Goal: Task Accomplishment & Management: Manage account settings

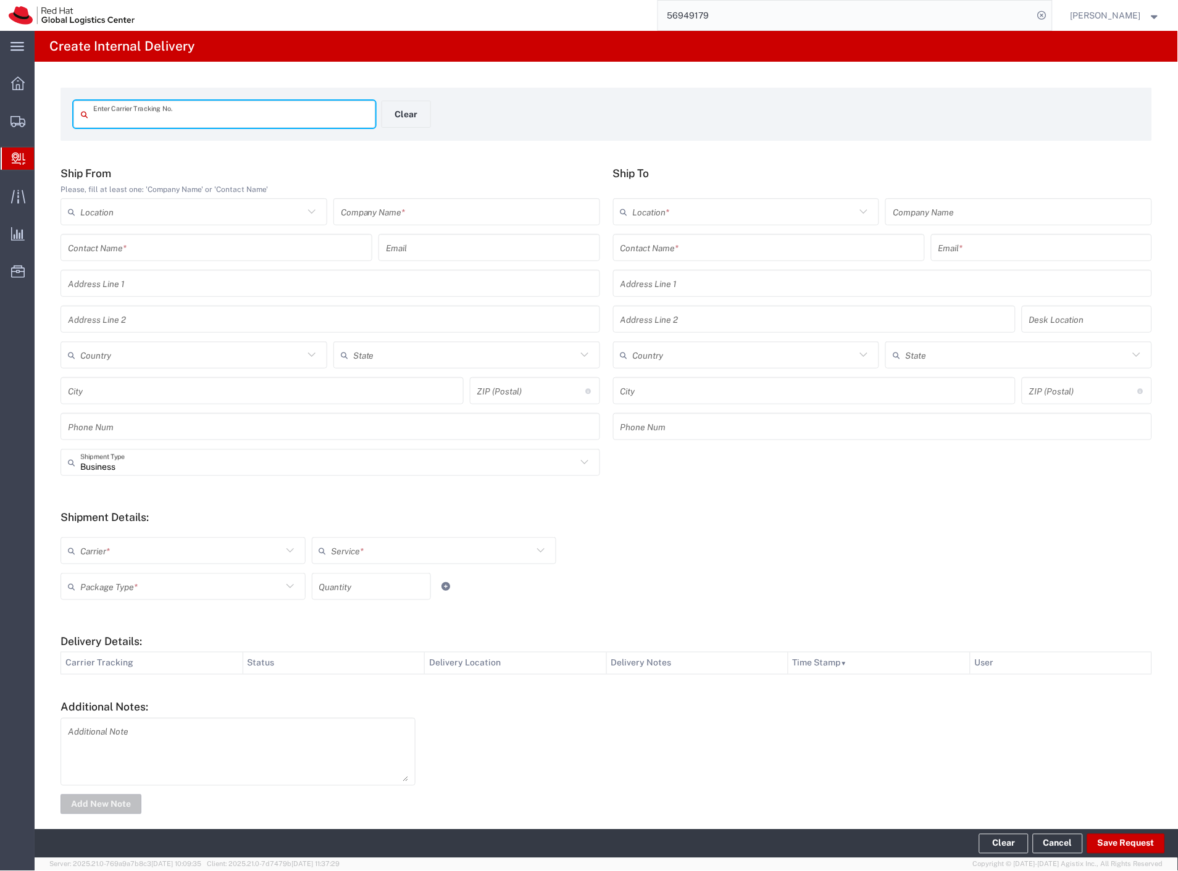
click at [417, 211] on input "text" at bounding box center [467, 212] width 252 height 22
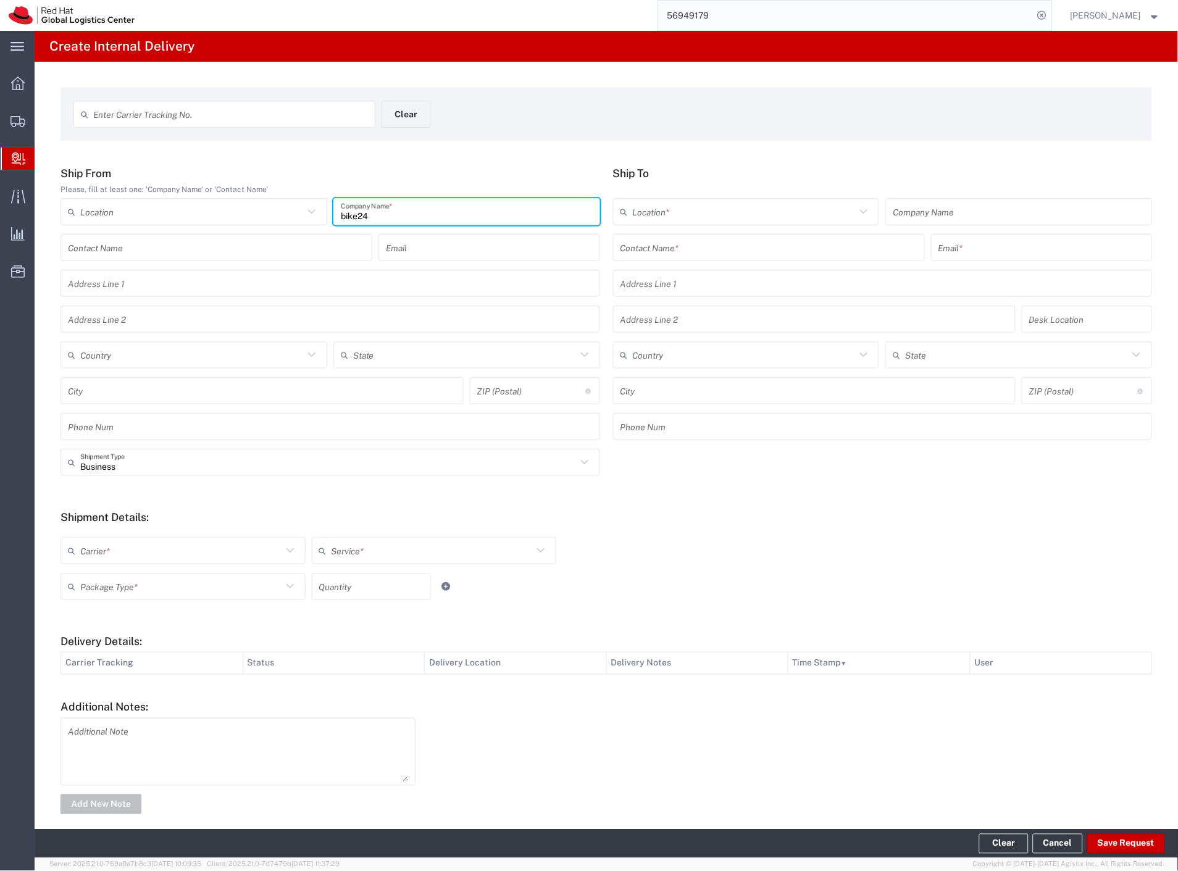
type input "bike24"
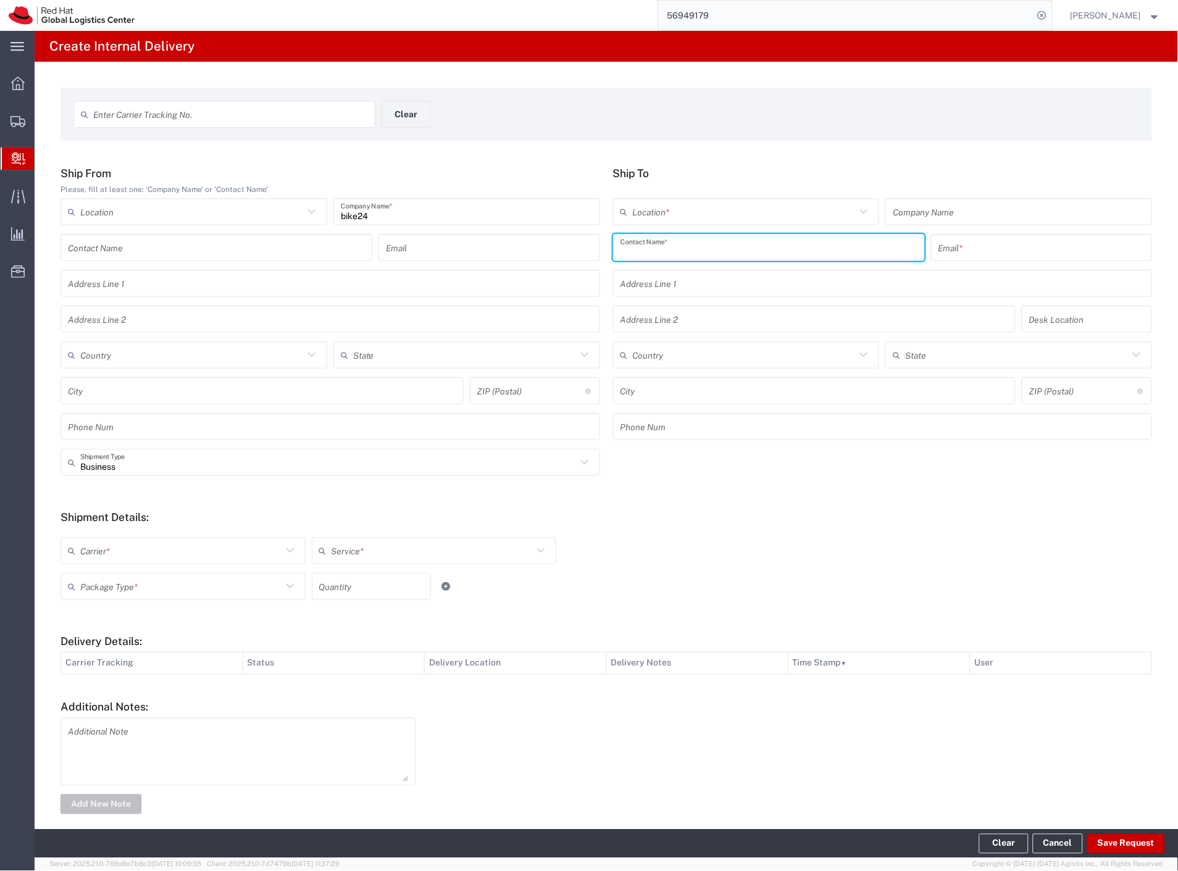
click at [656, 251] on input "text" at bounding box center [768, 248] width 297 height 22
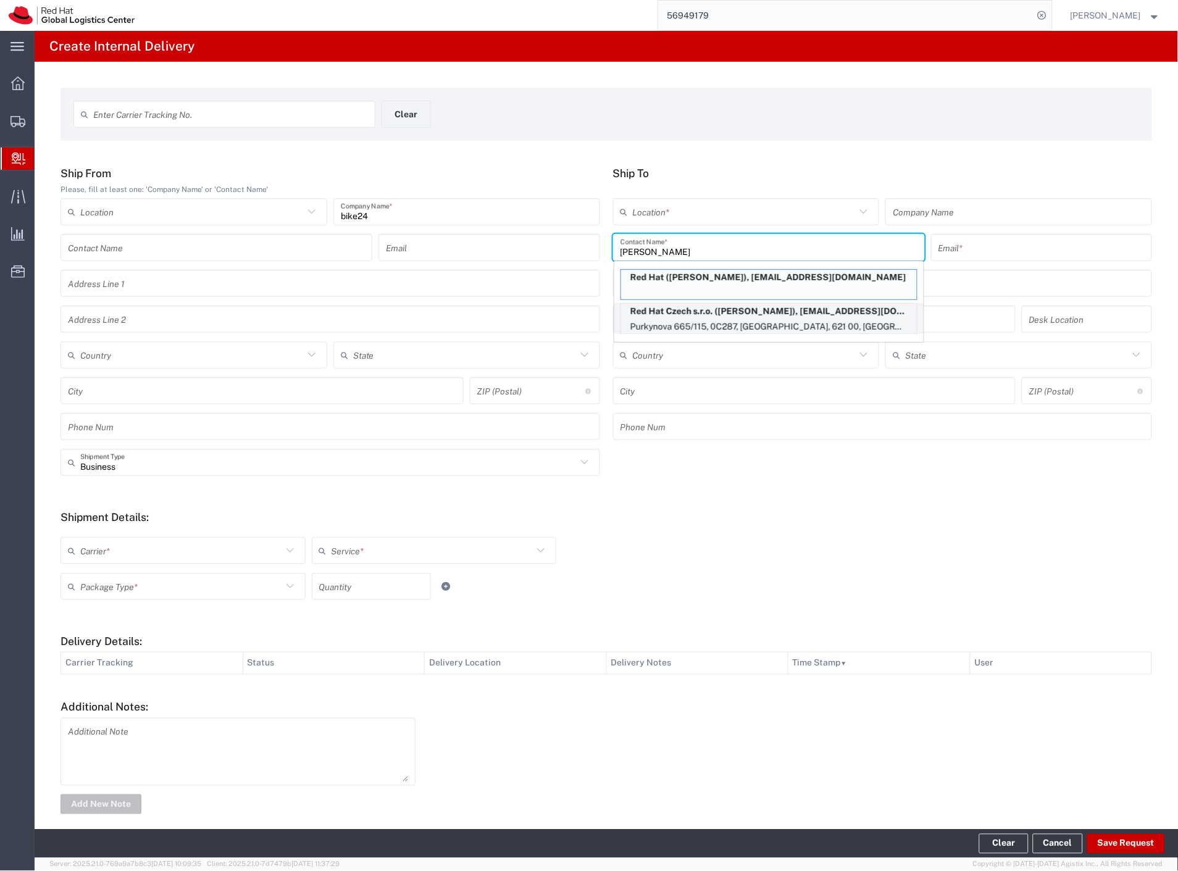
type input "[PERSON_NAME]"
click at [757, 319] on p "Purkynova 665/115, 0C287, [GEOGRAPHIC_DATA], 621 00, [GEOGRAPHIC_DATA]" at bounding box center [769, 326] width 296 height 15
type input "RH - [GEOGRAPHIC_DATA] [GEOGRAPHIC_DATA] - C"
type input "Red Hat Czech s.r.o."
type input "[PERSON_NAME]"
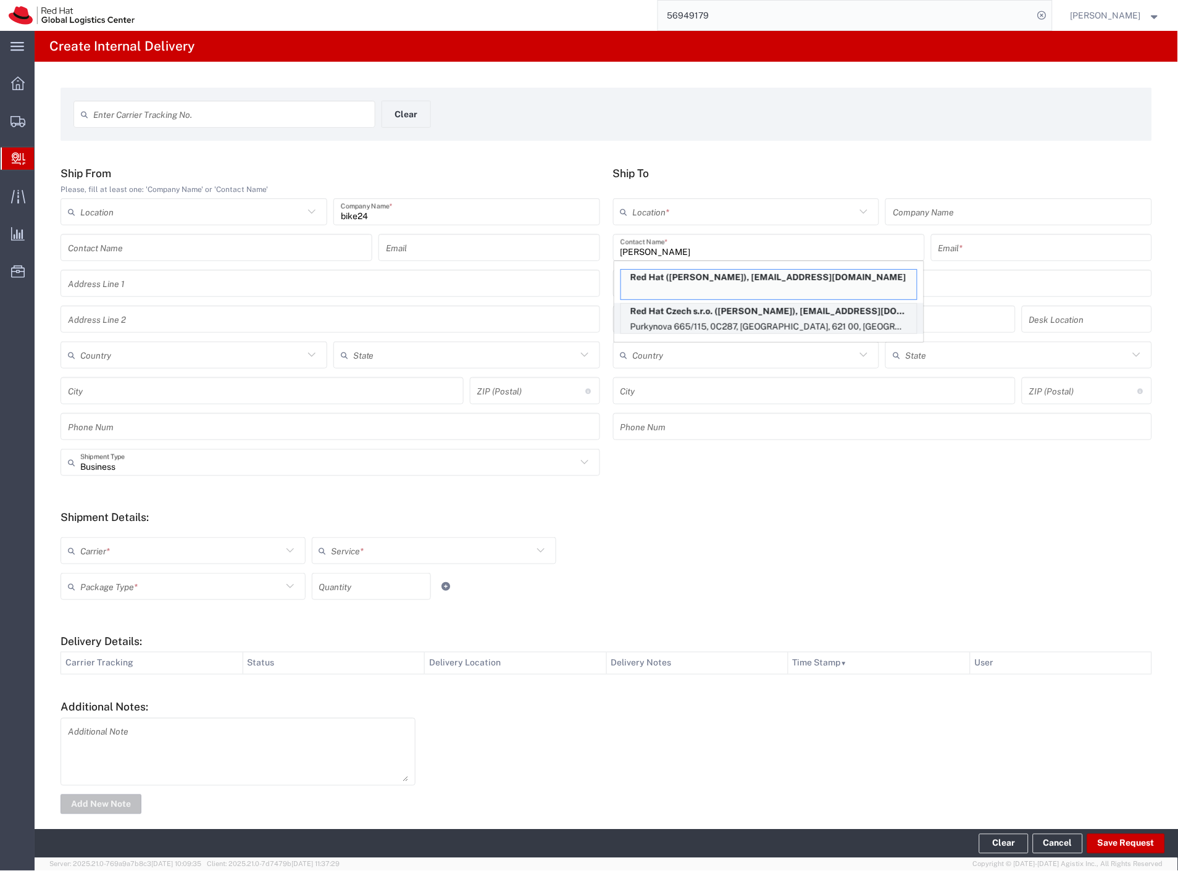
type input "[EMAIL_ADDRESS][DOMAIN_NAME]"
type input "Purkynova 665/115"
type input "0C287"
type input "Czechia"
type input "[GEOGRAPHIC_DATA]"
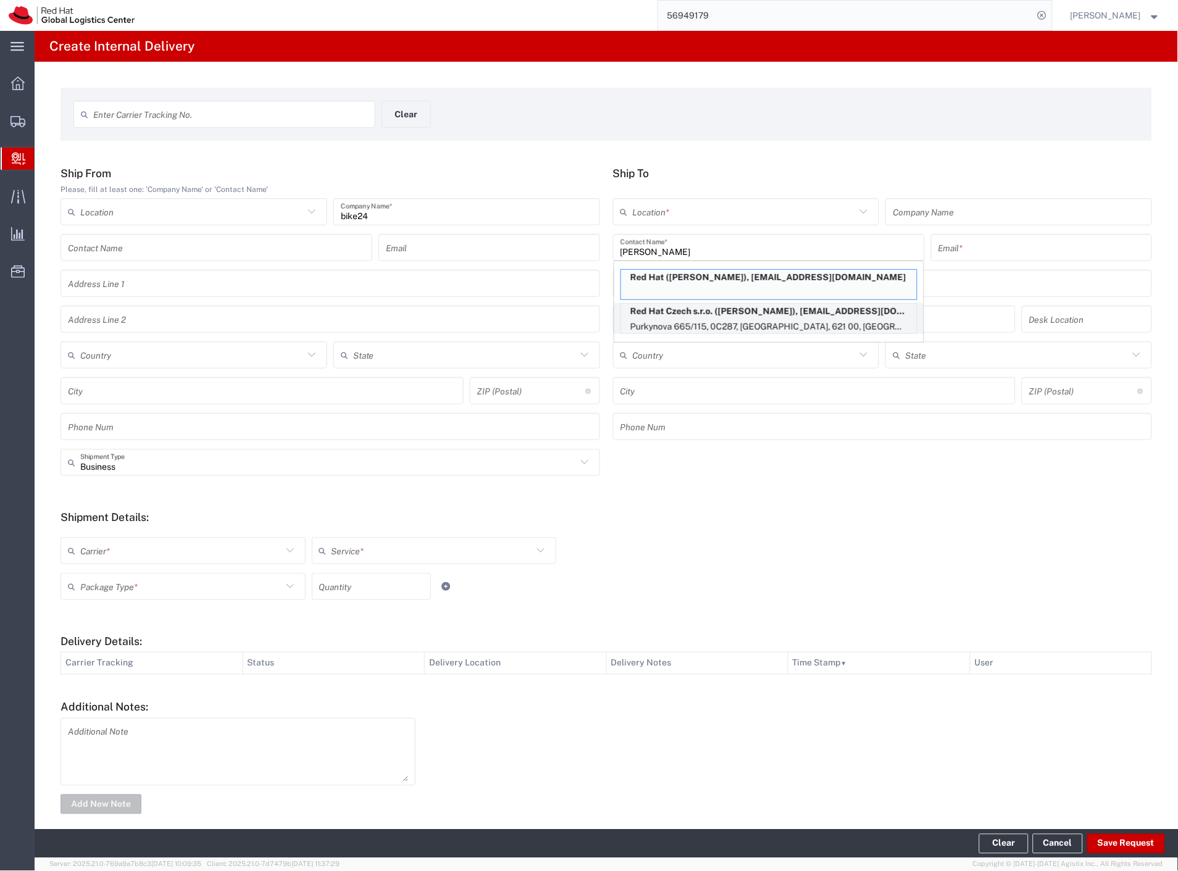
type input "621 00"
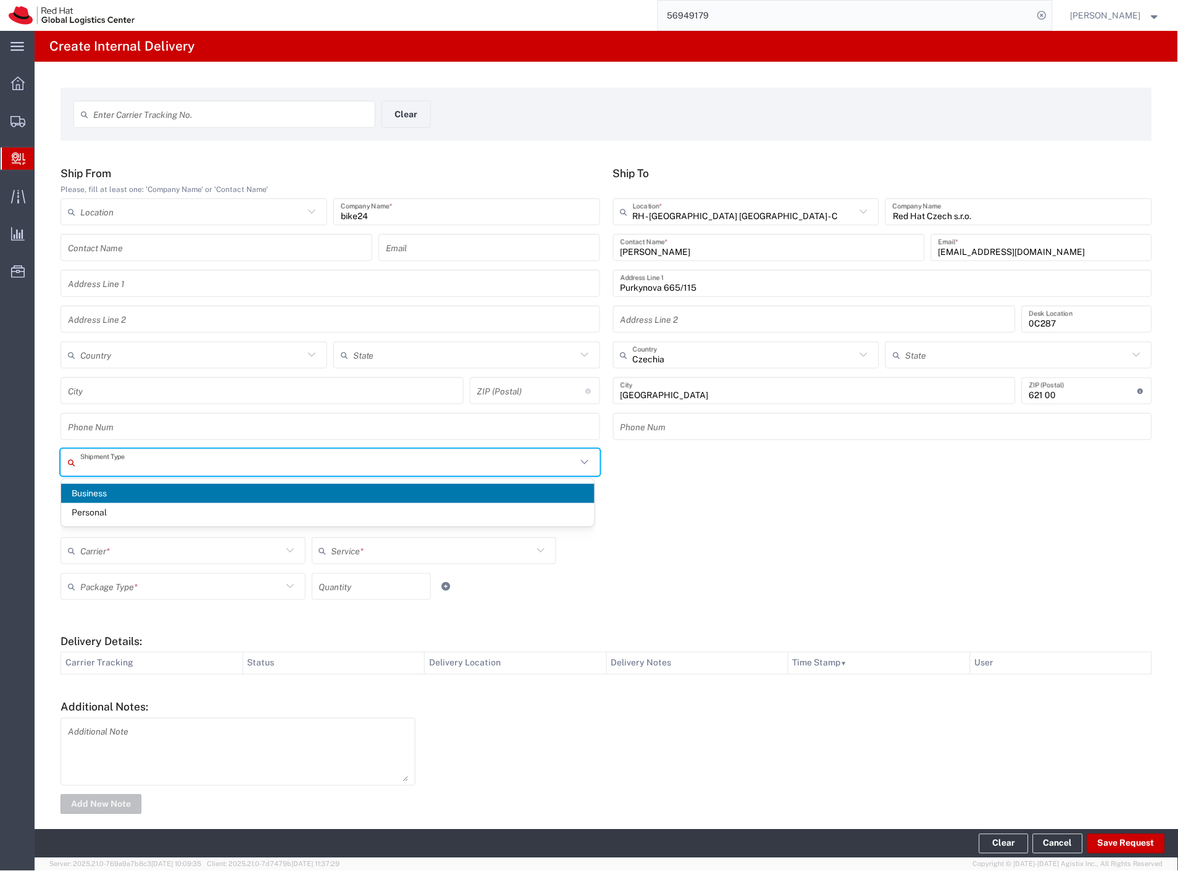
click at [171, 467] on input "text" at bounding box center [328, 463] width 496 height 22
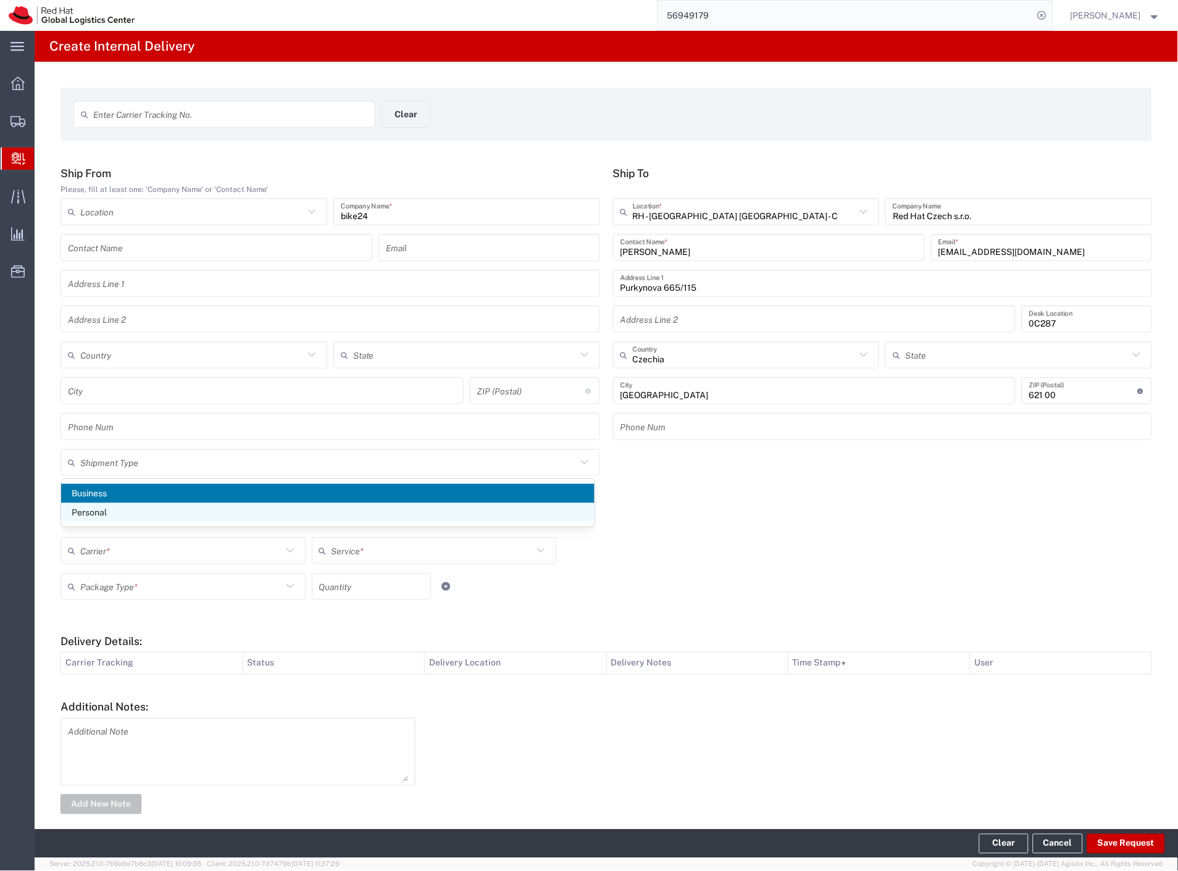
click at [140, 503] on span "Personal" at bounding box center [327, 512] width 533 height 19
type input "Personal"
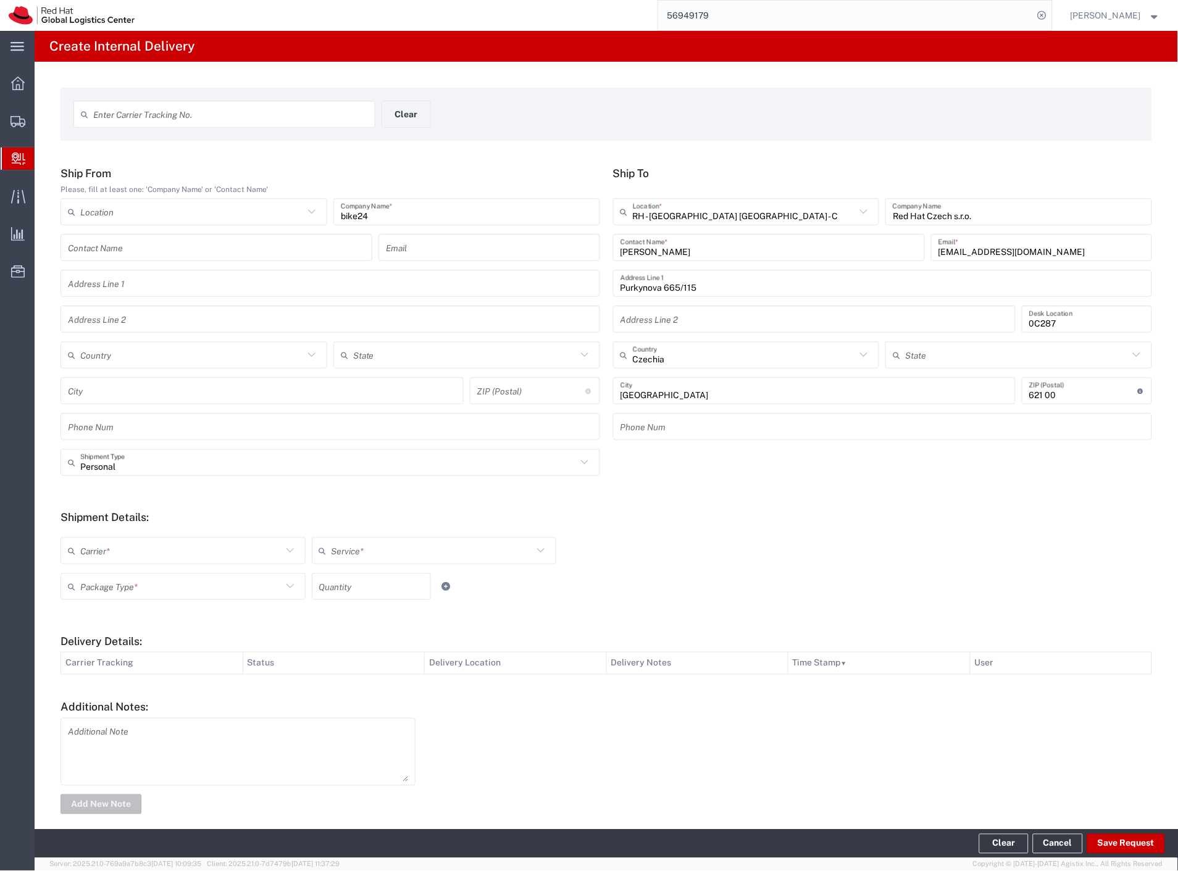
drag, startPoint x: 132, startPoint y: 550, endPoint x: 125, endPoint y: 581, distance: 31.5
click at [131, 551] on input "text" at bounding box center [181, 551] width 202 height 22
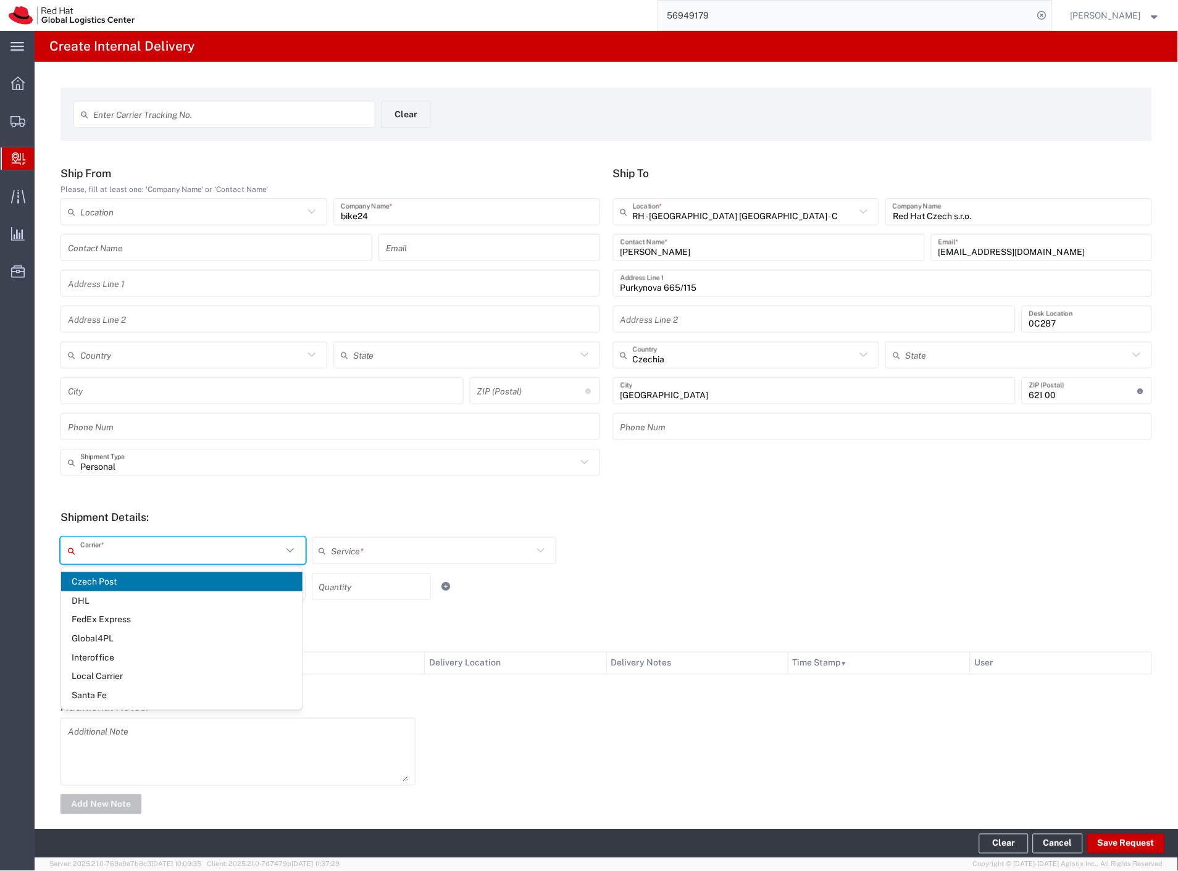
click at [125, 581] on span "Czech Post" at bounding box center [181, 581] width 241 height 19
type input "Czech Post"
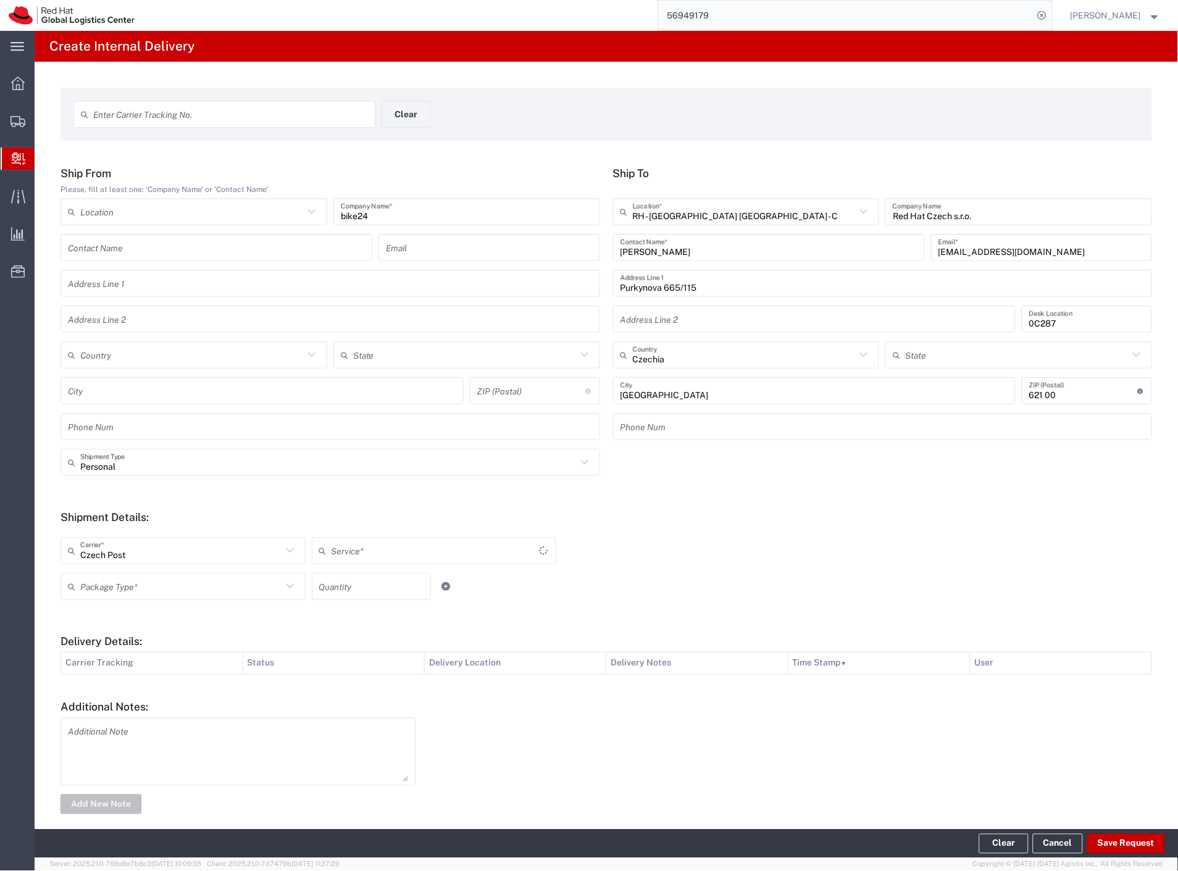
drag, startPoint x: 123, startPoint y: 588, endPoint x: 119, endPoint y: 603, distance: 15.4
click at [123, 589] on input "text" at bounding box center [181, 587] width 202 height 22
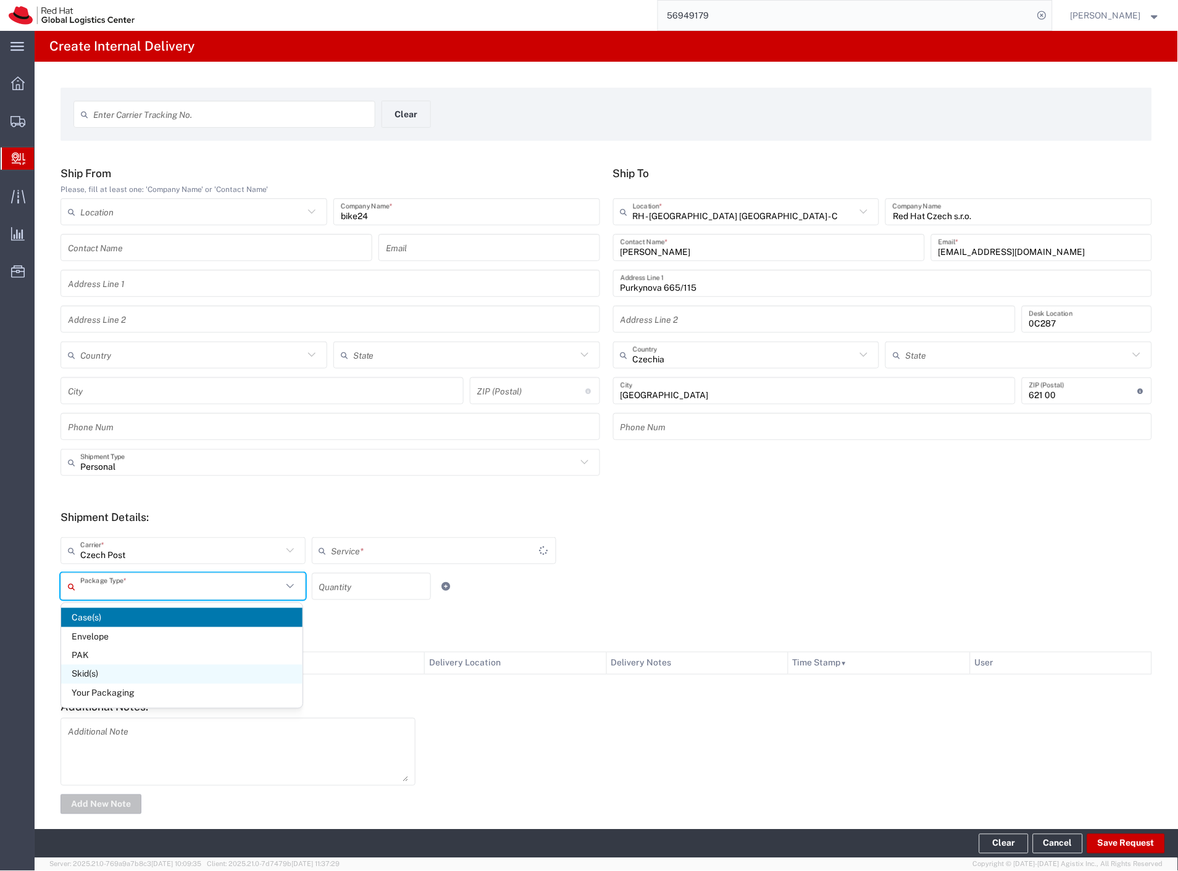
type input "Ground"
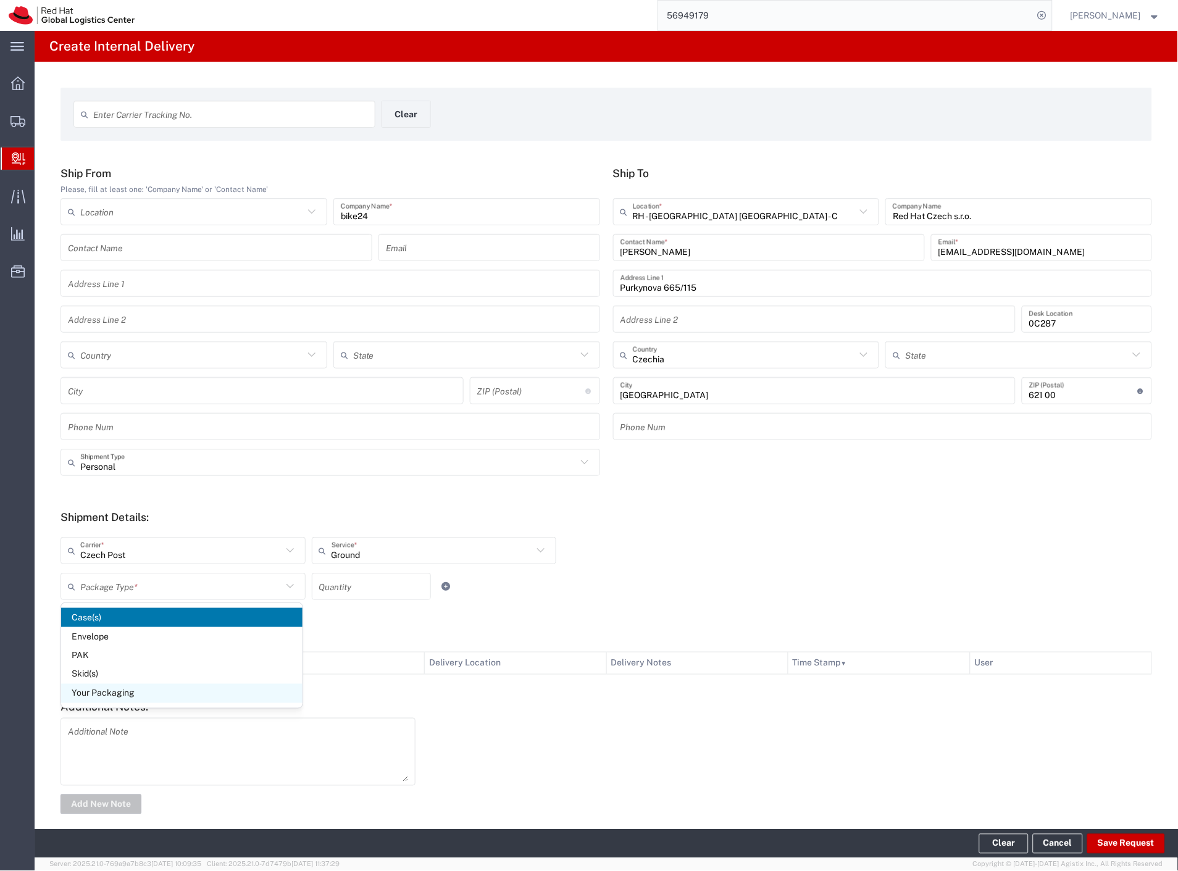
click at [116, 684] on span "Your Packaging" at bounding box center [181, 693] width 241 height 19
type input "Your Packaging"
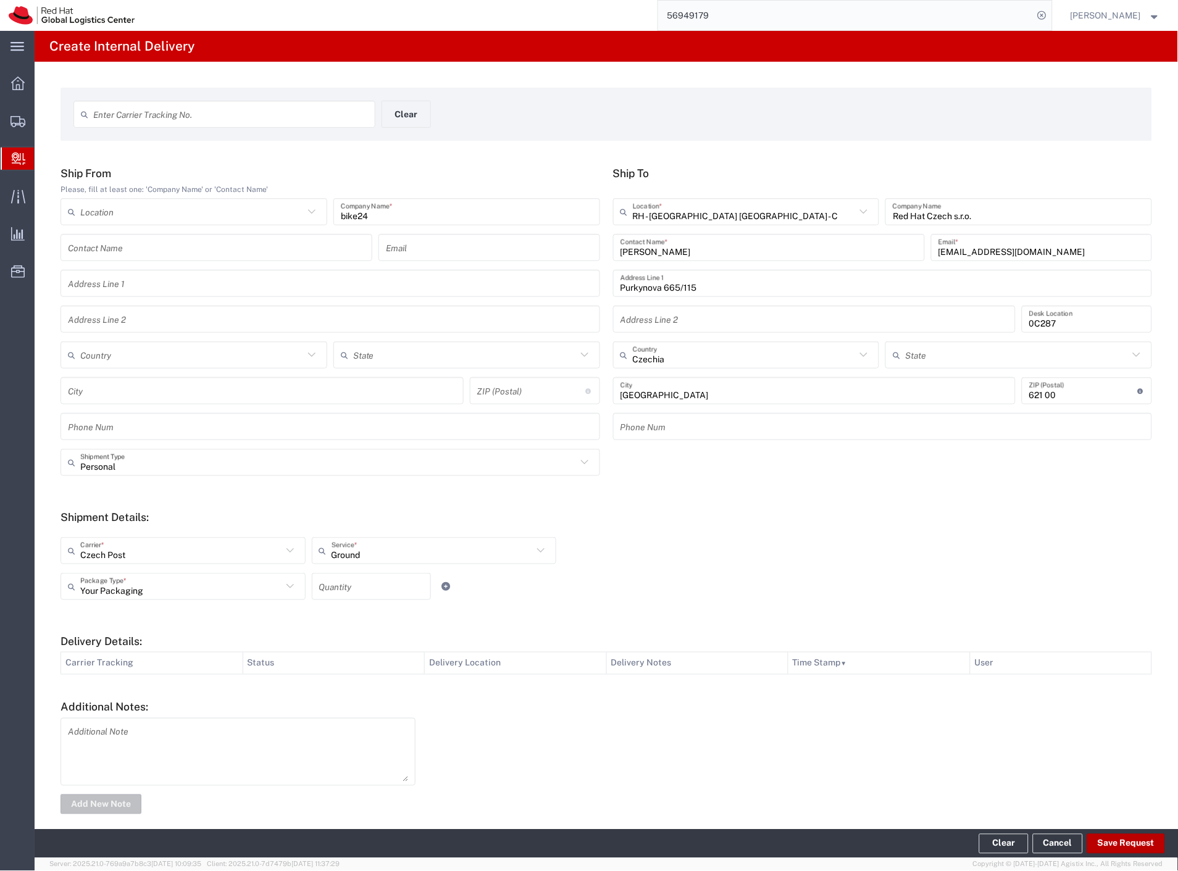
click at [1108, 834] on button "Save Request" at bounding box center [1126, 844] width 78 height 20
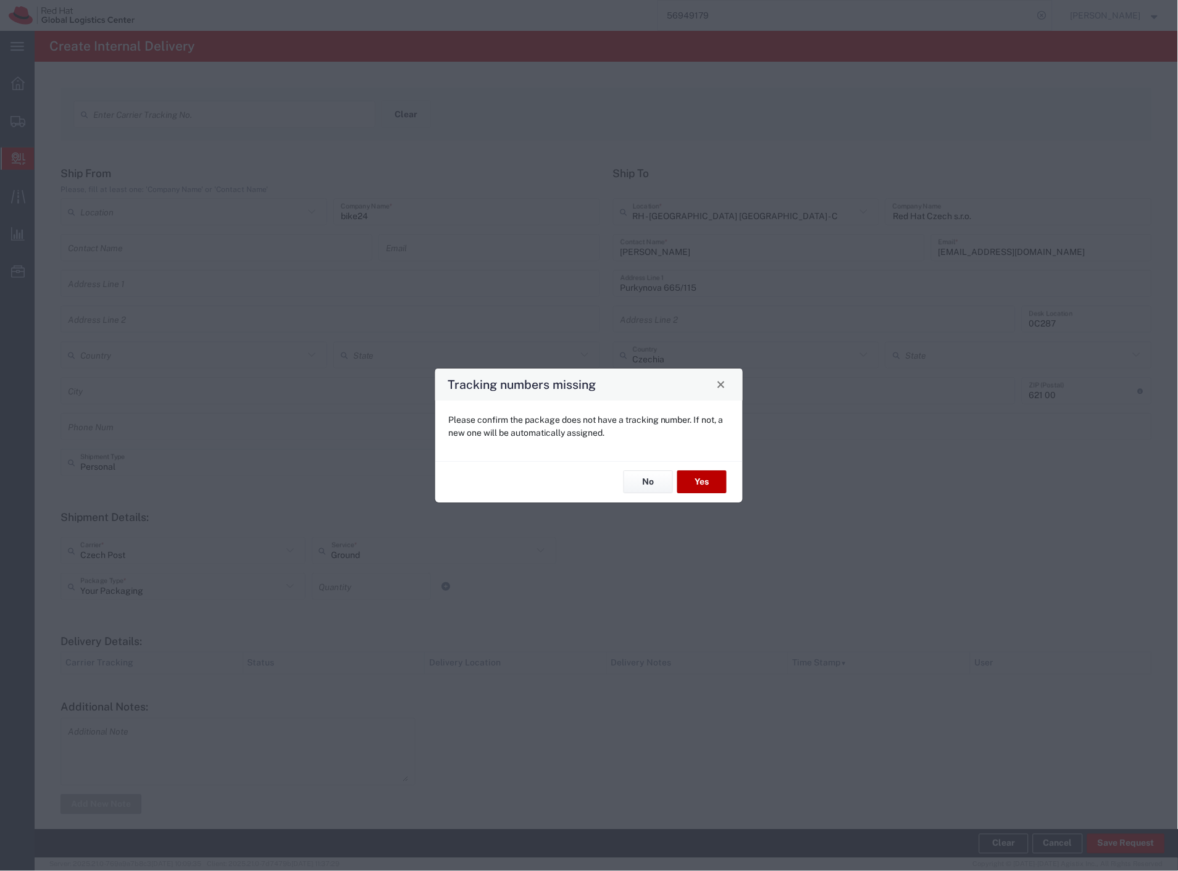
click at [705, 475] on button "Yes" at bounding box center [701, 482] width 49 height 23
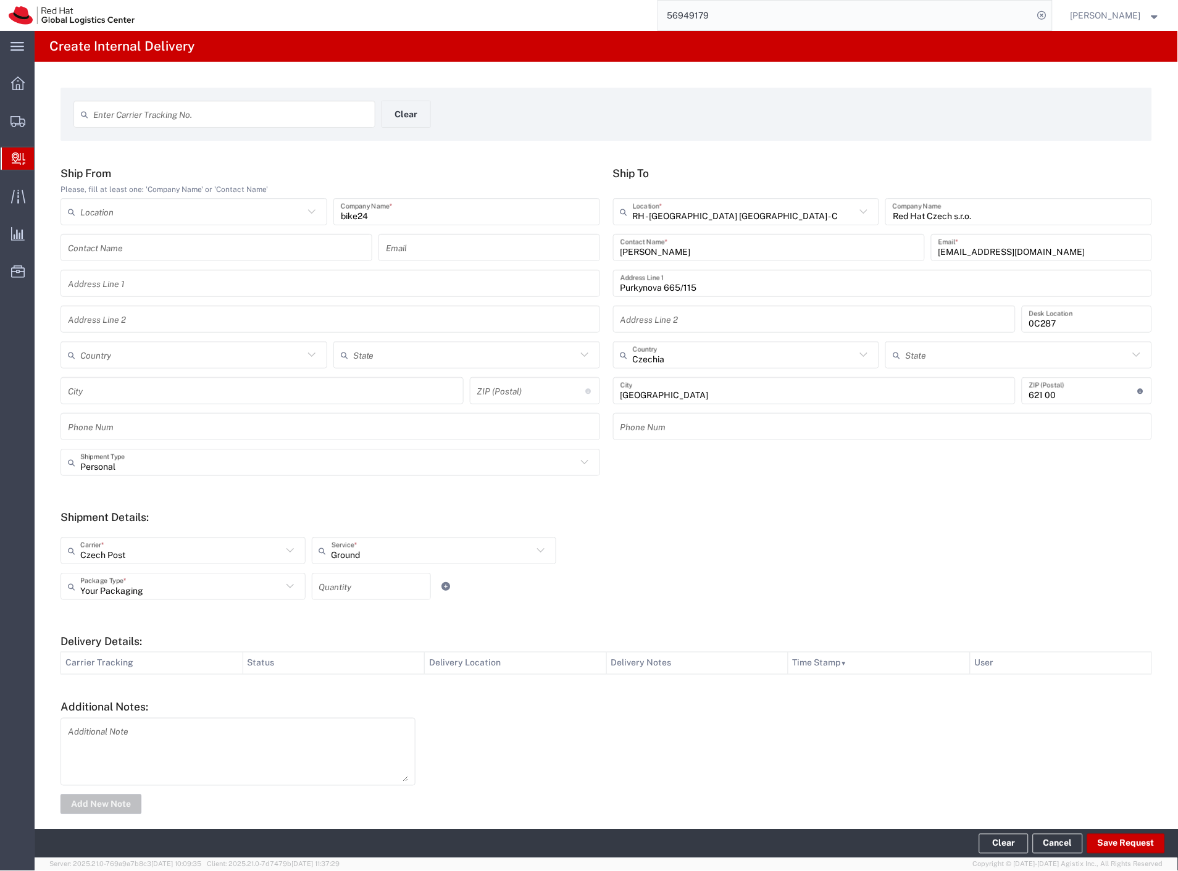
type input "Personal"
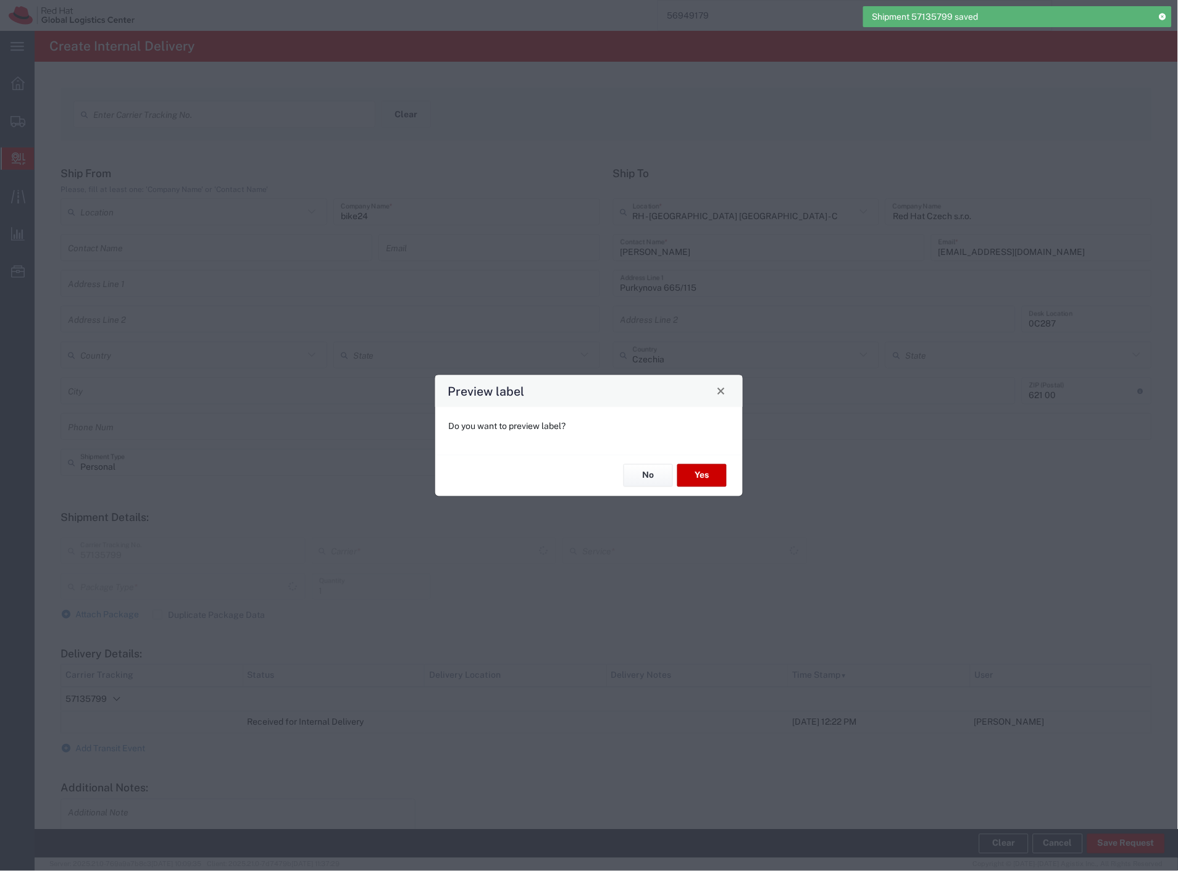
type input "Ground"
type input "Your Packaging"
type input "Czech Post"
click at [693, 474] on button "Yes" at bounding box center [701, 475] width 49 height 23
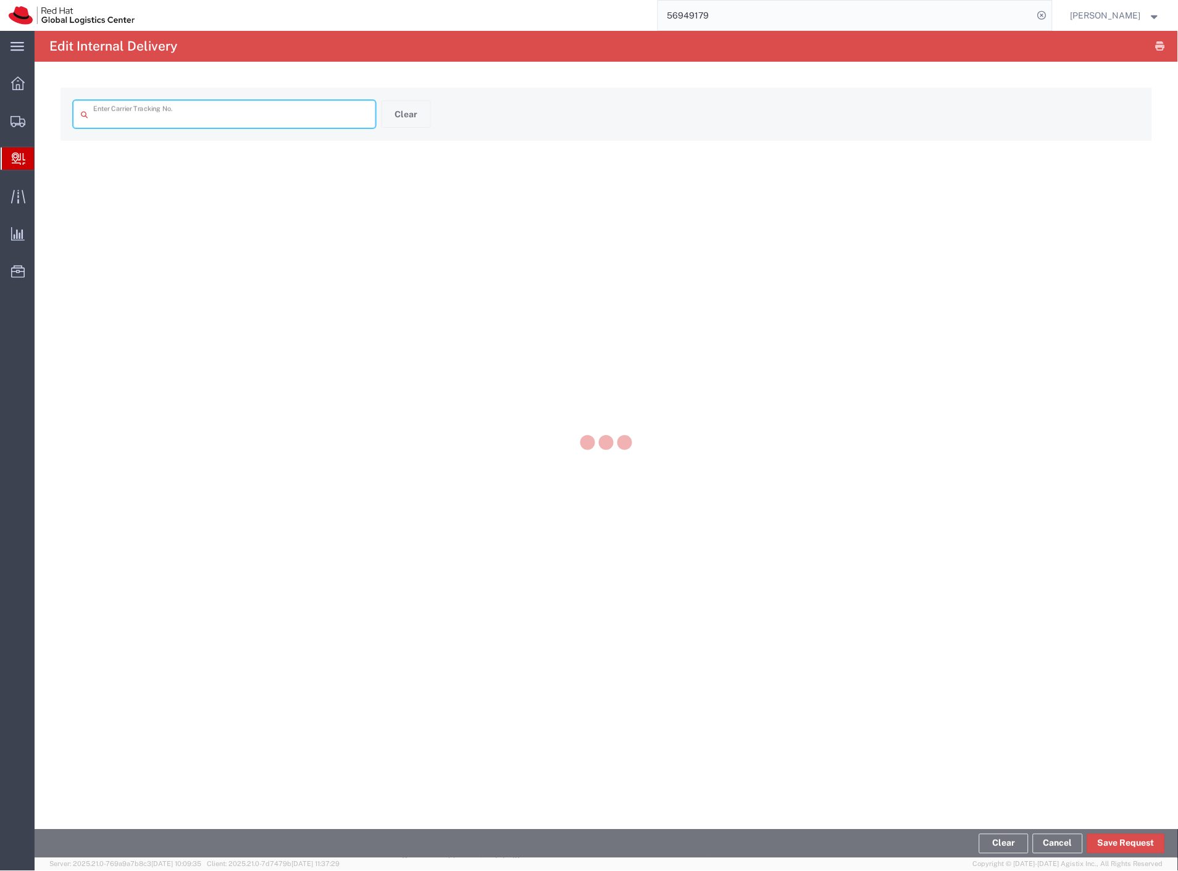
type input "57135799"
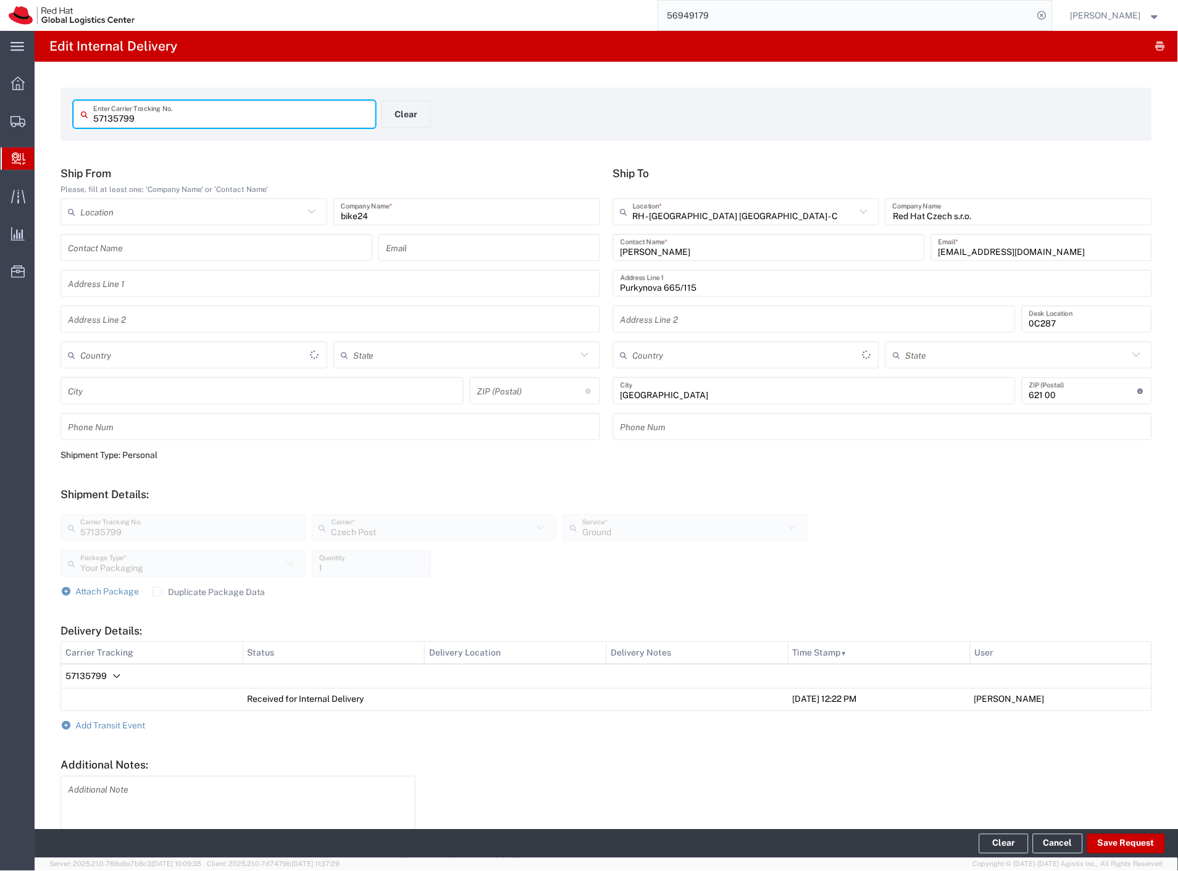
type input "Czechia"
click at [112, 721] on span "Add Transit Event" at bounding box center [111, 726] width 70 height 10
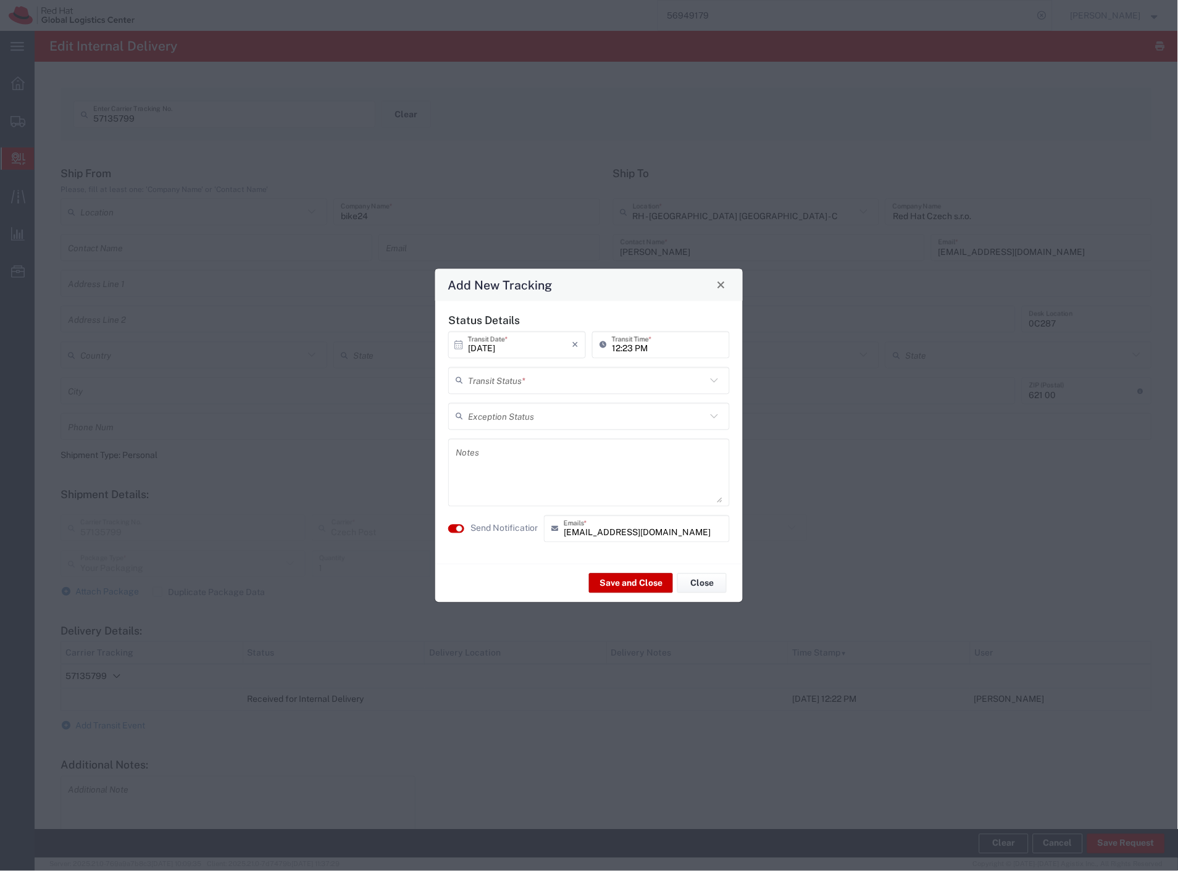
click at [568, 383] on input "text" at bounding box center [587, 381] width 238 height 22
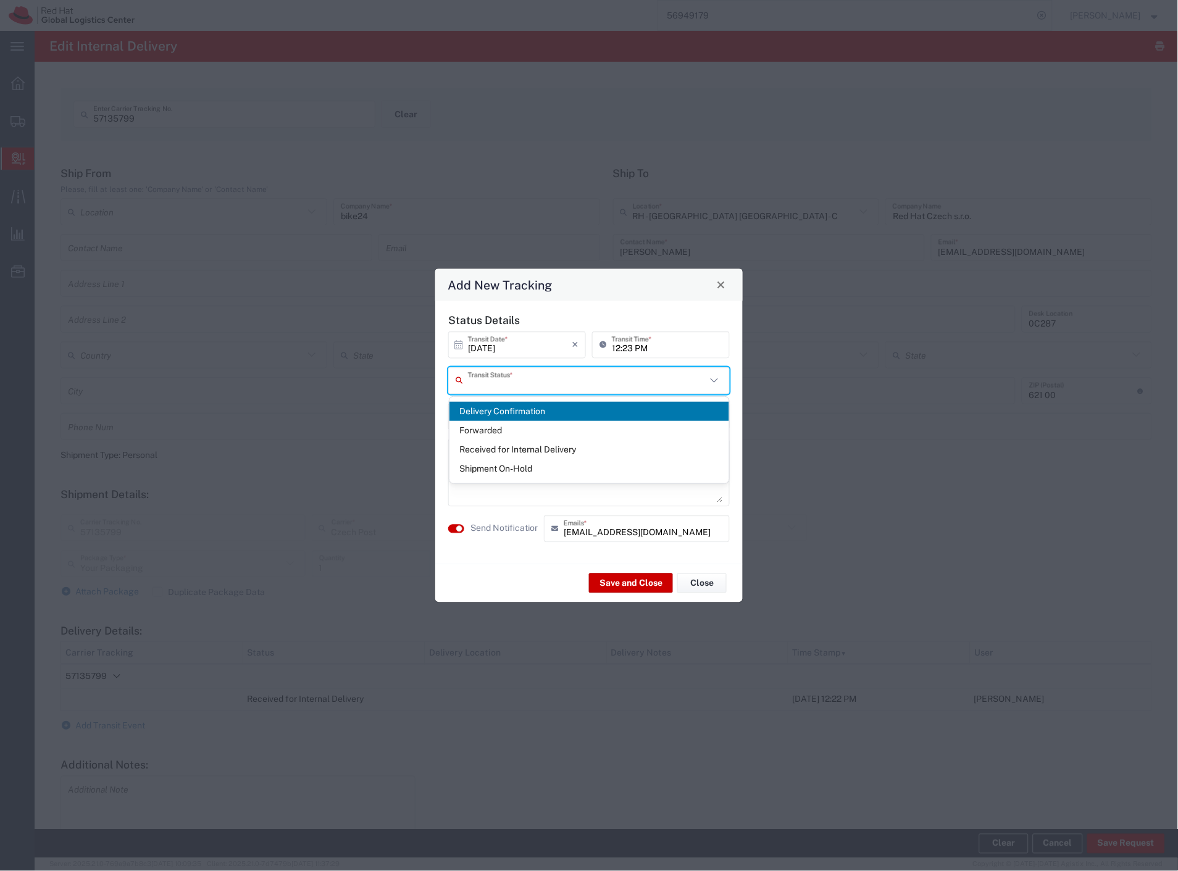
click at [514, 466] on span "Shipment On-Hold" at bounding box center [589, 468] width 280 height 19
type input "Shipment On-Hold"
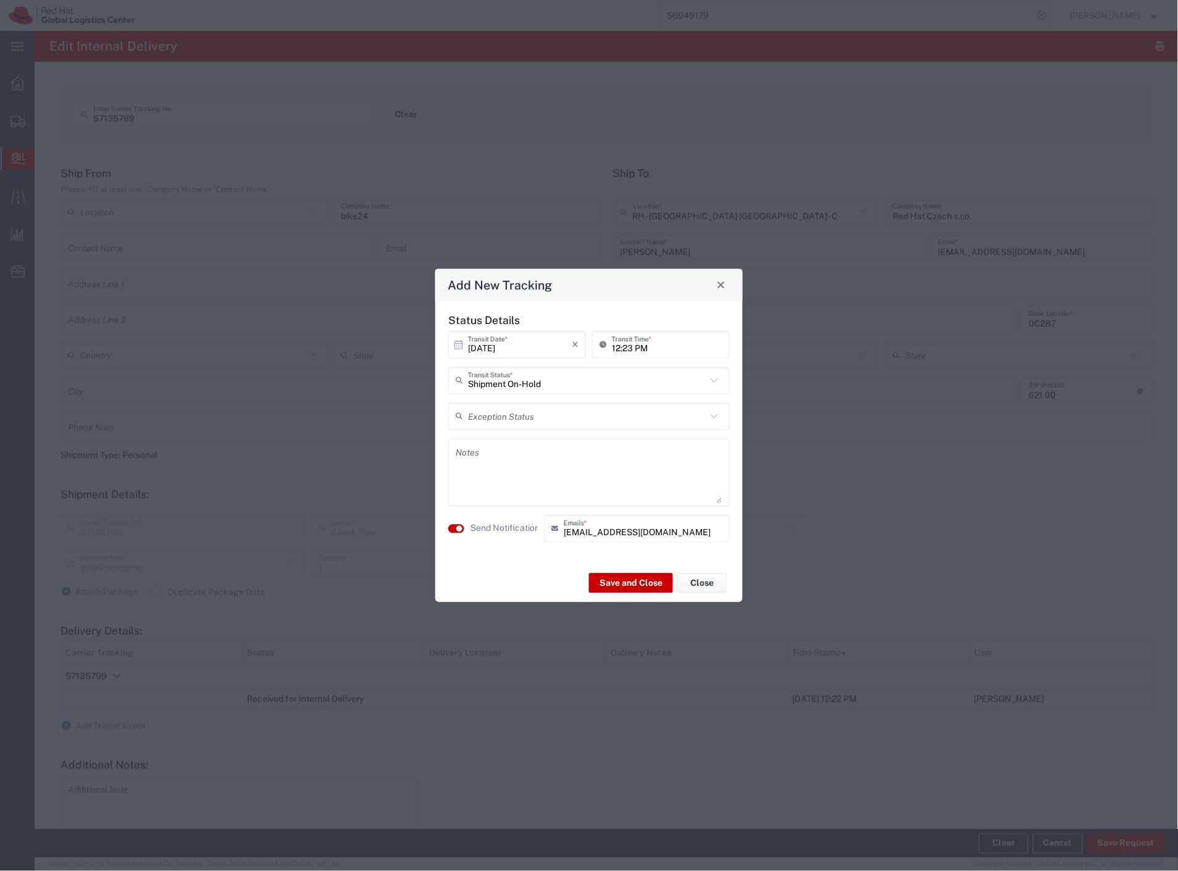
click at [510, 482] on textarea at bounding box center [589, 472] width 267 height 61
type textarea "oversized"
click at [630, 587] on button "Save and Close" at bounding box center [631, 584] width 84 height 20
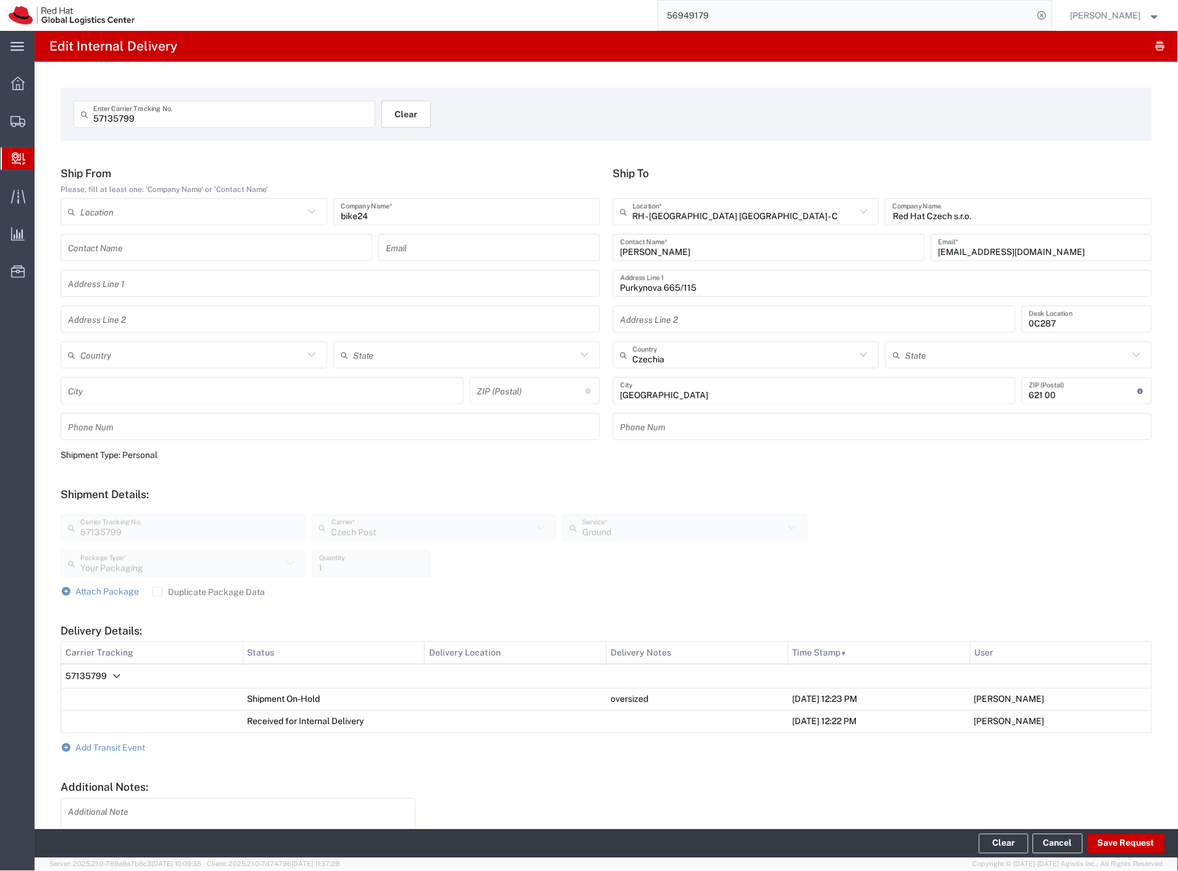
click at [414, 109] on button "Clear" at bounding box center [406, 114] width 49 height 27
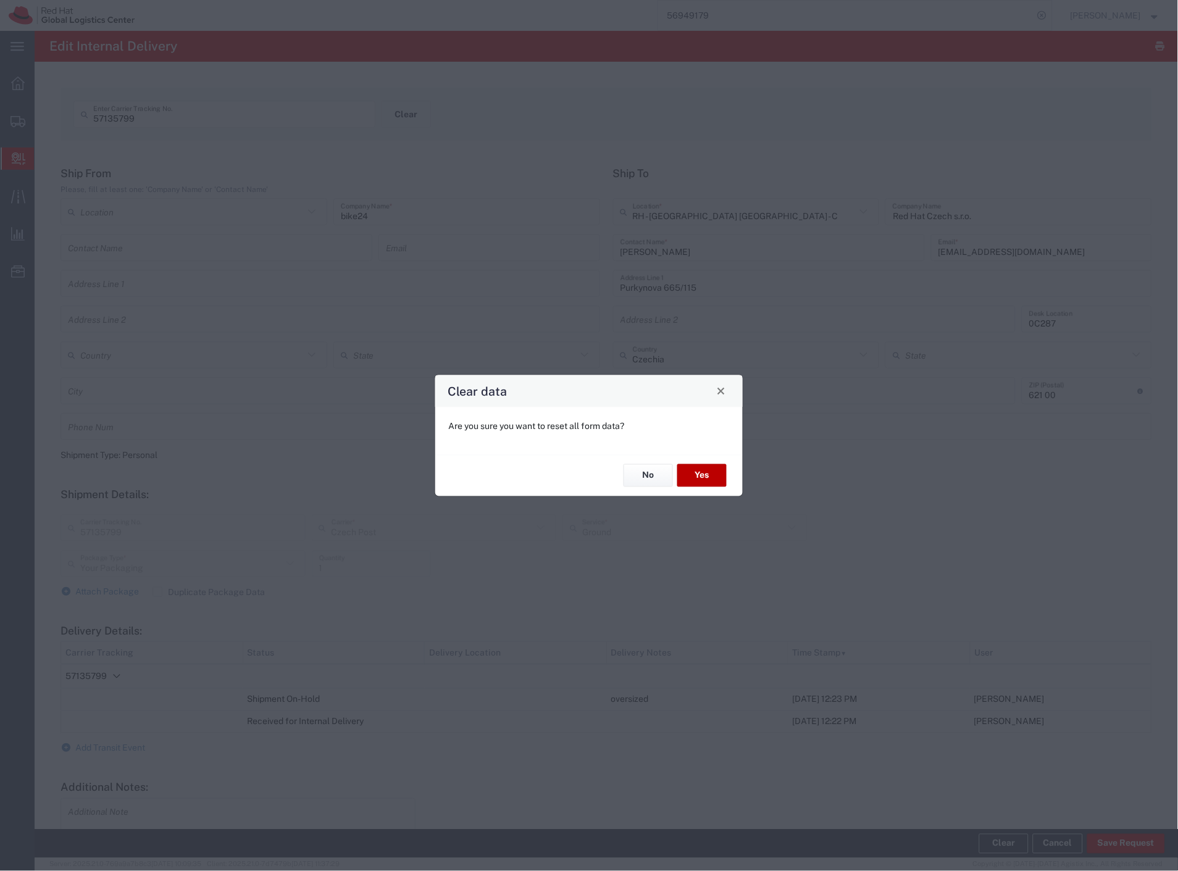
click at [712, 472] on button "Yes" at bounding box center [701, 475] width 49 height 23
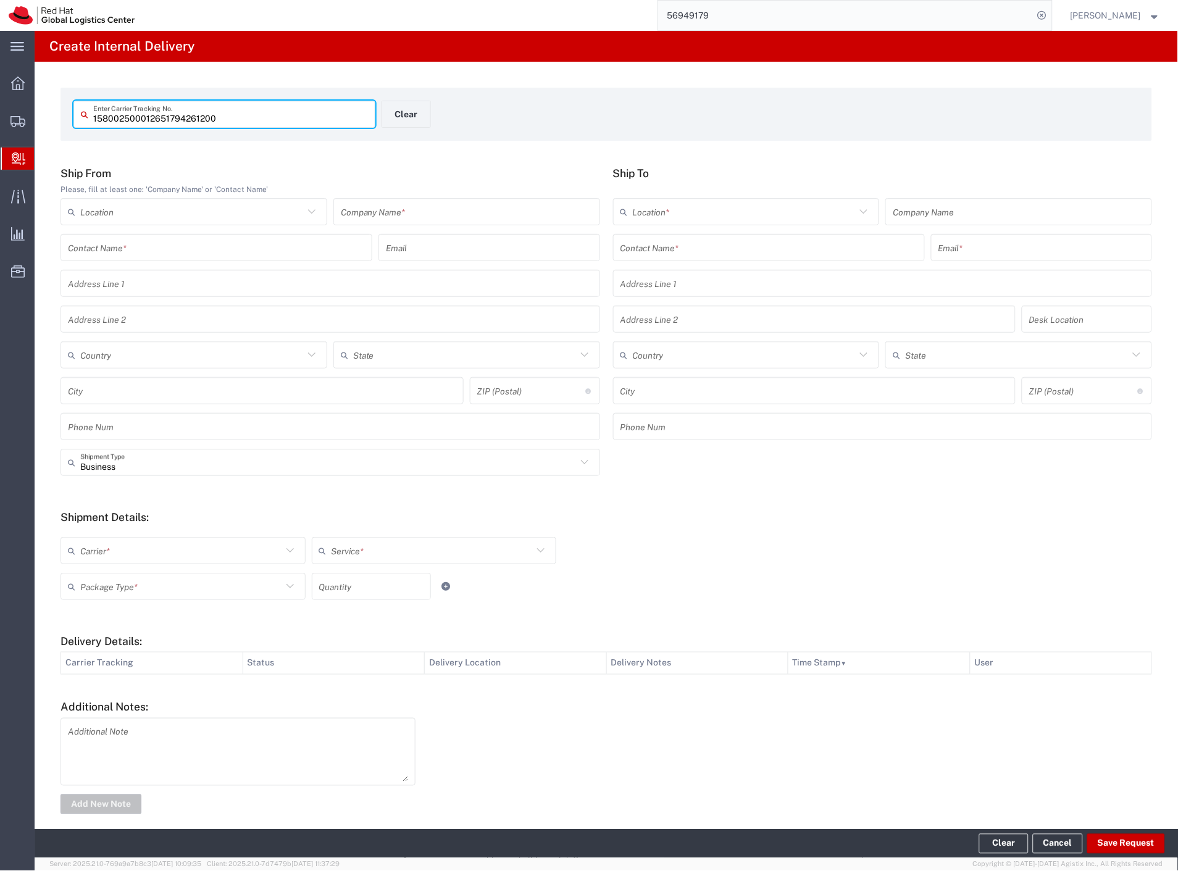
type input "158002500012651794261200"
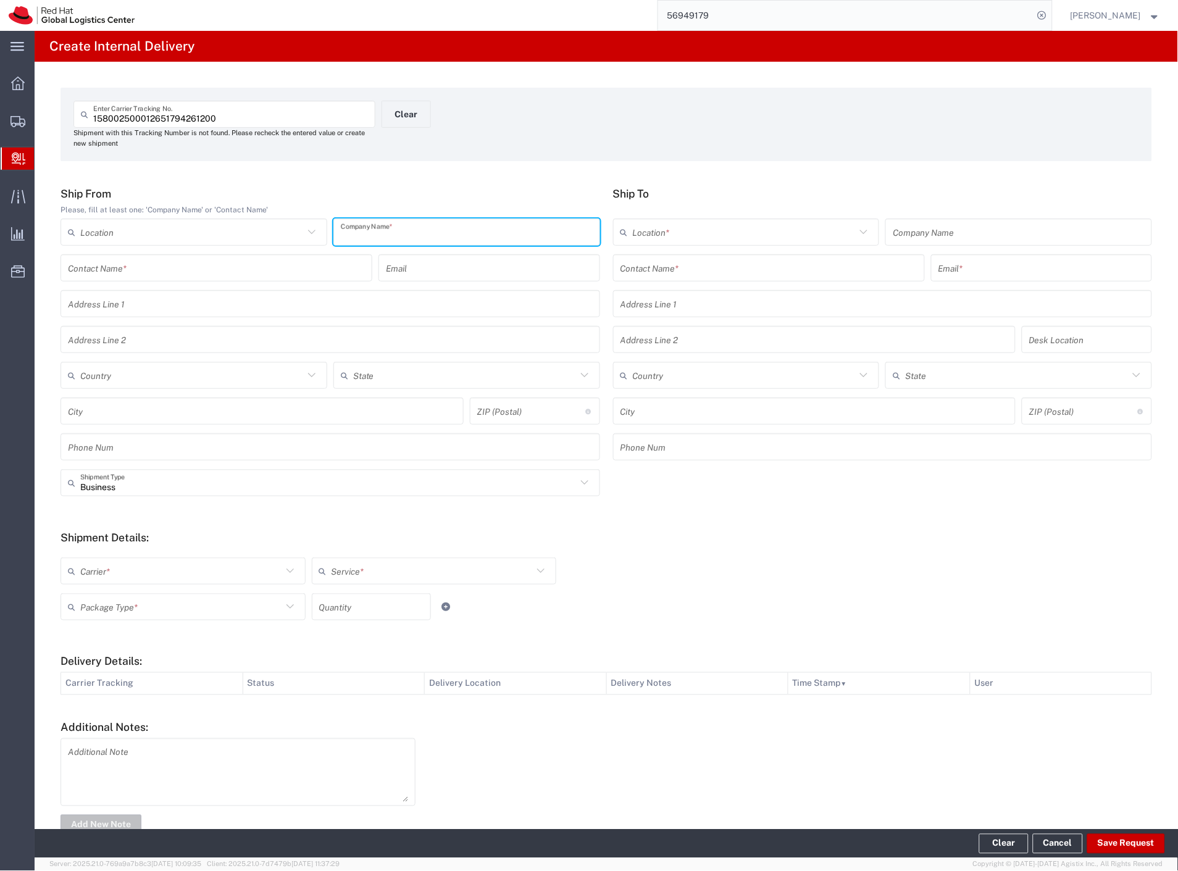
click at [454, 235] on input "text" at bounding box center [467, 233] width 252 height 22
type input "amazon"
click at [651, 278] on div "Contact Name *" at bounding box center [769, 267] width 312 height 27
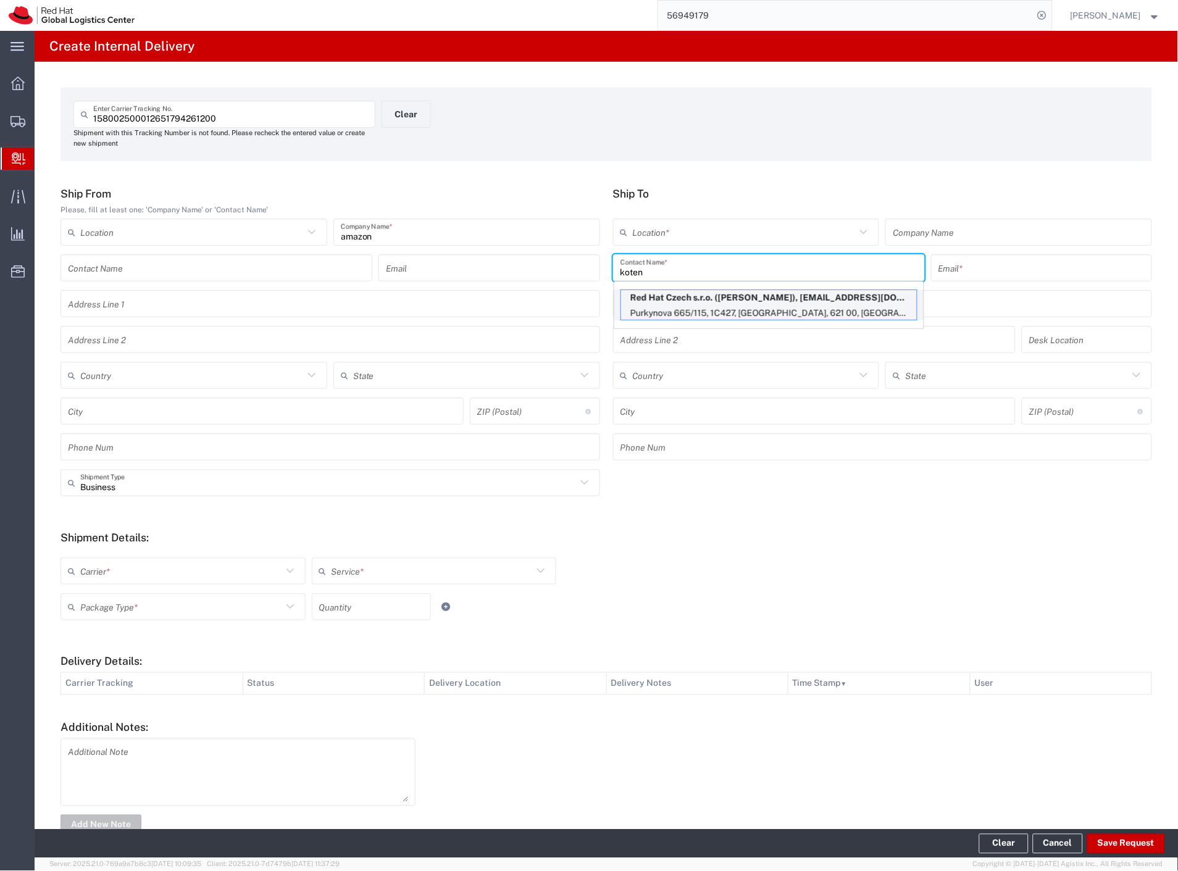
type input "koten"
click at [663, 304] on p "Red Hat Czech s.r.o. ([PERSON_NAME]), [EMAIL_ADDRESS][DOMAIN_NAME]" at bounding box center [769, 297] width 296 height 15
type input "RH - [GEOGRAPHIC_DATA] [GEOGRAPHIC_DATA] - C"
type input "Red Hat Czech s.r.o."
type input "[PERSON_NAME]"
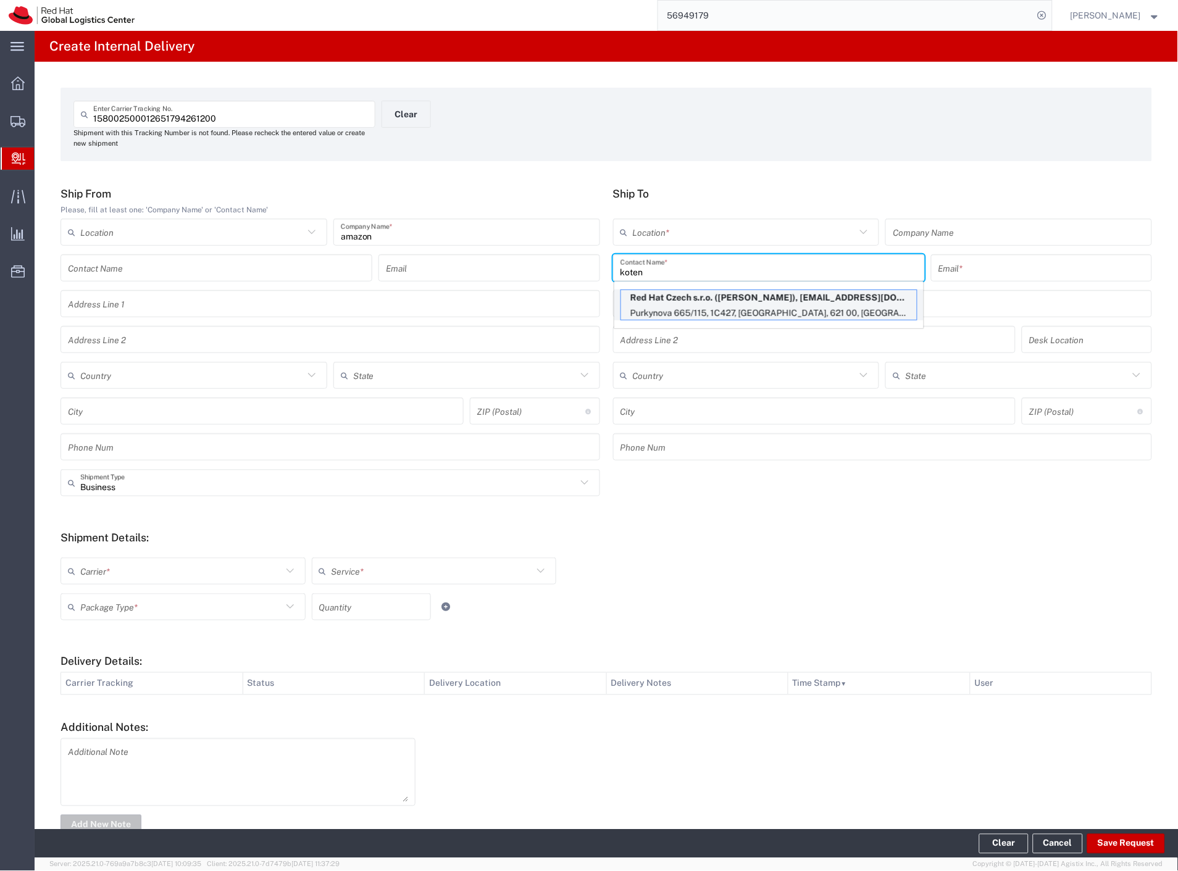
type input "[EMAIL_ADDRESS][DOMAIN_NAME]"
type input "Purkynova 665/115"
type input "1C427"
type input "Czechia"
type input "[GEOGRAPHIC_DATA]"
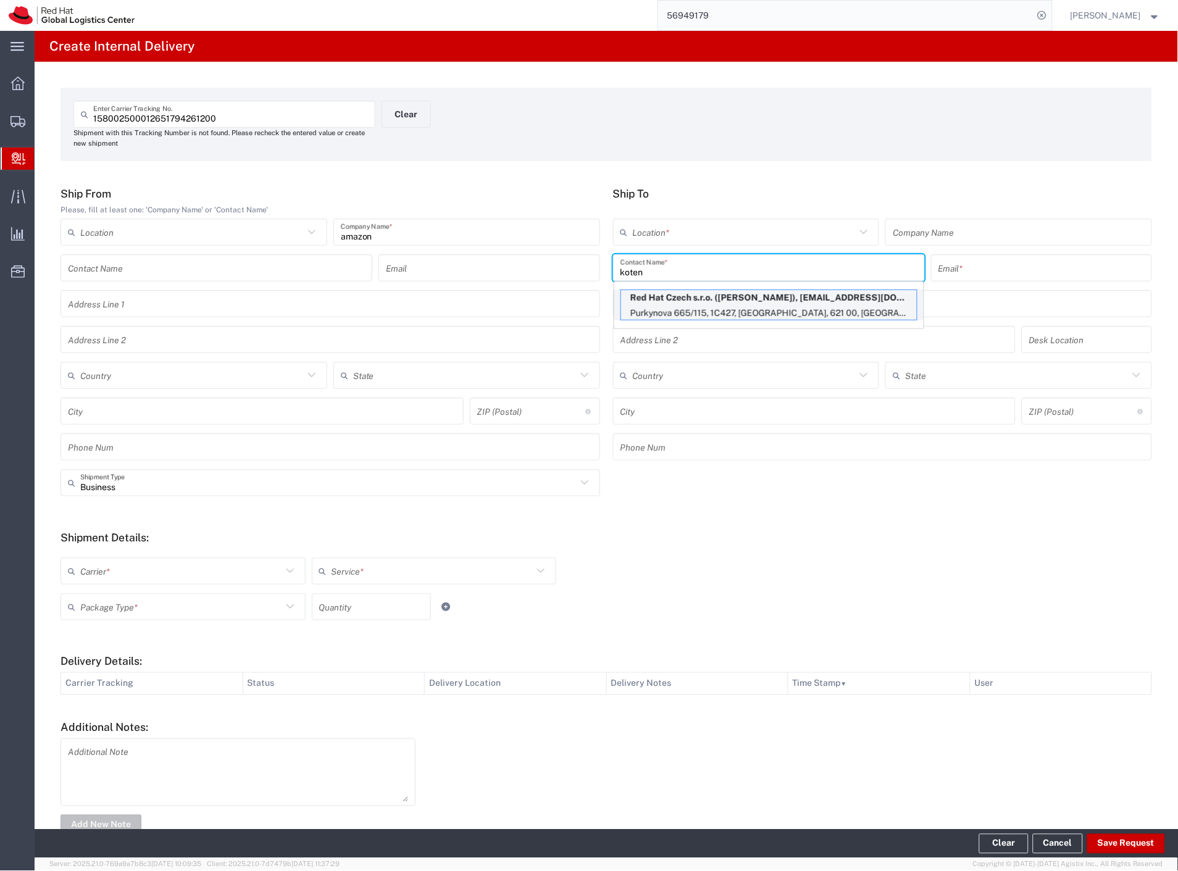
type input "621 00"
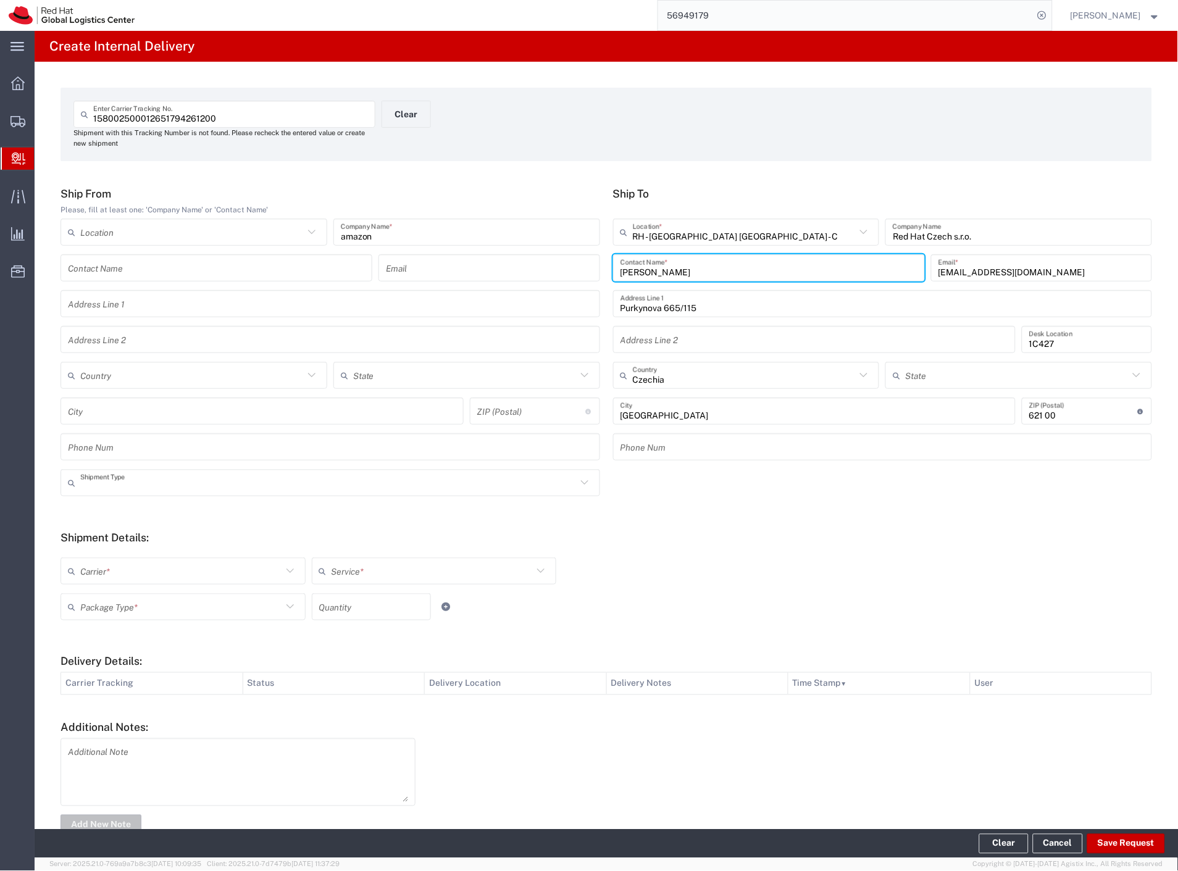
click at [99, 493] on input "text" at bounding box center [328, 483] width 496 height 22
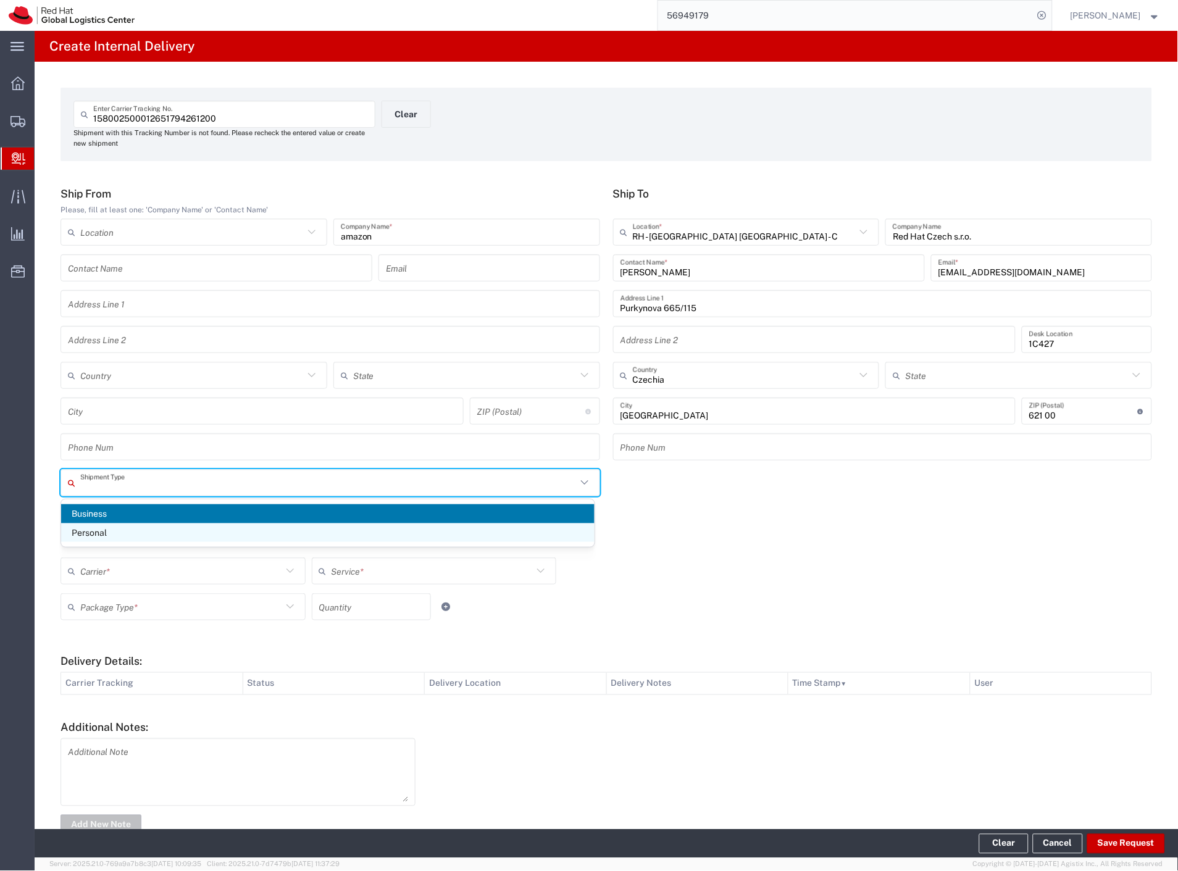
click at [114, 541] on span "Personal" at bounding box center [327, 533] width 533 height 19
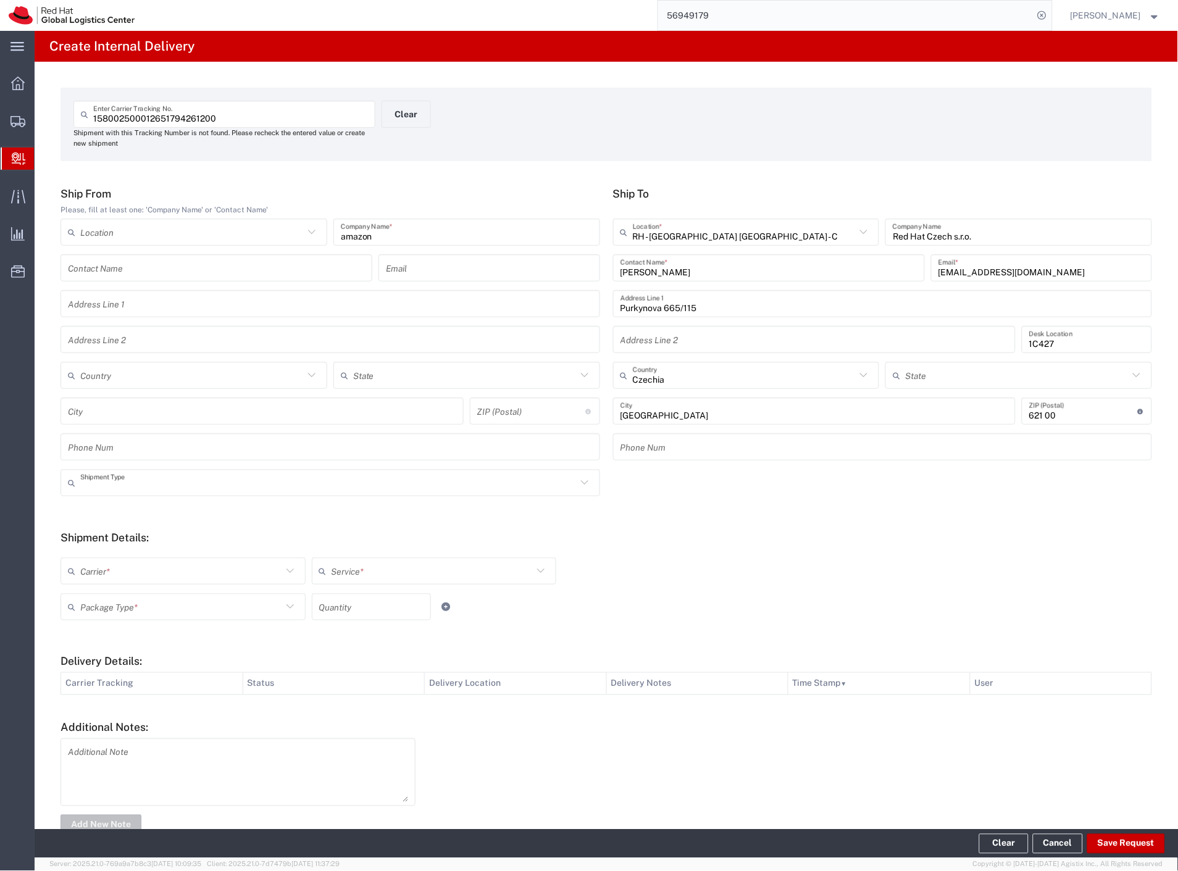
type input "Personal"
click at [114, 566] on input "text" at bounding box center [181, 572] width 202 height 22
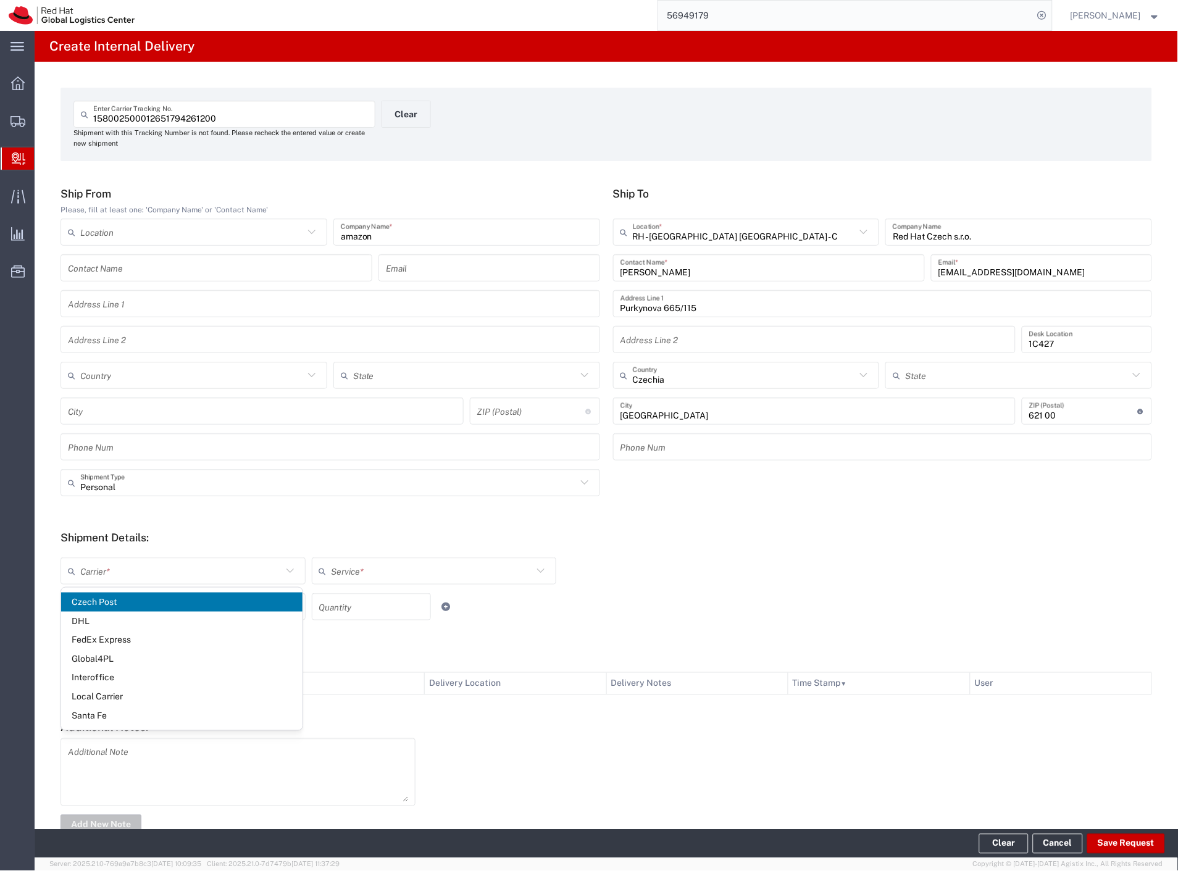
drag, startPoint x: 111, startPoint y: 593, endPoint x: 111, endPoint y: 602, distance: 8.6
click at [111, 596] on span "Czech Post" at bounding box center [181, 602] width 241 height 19
type input "Czech Post"
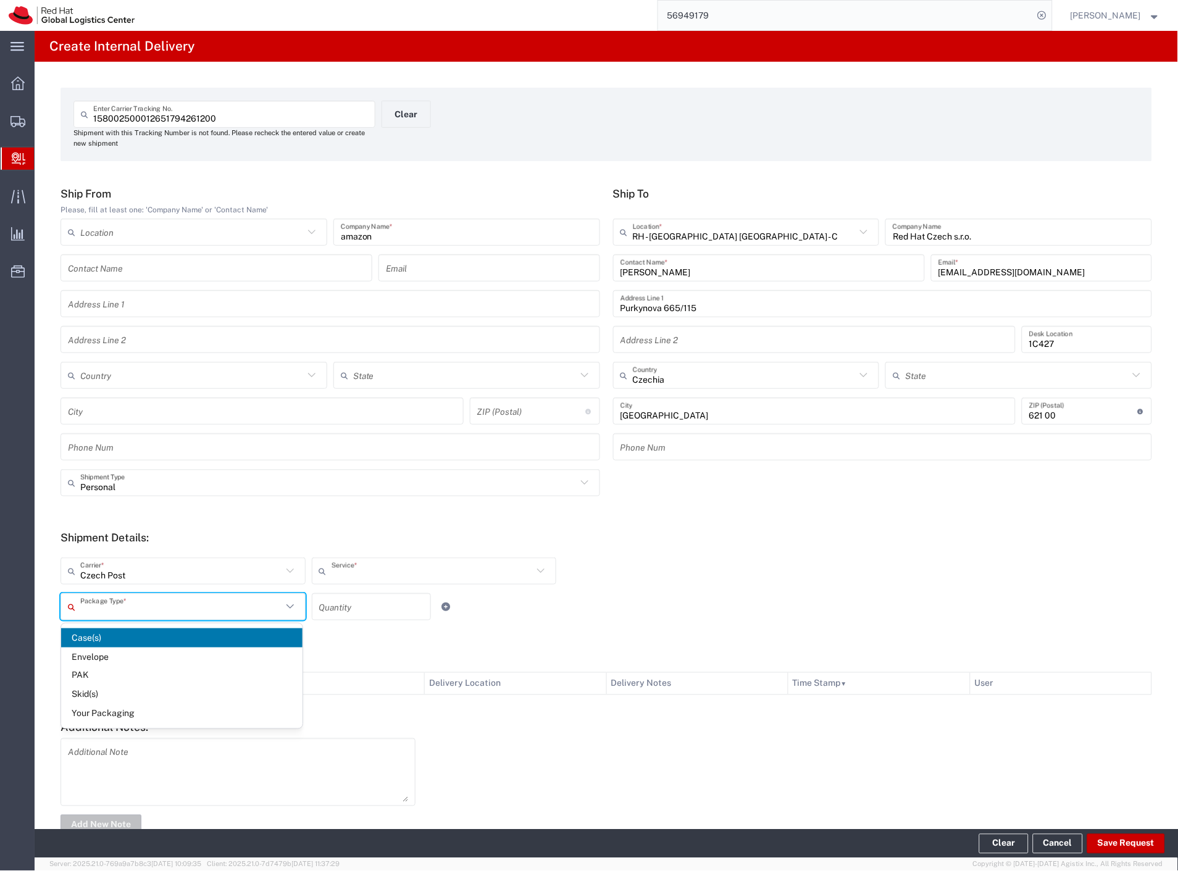
type input "Ground"
click at [111, 603] on input "text" at bounding box center [181, 607] width 202 height 22
click at [118, 708] on span "Your Packaging" at bounding box center [181, 713] width 241 height 19
type input "Your Packaging"
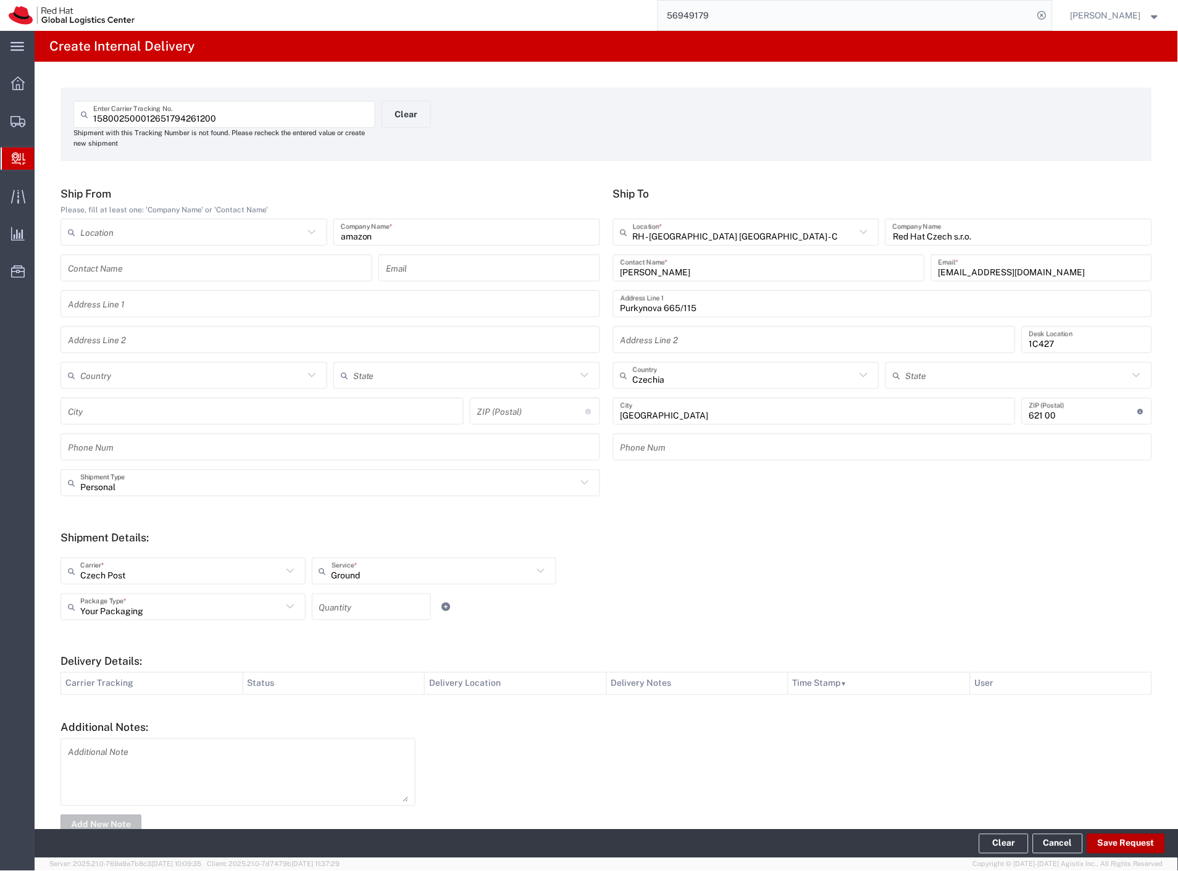
click at [1142, 846] on button "Save Request" at bounding box center [1126, 844] width 78 height 20
type input "Personal"
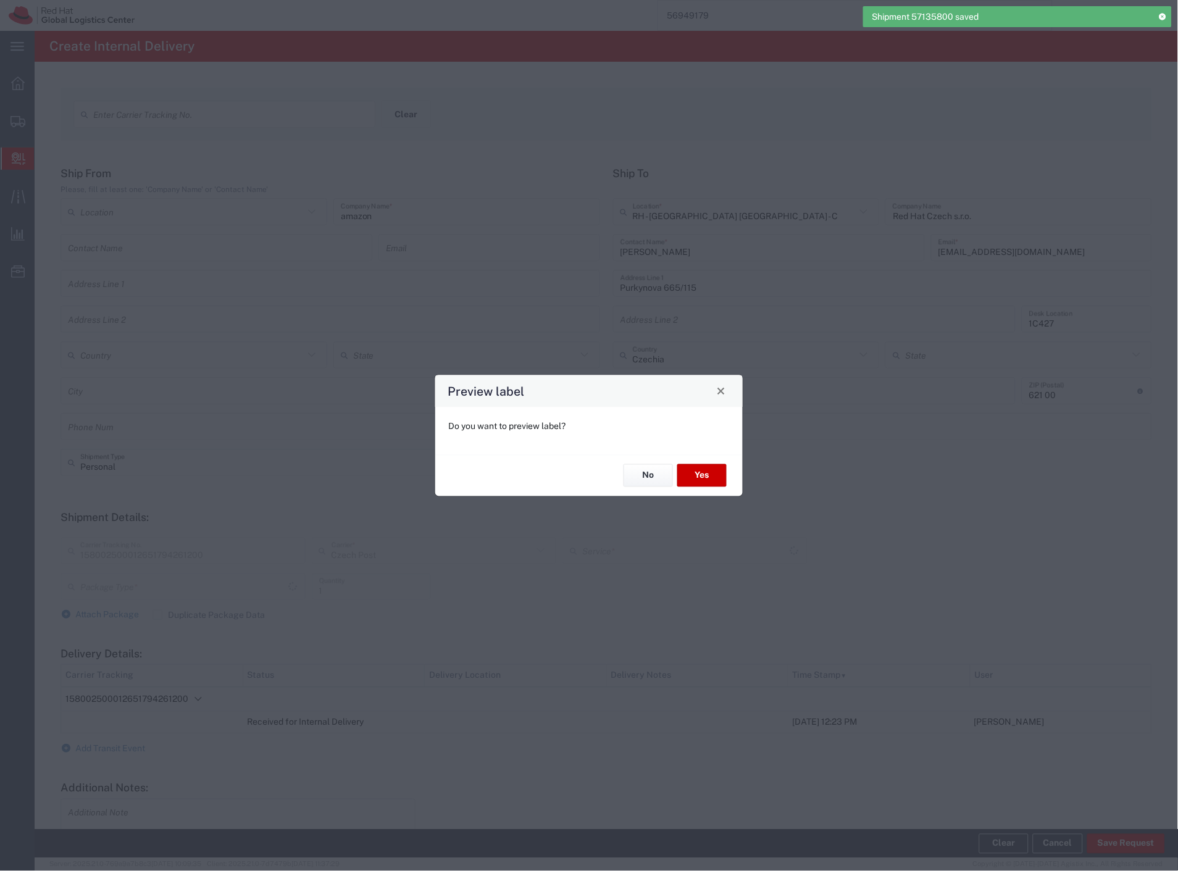
type input "Your Packaging"
type input "Ground"
click at [711, 474] on button "Yes" at bounding box center [701, 475] width 49 height 23
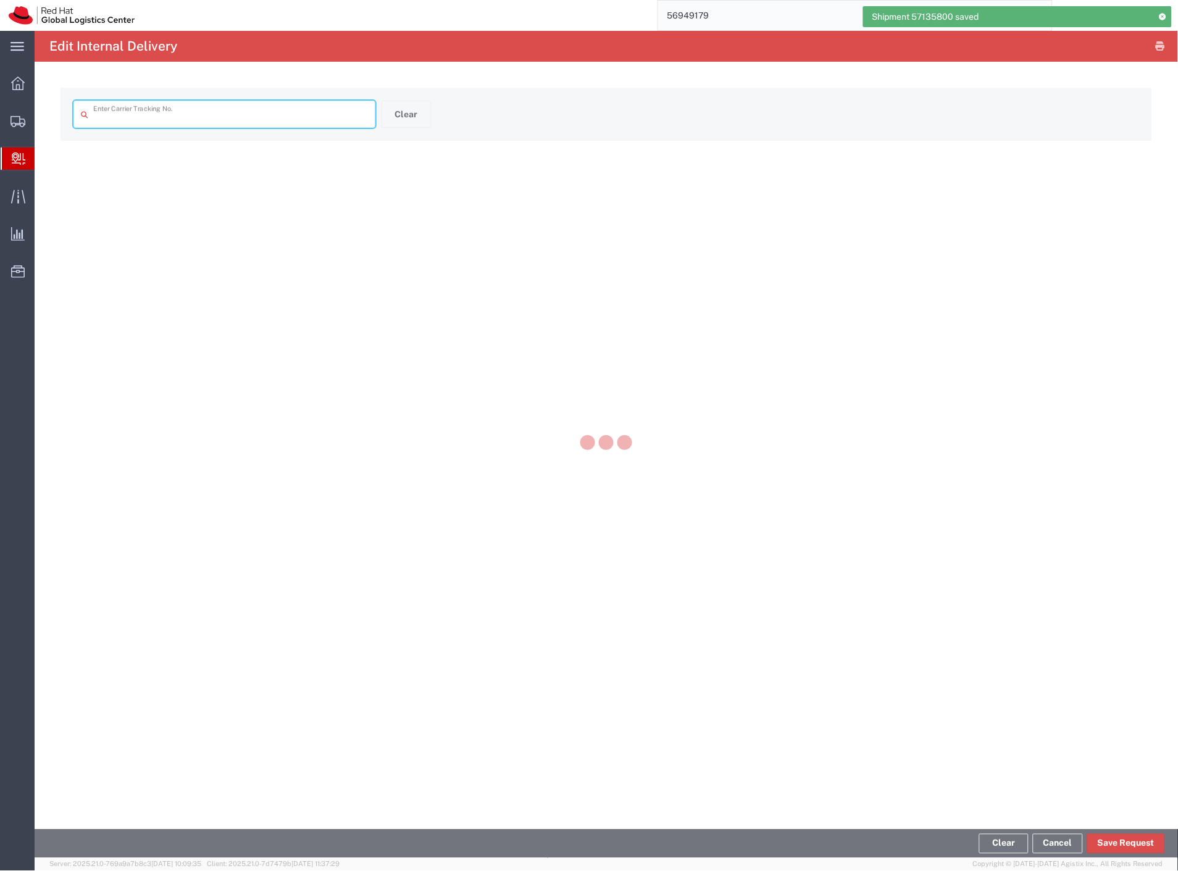
type input "158002500012651794261200"
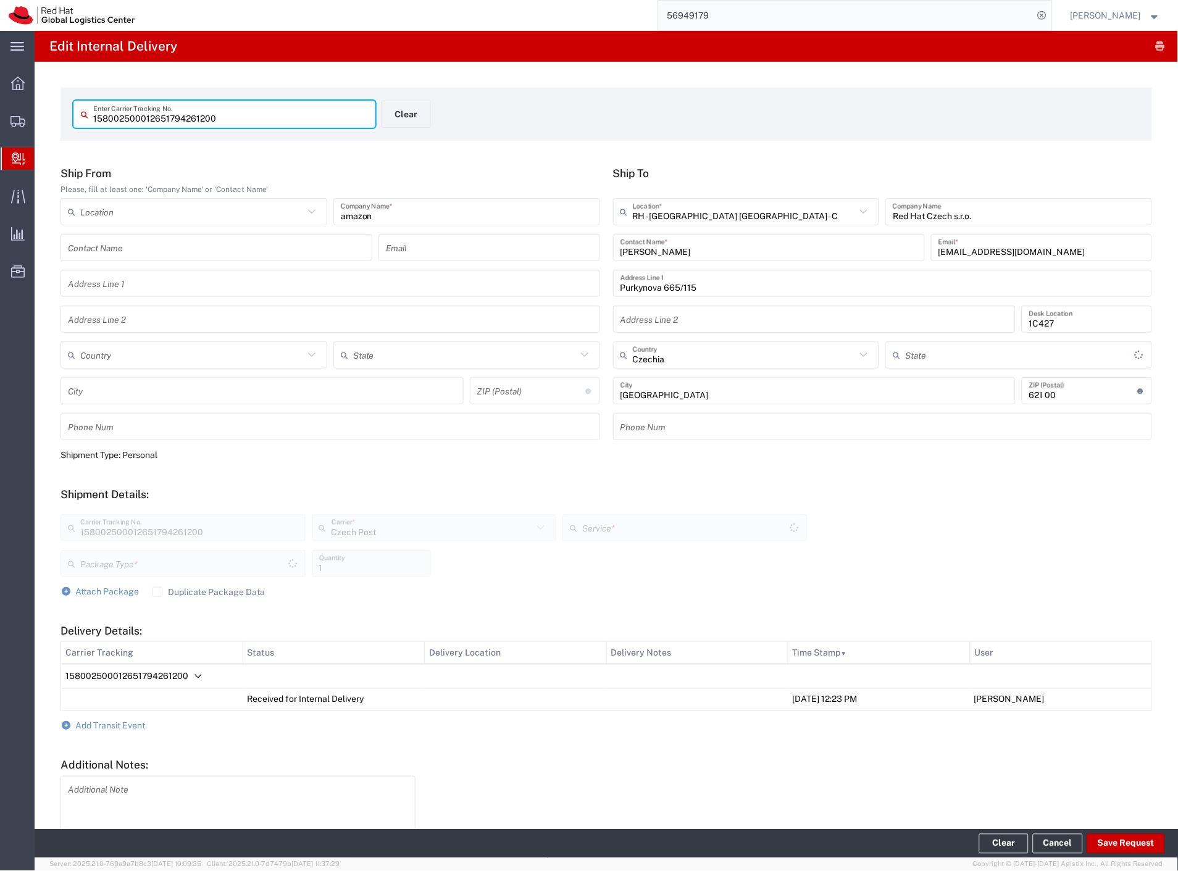
type input "Your Packaging"
type input "Ground"
click at [405, 112] on button "Clear" at bounding box center [406, 114] width 49 height 27
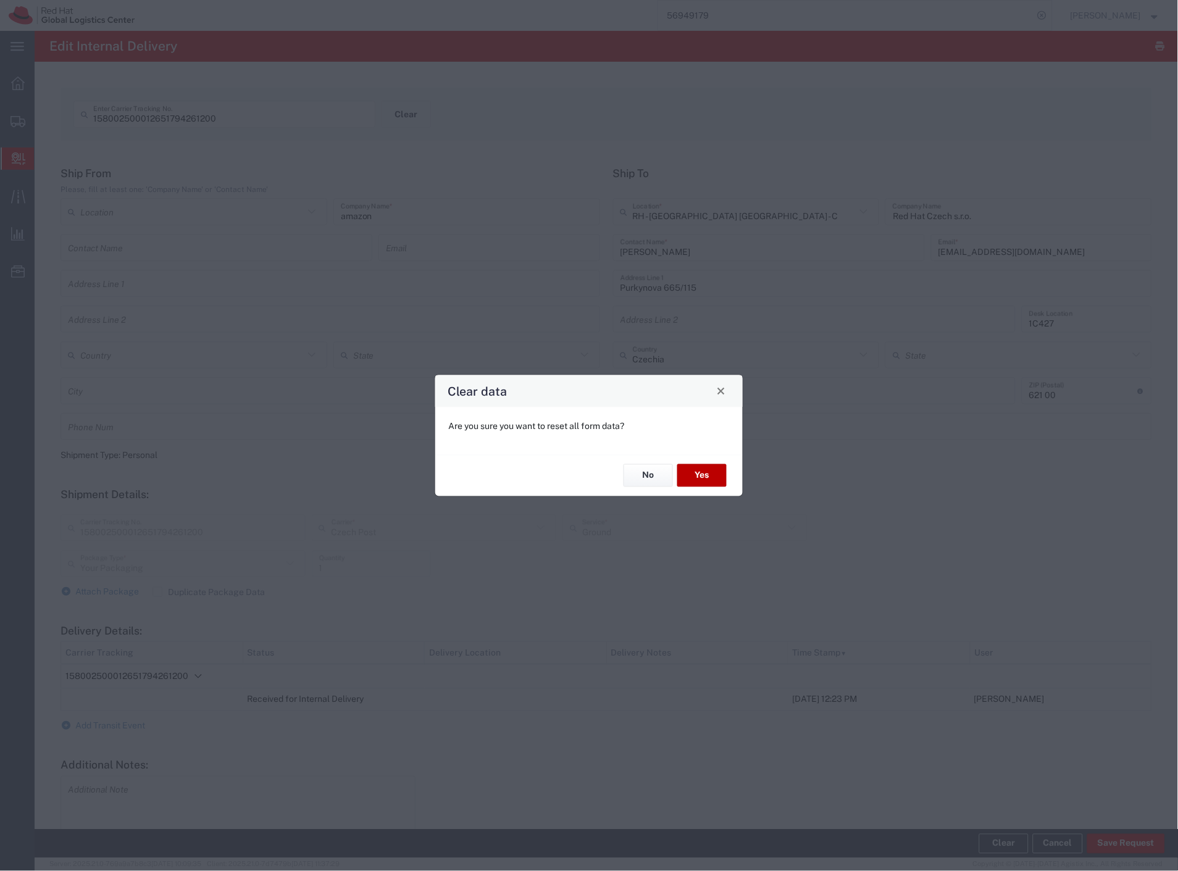
click at [693, 474] on button "Yes" at bounding box center [701, 475] width 49 height 23
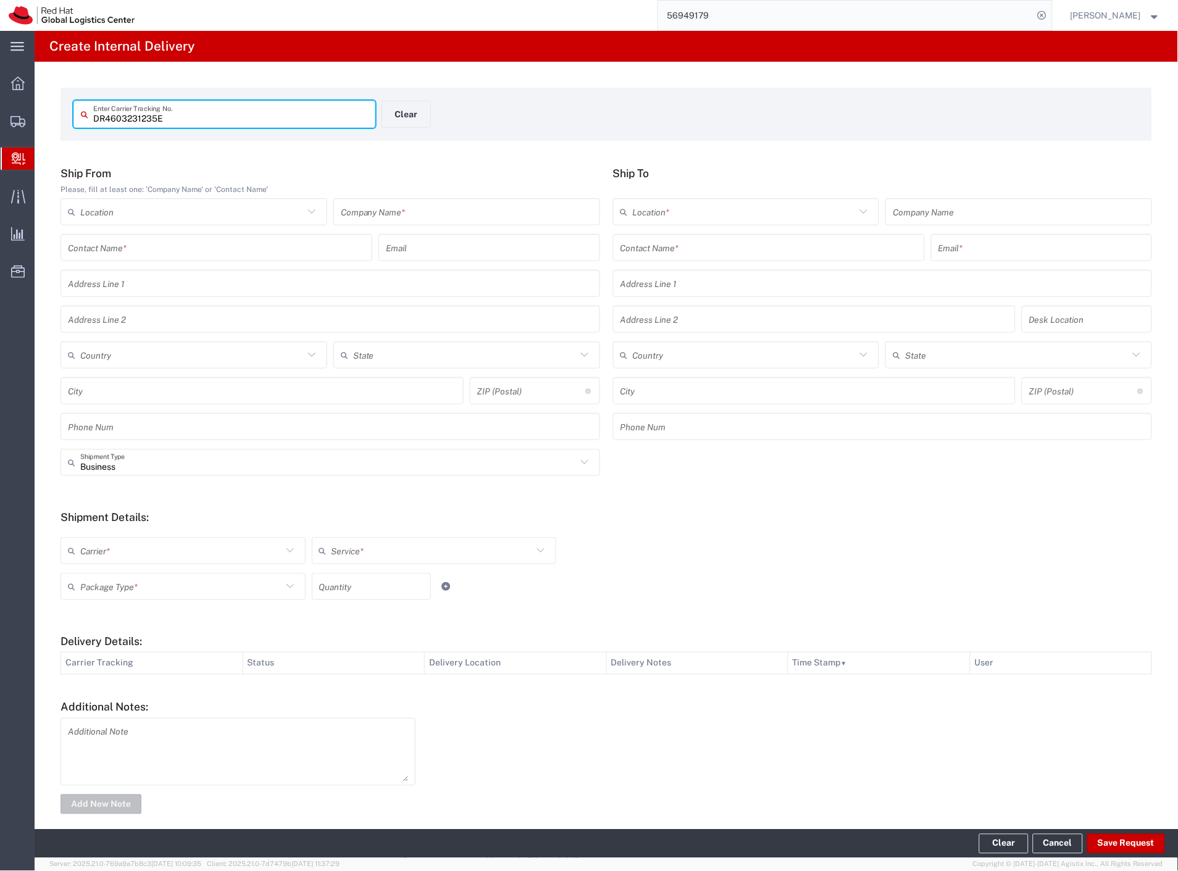
type input "DR4603231235E"
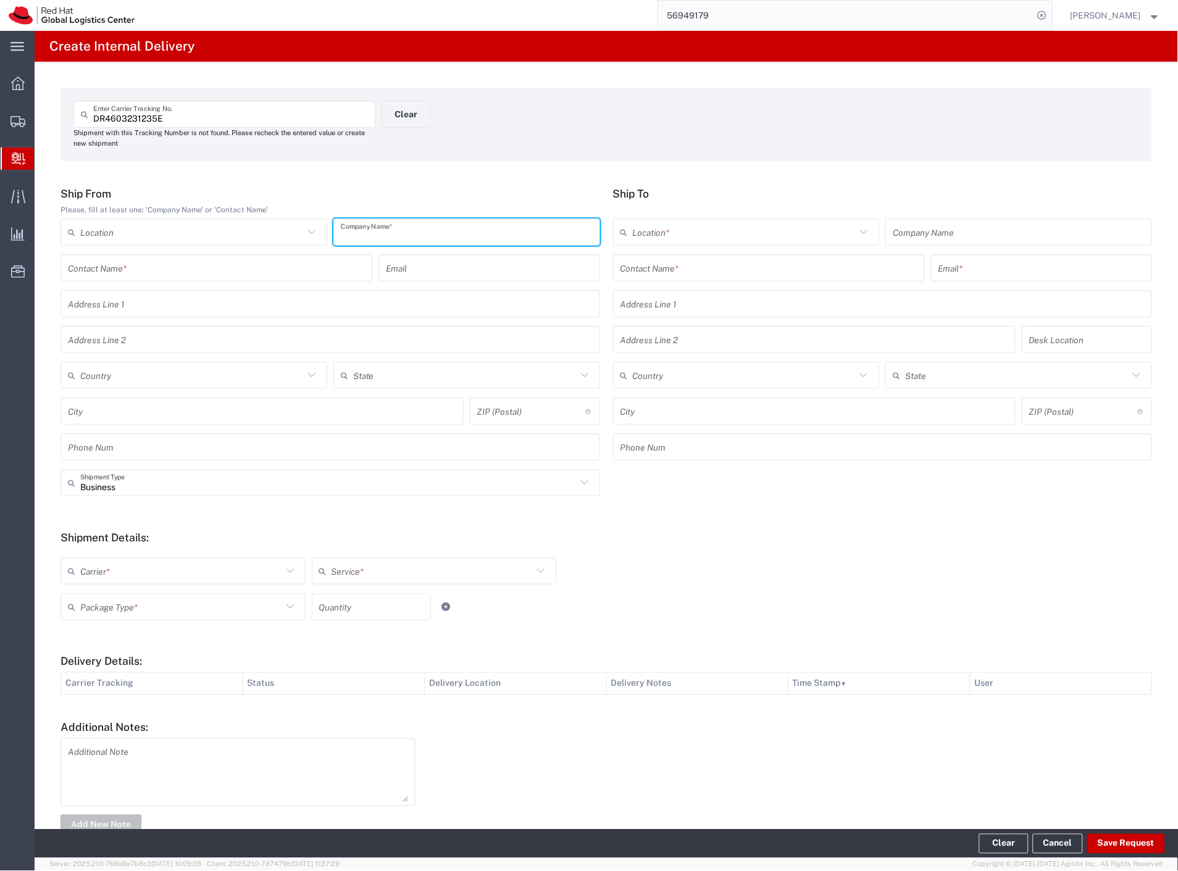
click at [406, 232] on input "text" at bounding box center [467, 233] width 252 height 22
type input "china"
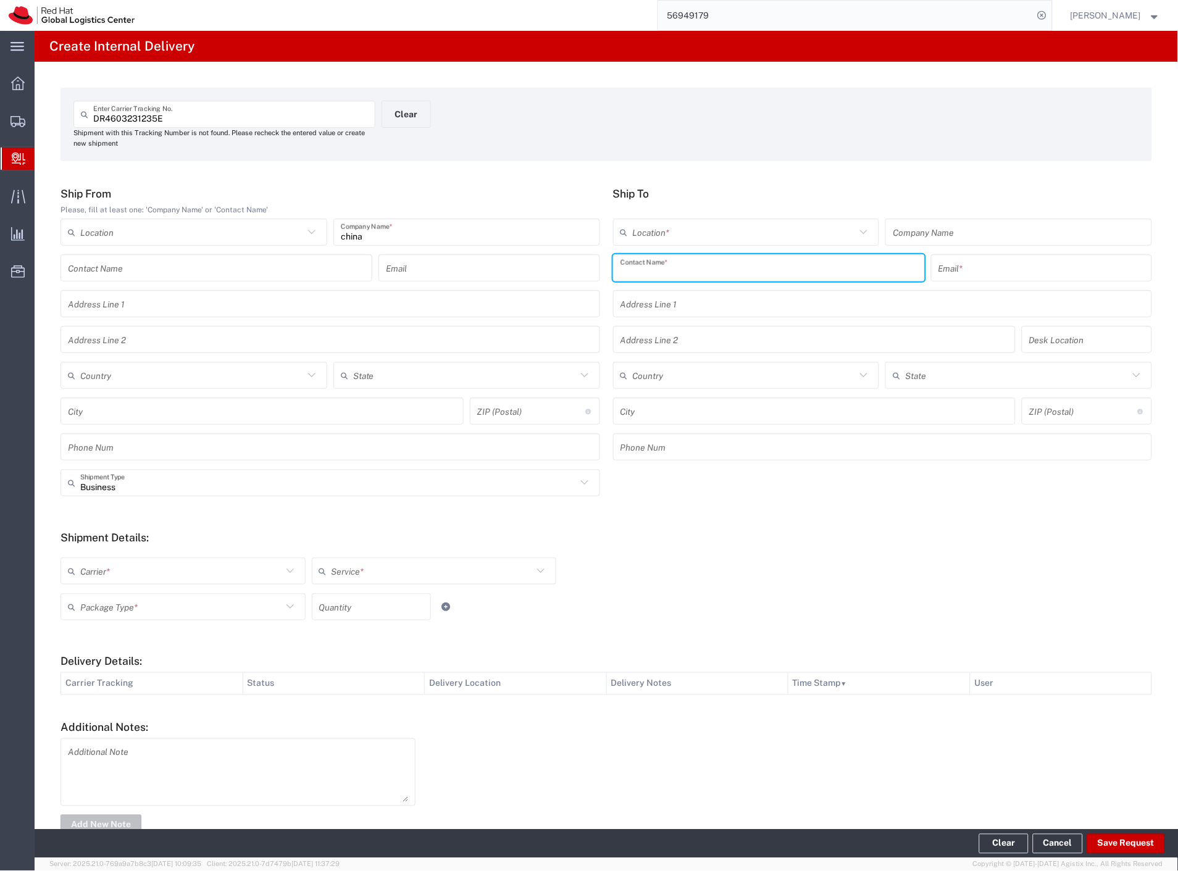
click at [670, 263] on input "text" at bounding box center [768, 268] width 297 height 22
type input "vlastimil"
click at [757, 296] on p "Red Hat Czech s.r.o. ([PERSON_NAME]), [EMAIL_ADDRESS][DOMAIN_NAME]" at bounding box center [769, 297] width 296 height 15
type input "RH - [GEOGRAPHIC_DATA] [GEOGRAPHIC_DATA] - C"
type input "Red Hat Czech s.r.o."
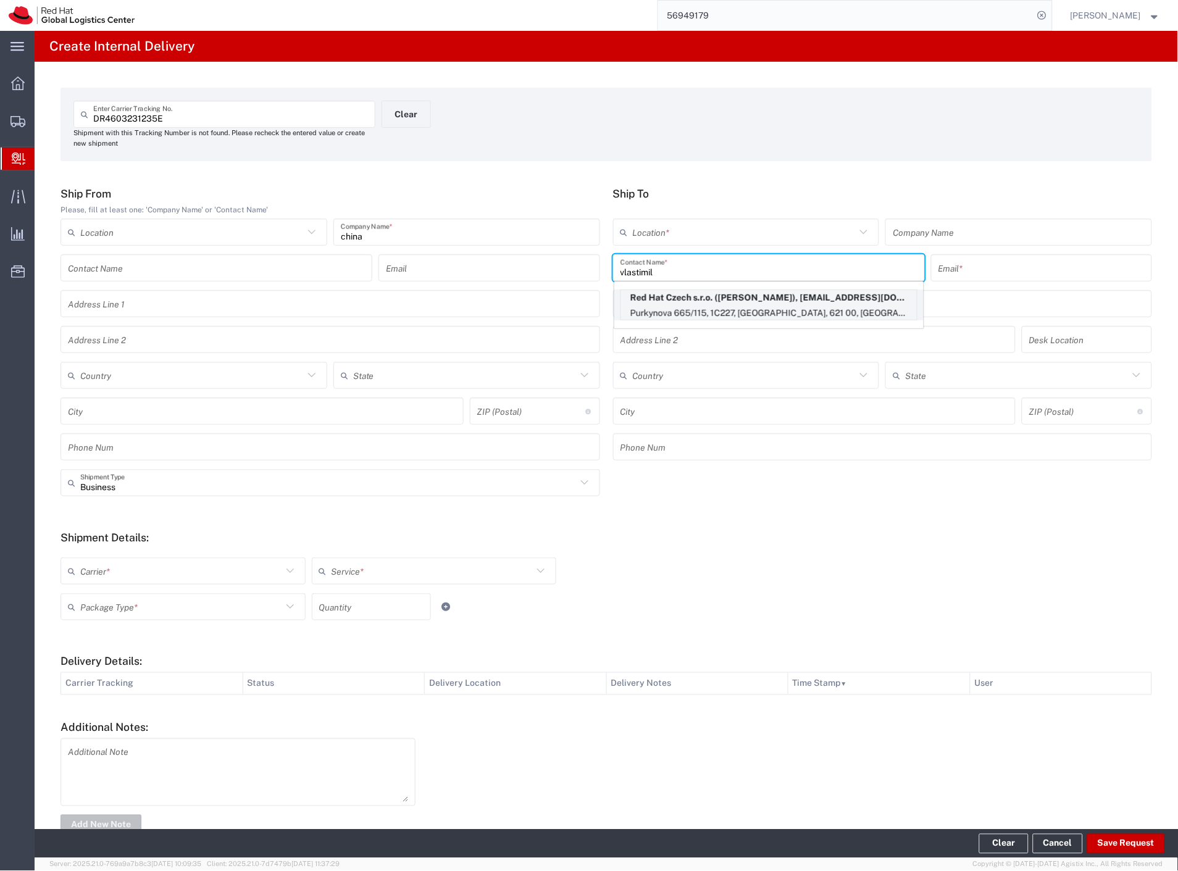
type input "[PERSON_NAME]"
type input "[EMAIL_ADDRESS][DOMAIN_NAME]"
type input "Purkynova 665/115"
type input "1C227"
type input "Czechia"
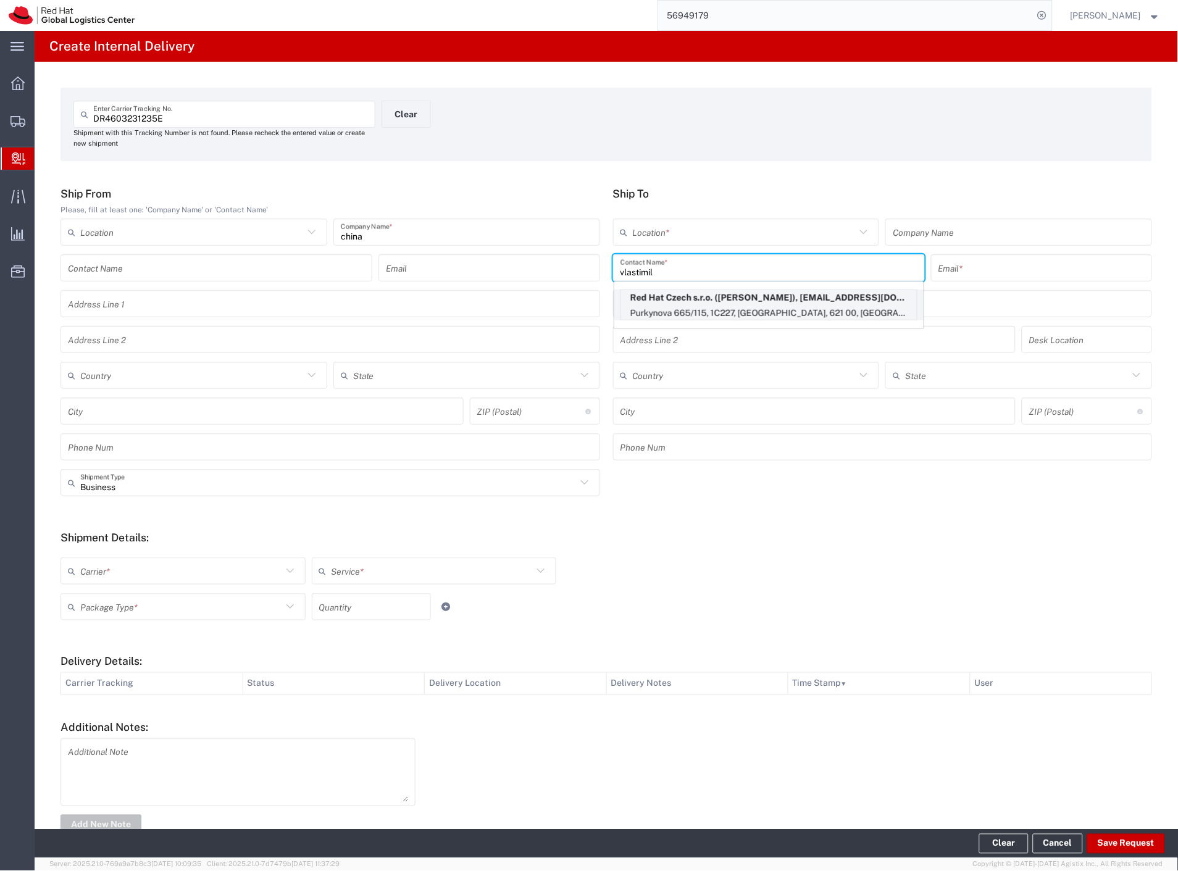
type input "[GEOGRAPHIC_DATA]"
type input "621 00"
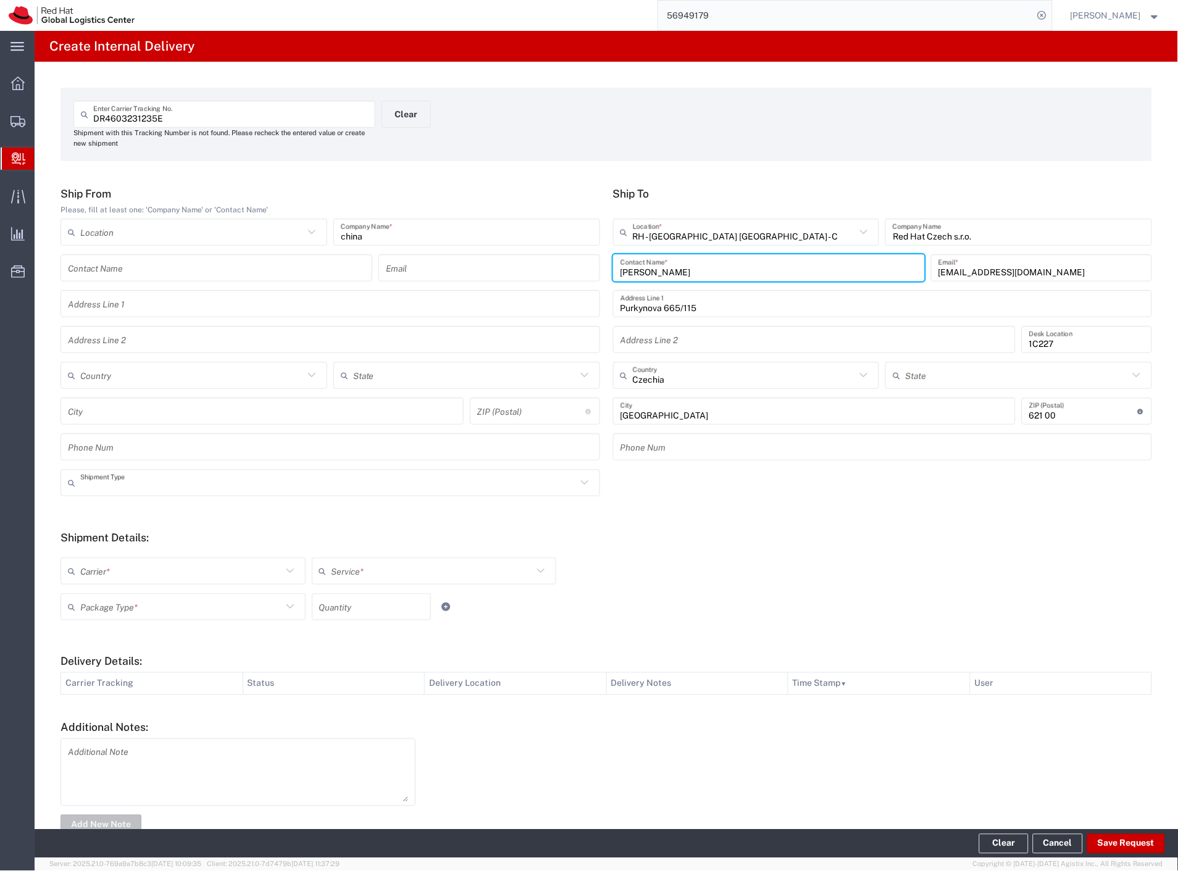
click at [120, 488] on input "text" at bounding box center [328, 483] width 496 height 22
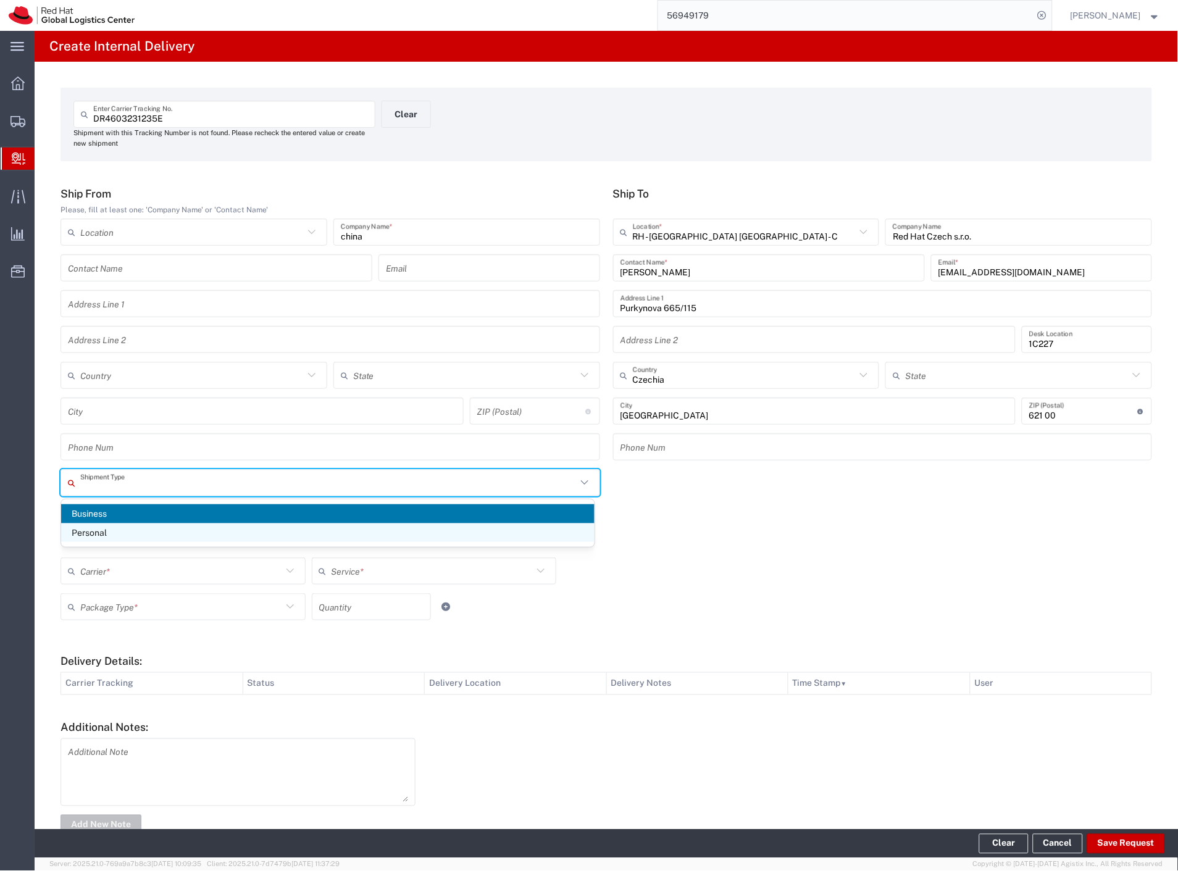
click at [117, 532] on span "Personal" at bounding box center [327, 533] width 533 height 19
type input "Personal"
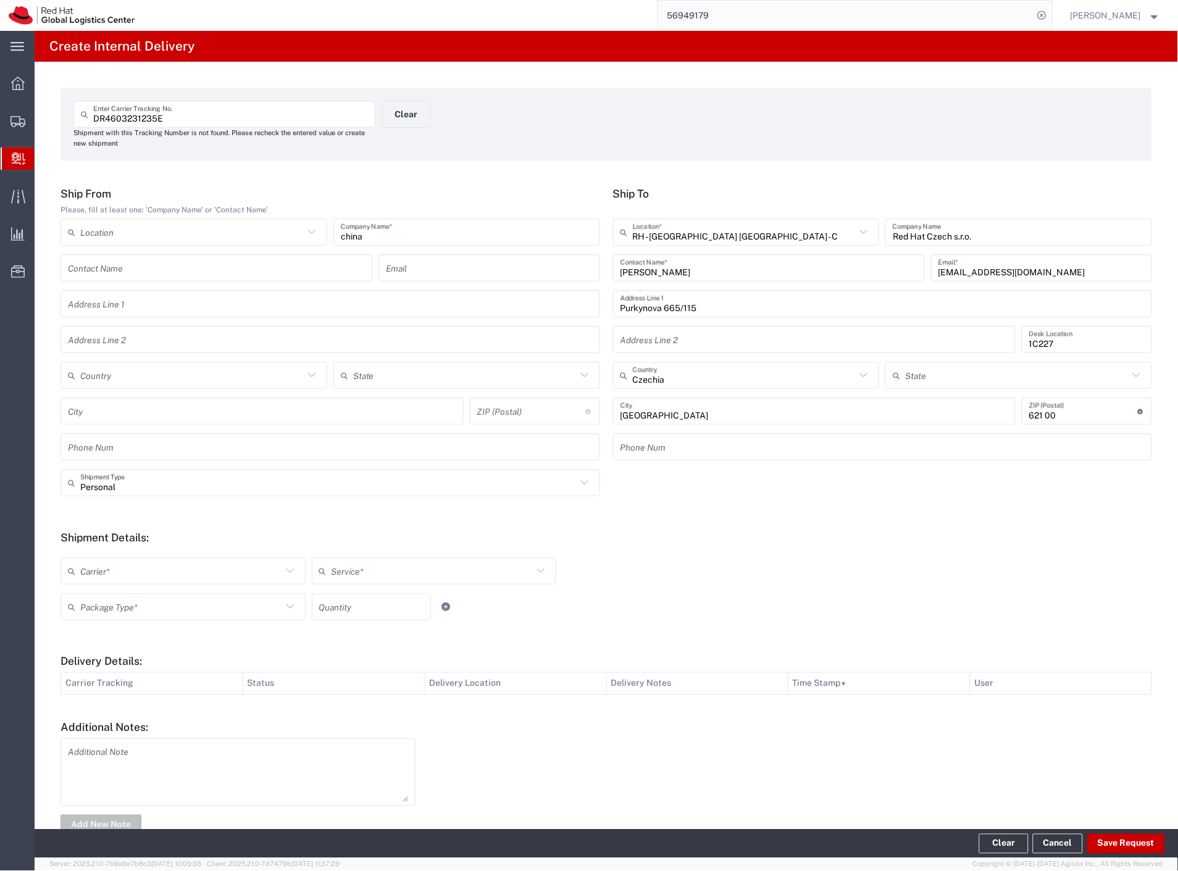
click at [121, 574] on input "text" at bounding box center [181, 572] width 202 height 22
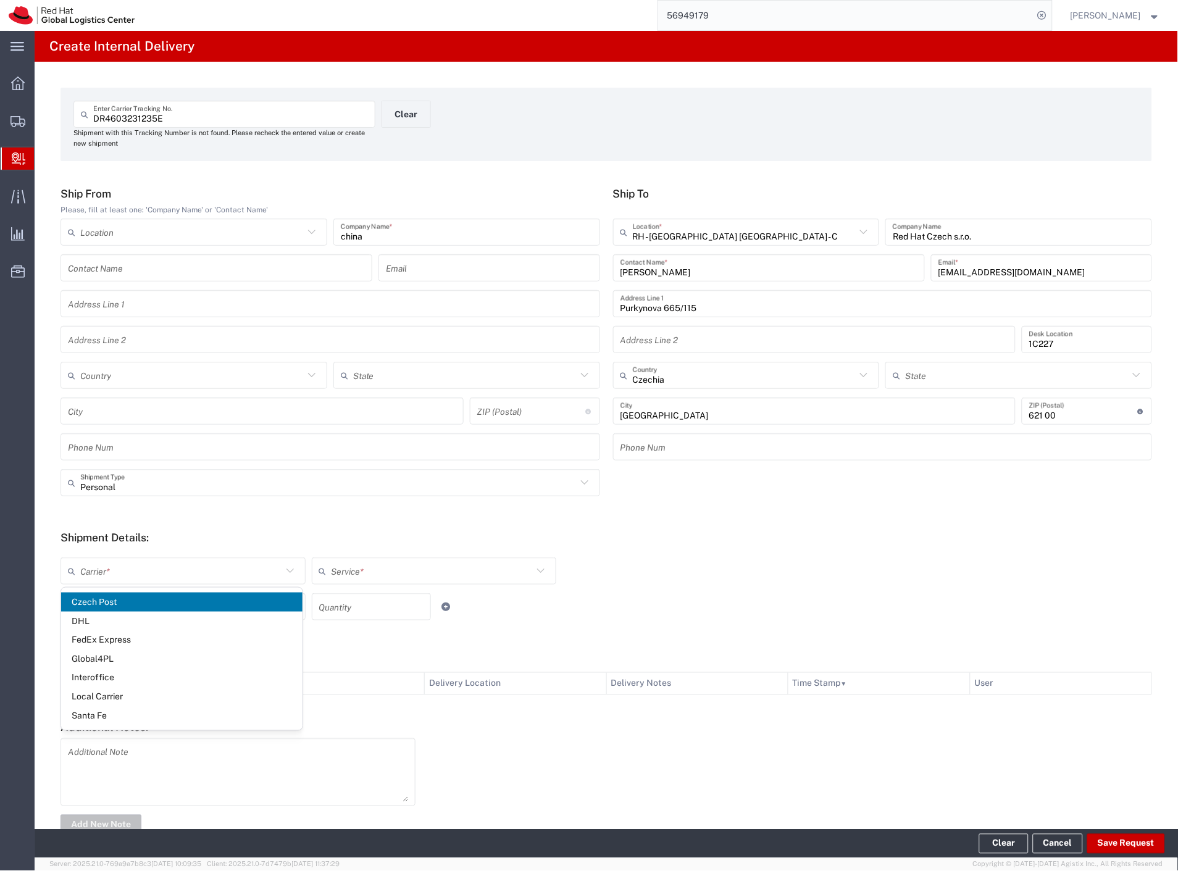
click at [115, 596] on span "Czech Post" at bounding box center [181, 602] width 241 height 19
type input "Czech Post"
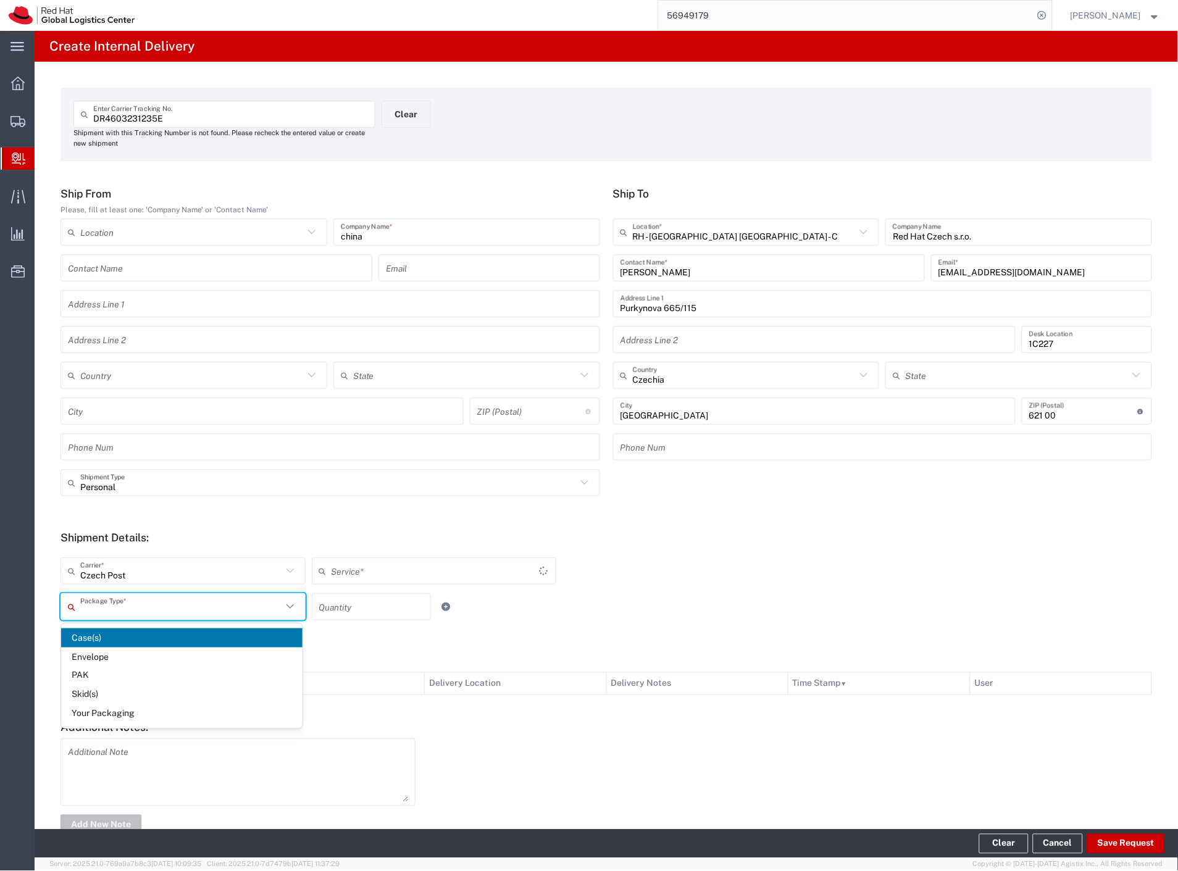
click at [114, 601] on input "text" at bounding box center [181, 607] width 202 height 22
type input "Ground"
click at [133, 711] on span "Your Packaging" at bounding box center [181, 713] width 241 height 19
type input "Your Packaging"
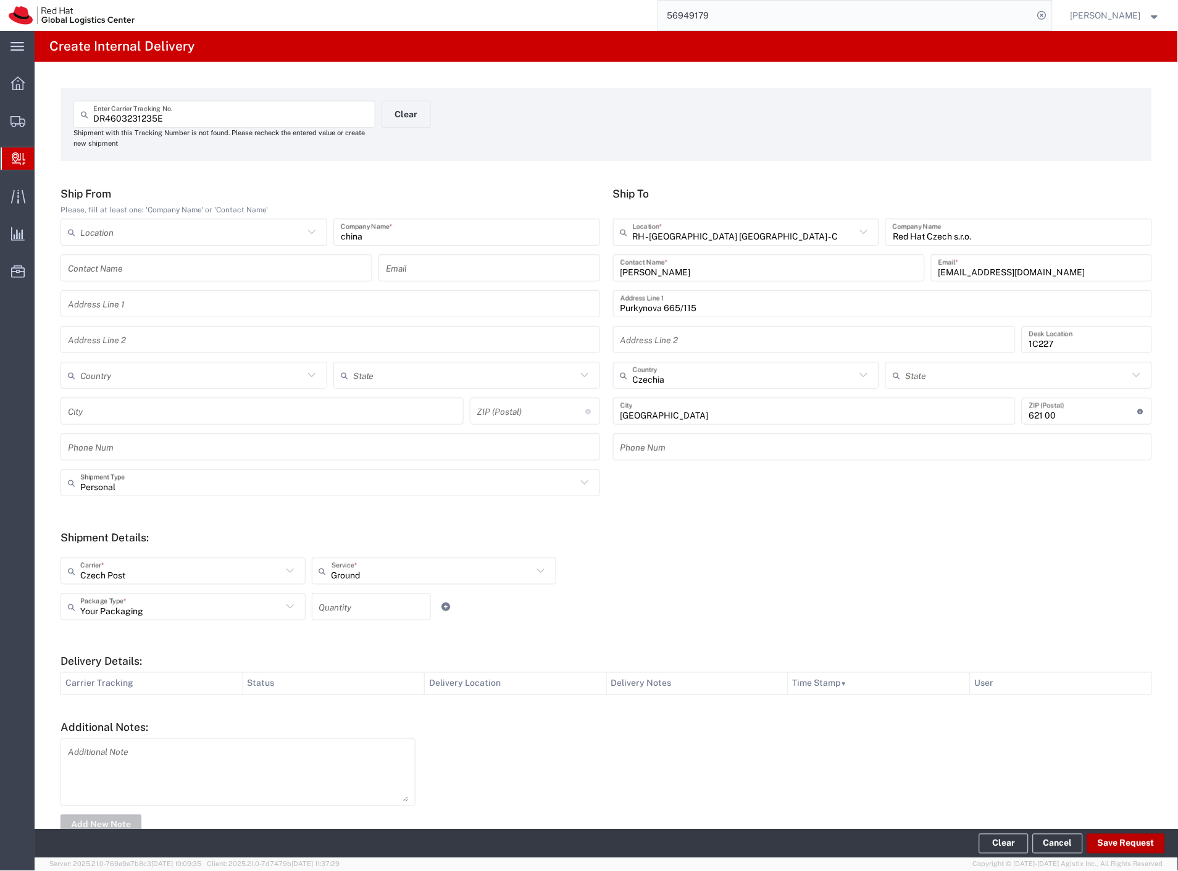
click at [1104, 835] on button "Save Request" at bounding box center [1126, 844] width 78 height 20
type input "Personal"
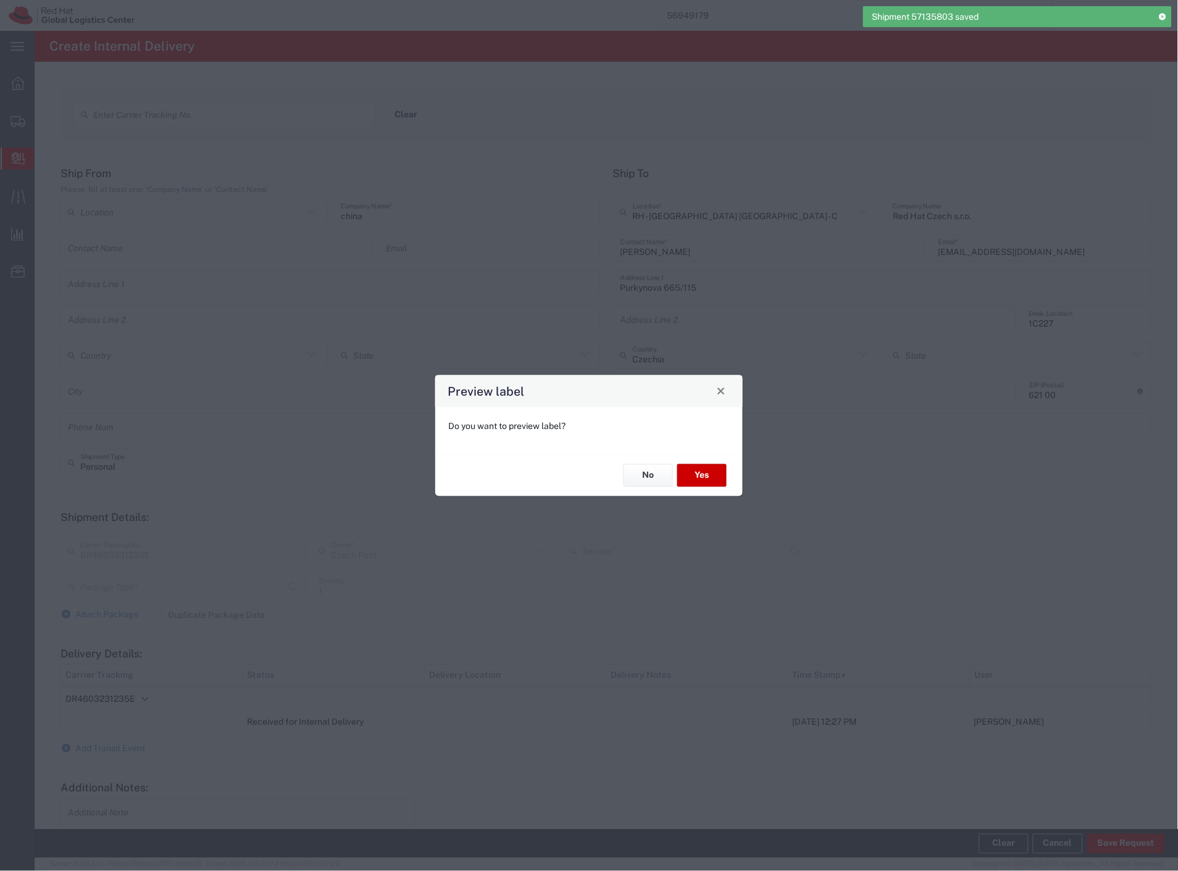
type input "Ground"
type input "Your Packaging"
click at [708, 480] on button "Yes" at bounding box center [701, 475] width 49 height 23
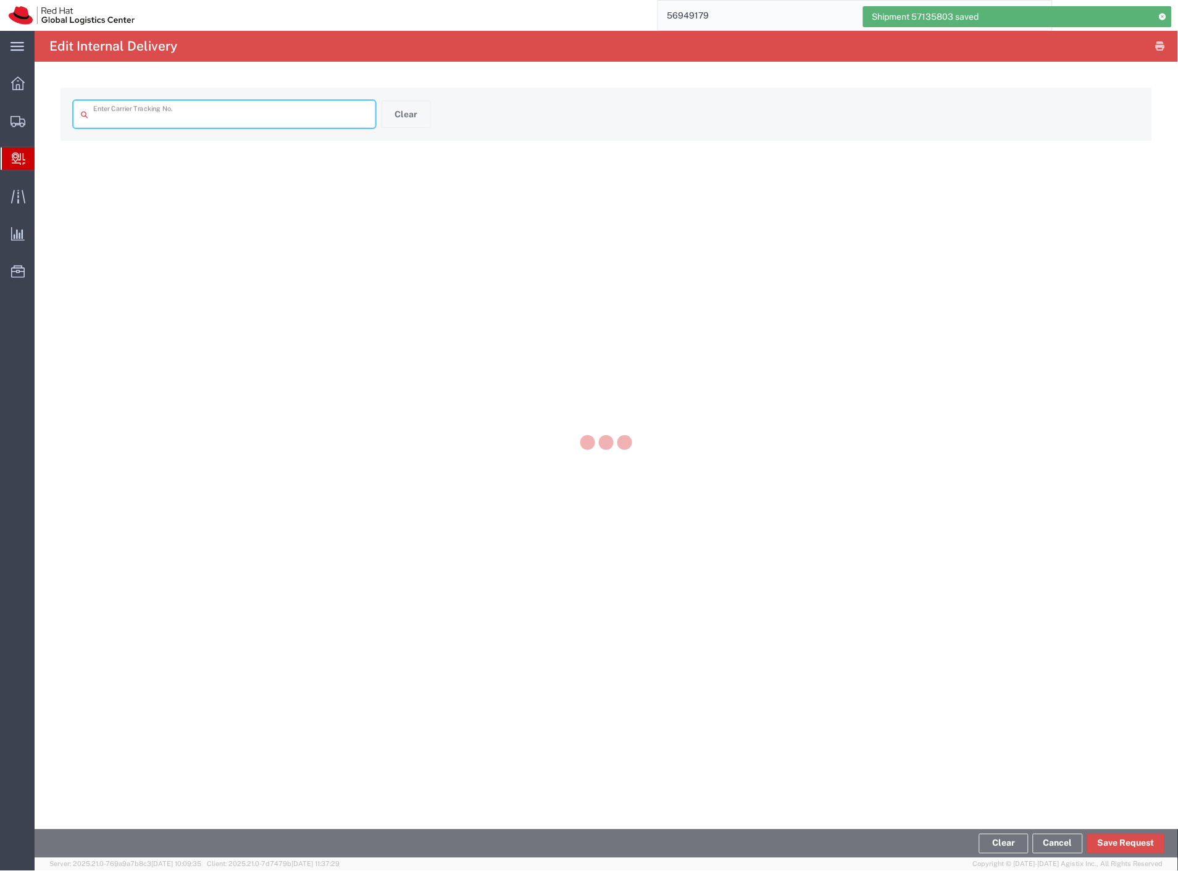
type input "DR4603231235E"
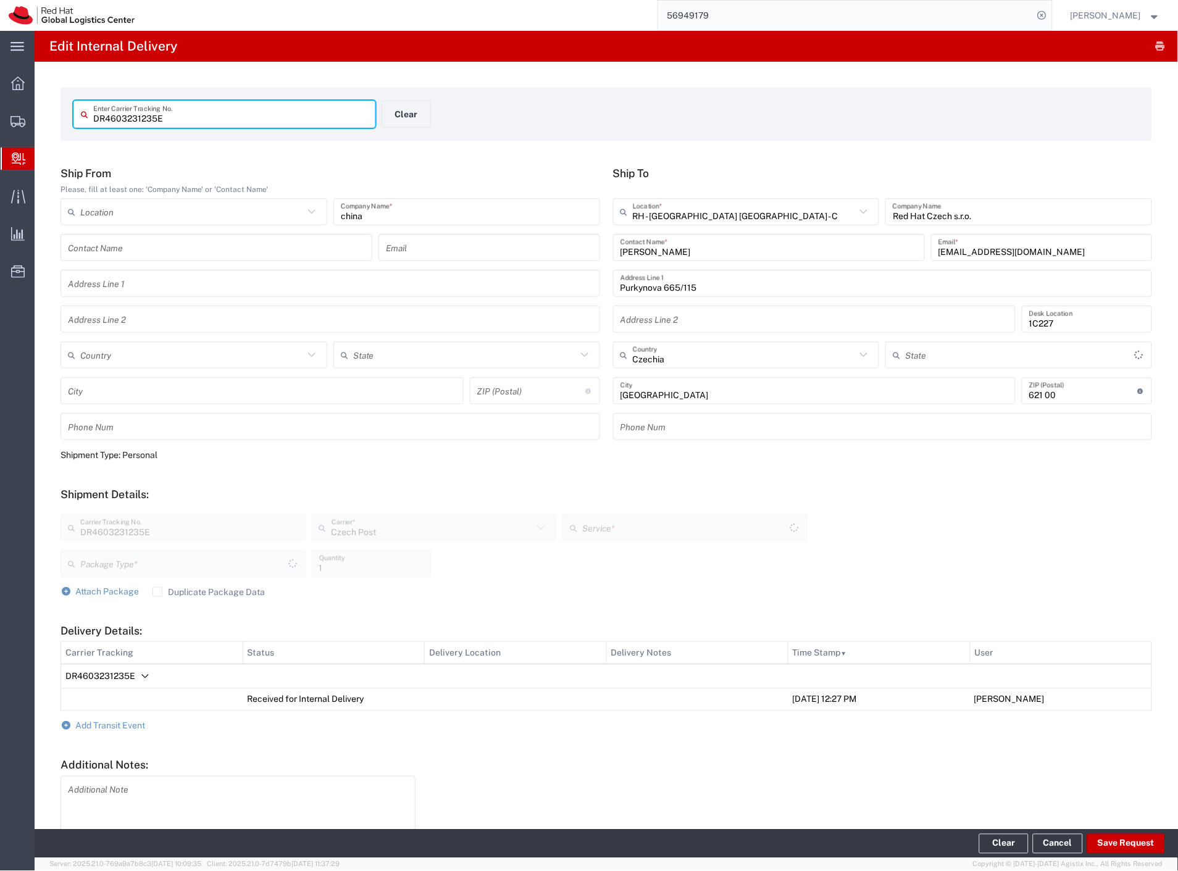
type input "Your Packaging"
type input "Ground"
click at [406, 109] on button "Clear" at bounding box center [406, 114] width 49 height 27
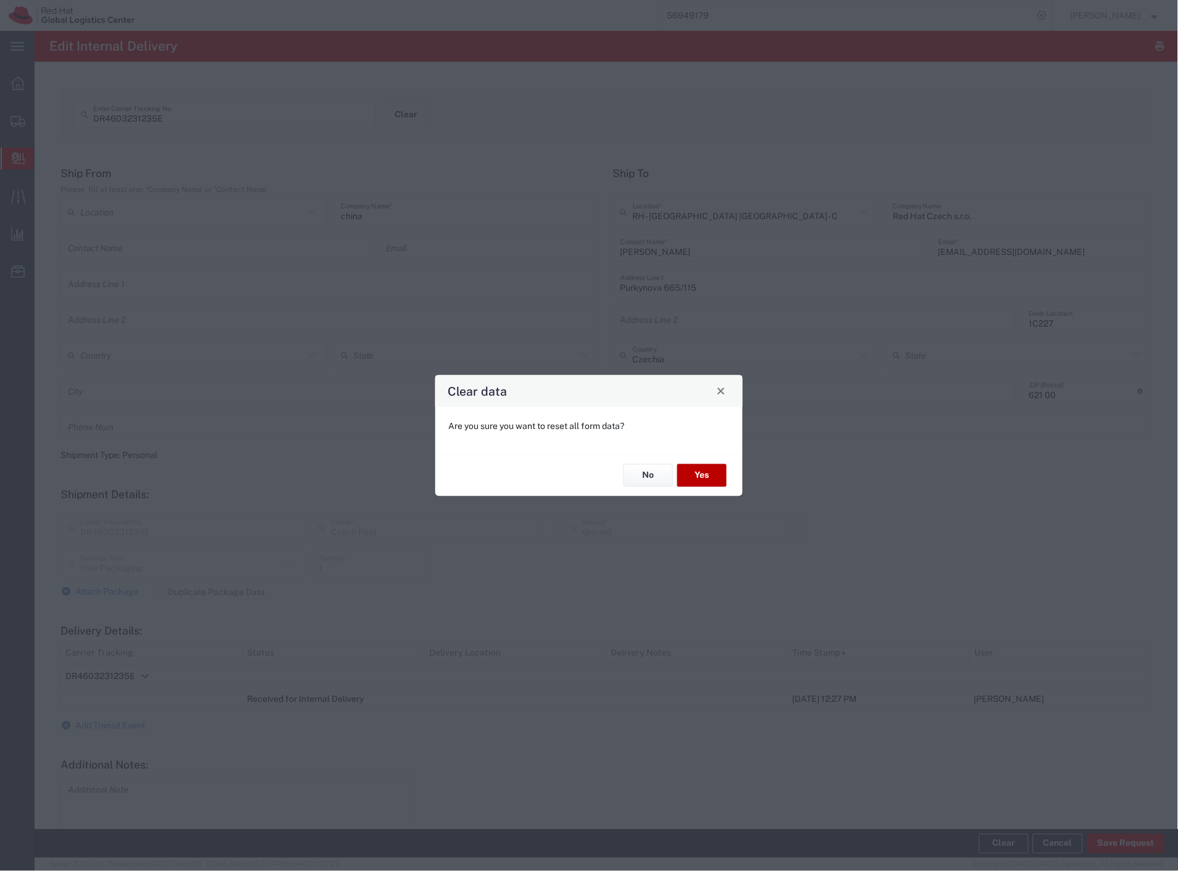
click at [703, 474] on button "Yes" at bounding box center [701, 475] width 49 height 23
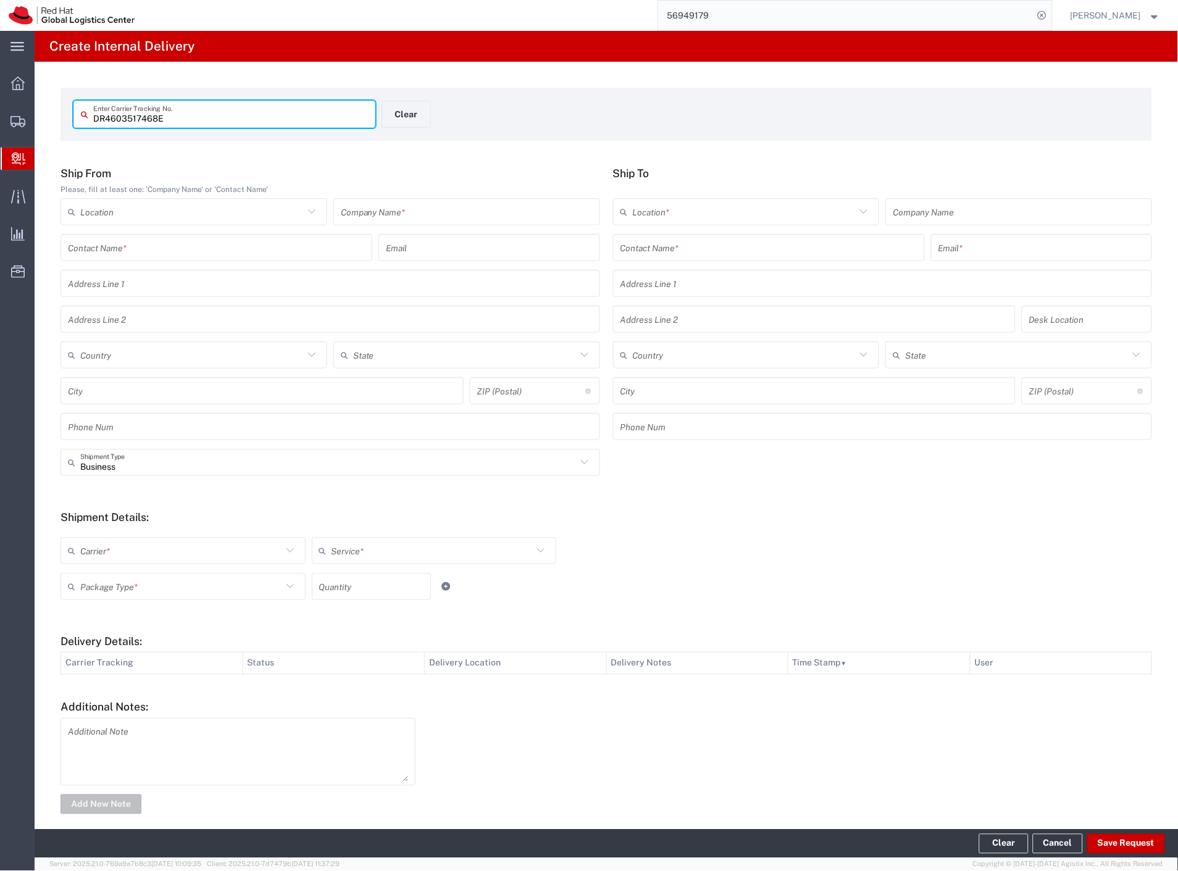
type input "DR4603517468E"
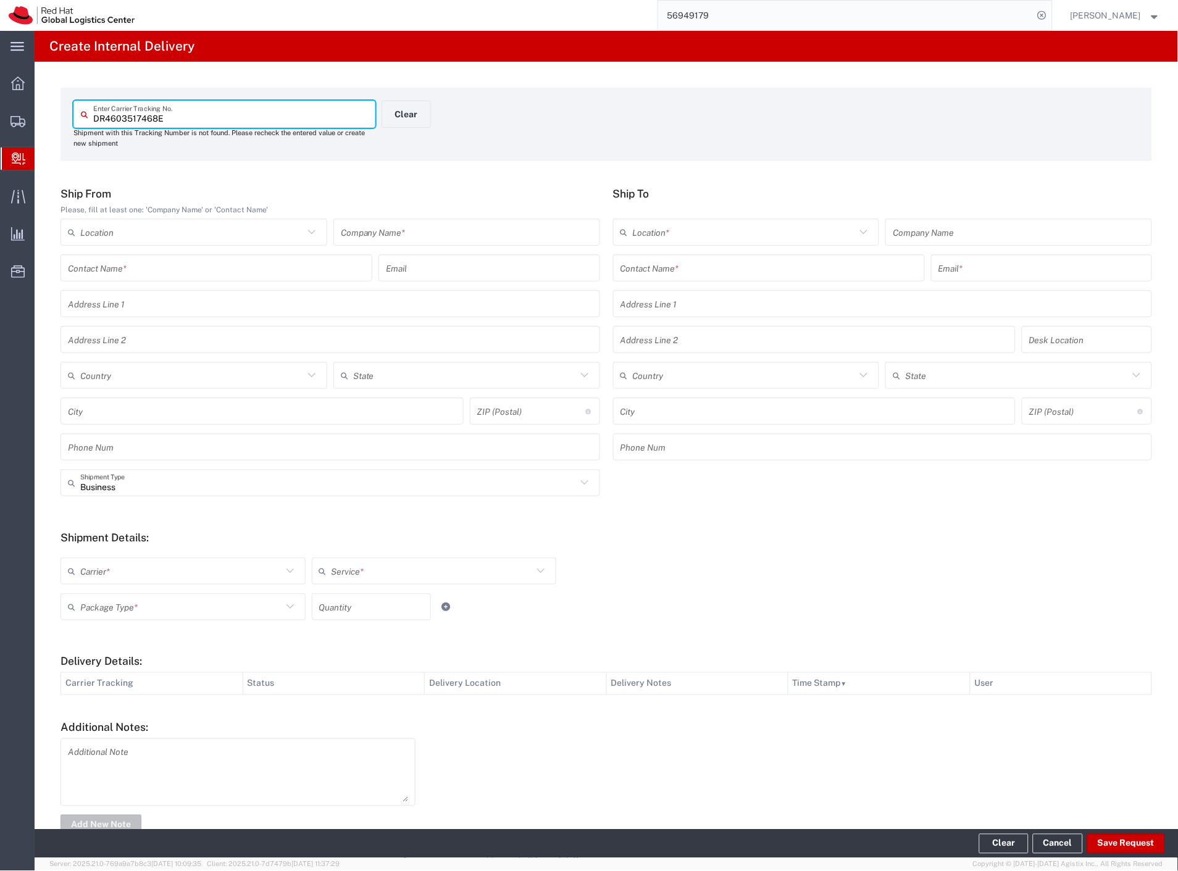
click at [457, 233] on input "text" at bounding box center [467, 233] width 252 height 22
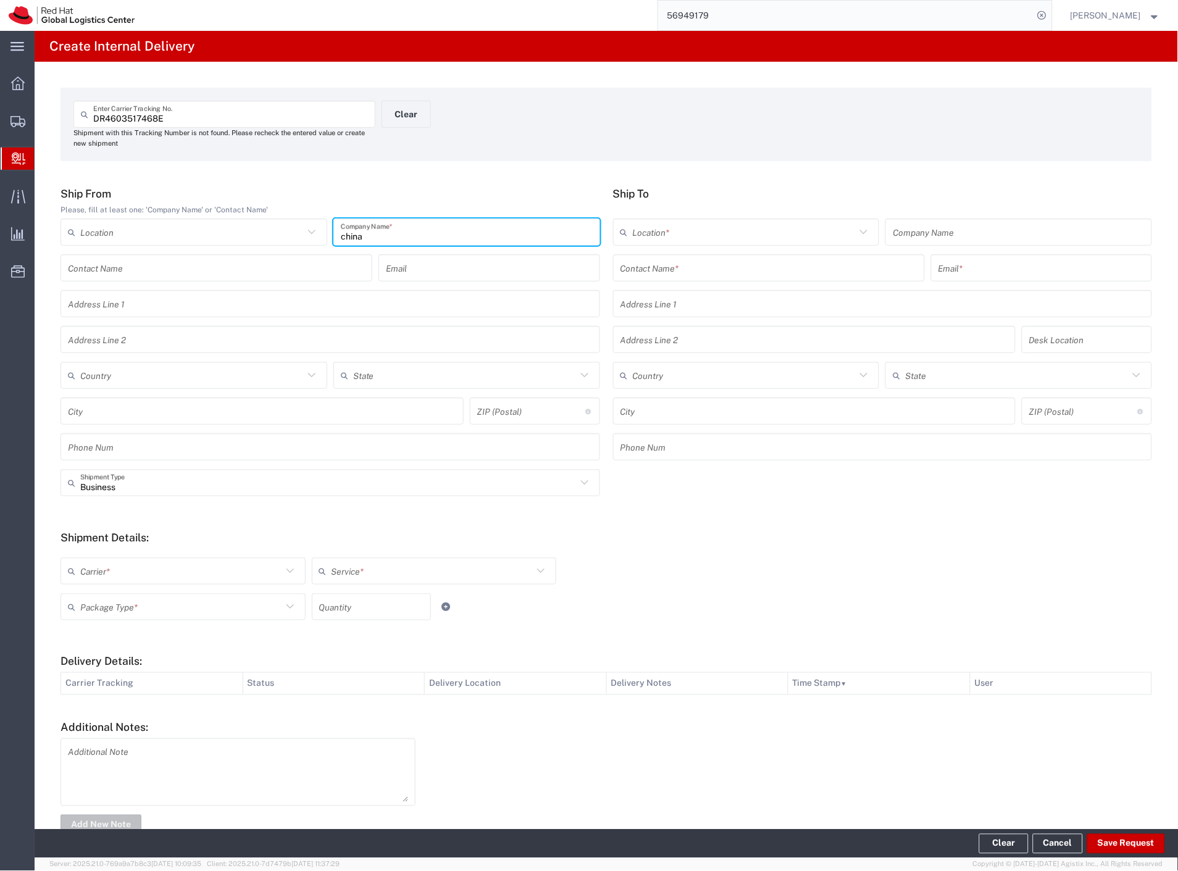
type input "china"
click at [678, 267] on input "text" at bounding box center [768, 268] width 297 height 22
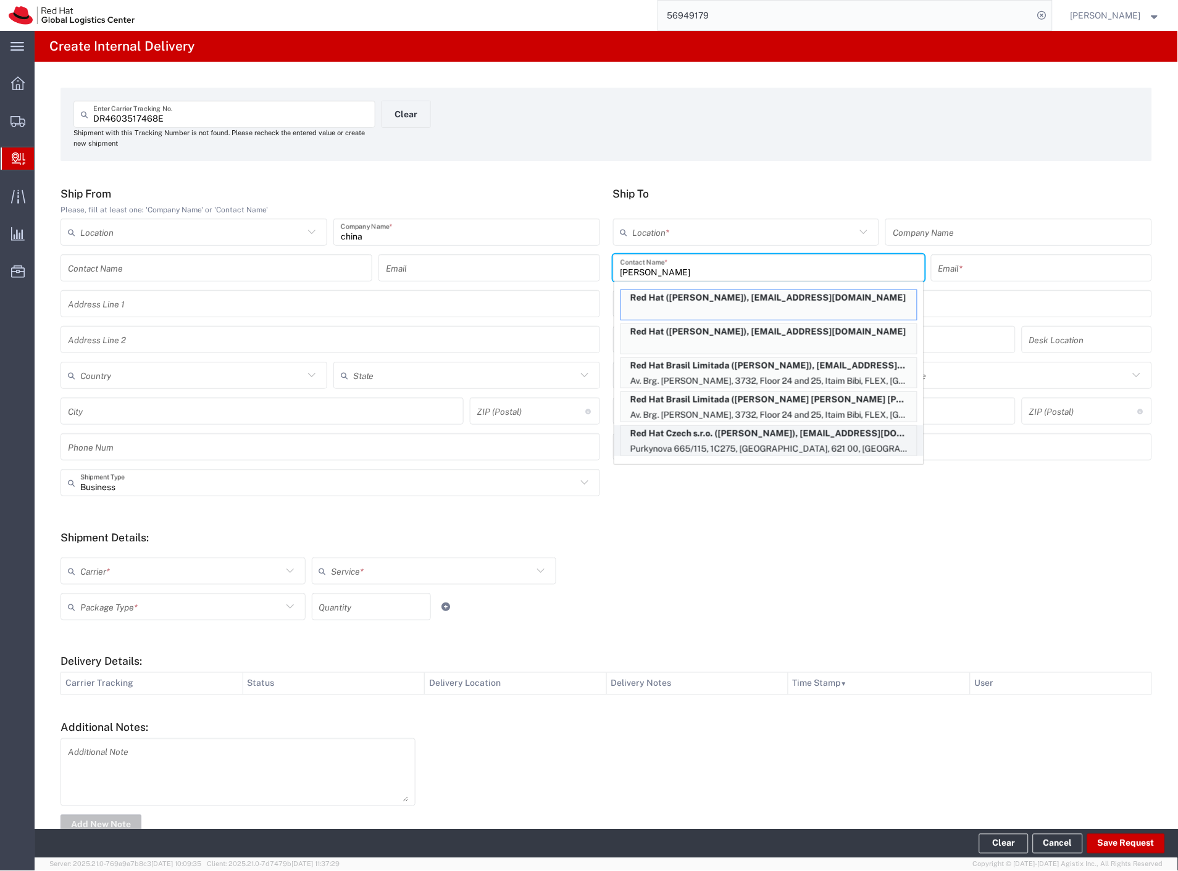
type input "[PERSON_NAME]"
click at [770, 436] on p "Red Hat Czech s.r.o. ([PERSON_NAME]), [EMAIL_ADDRESS][DOMAIN_NAME]" at bounding box center [769, 433] width 296 height 15
type input "RH - [GEOGRAPHIC_DATA] [GEOGRAPHIC_DATA] - C"
type input "Red Hat Czech s.r.o."
type input "[PERSON_NAME]"
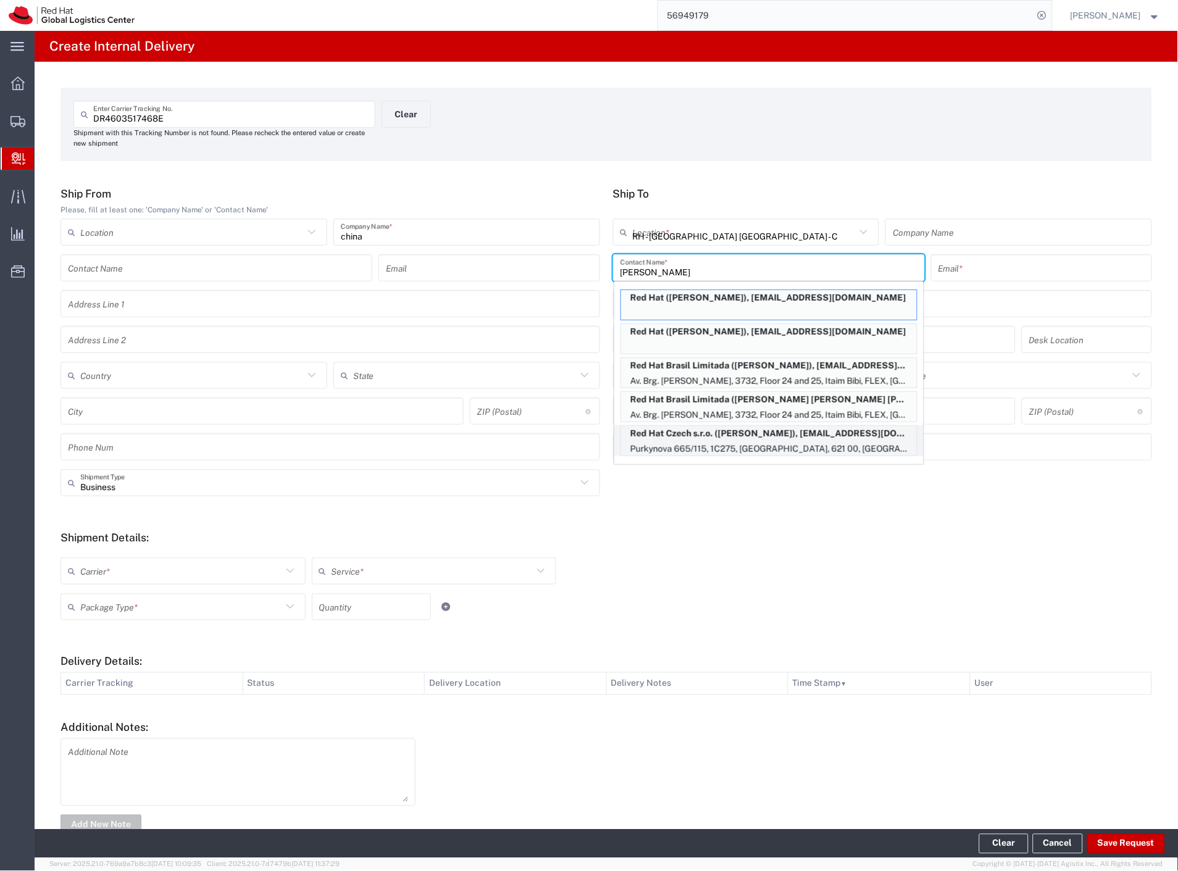
type input "[EMAIL_ADDRESS][DOMAIN_NAME]"
type input "Purkynova 665/115"
type input "1C275"
type input "Czechia"
type input "[GEOGRAPHIC_DATA]"
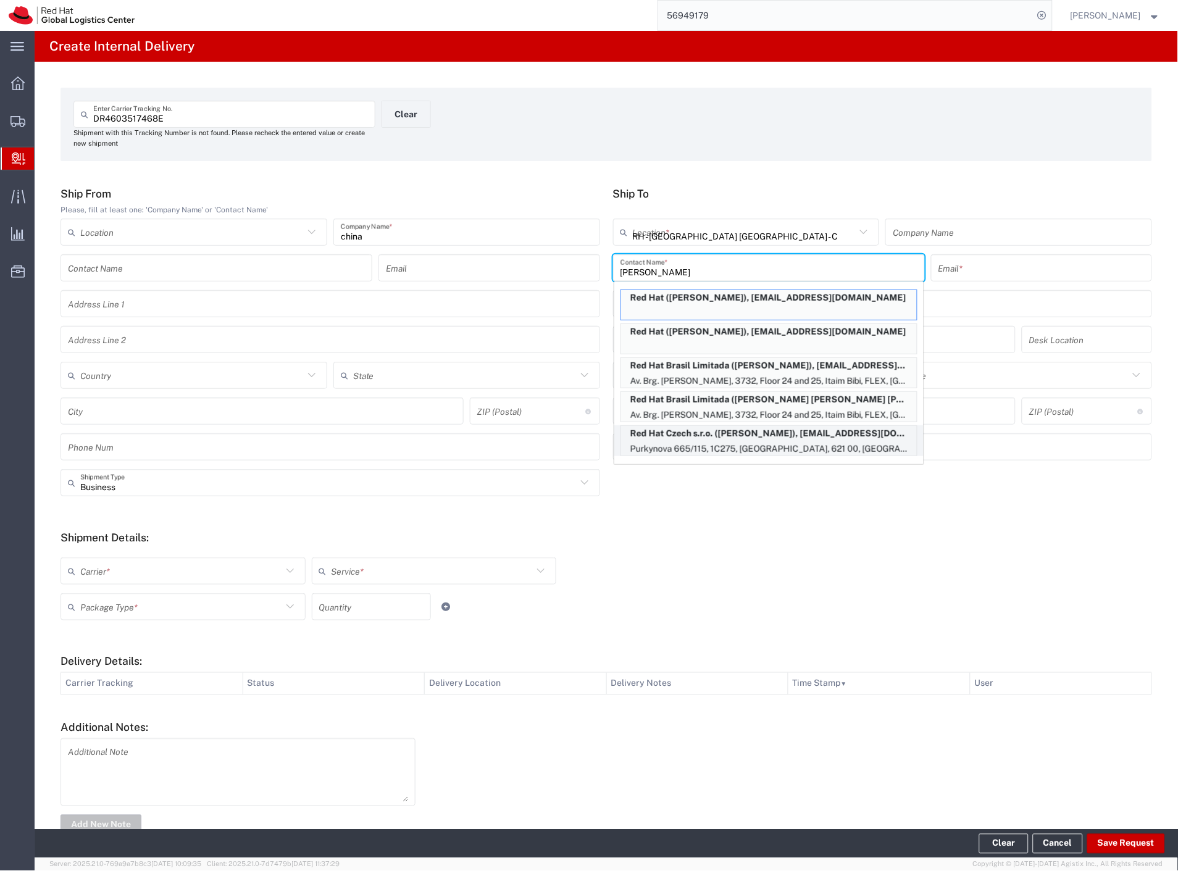
type input "621 00"
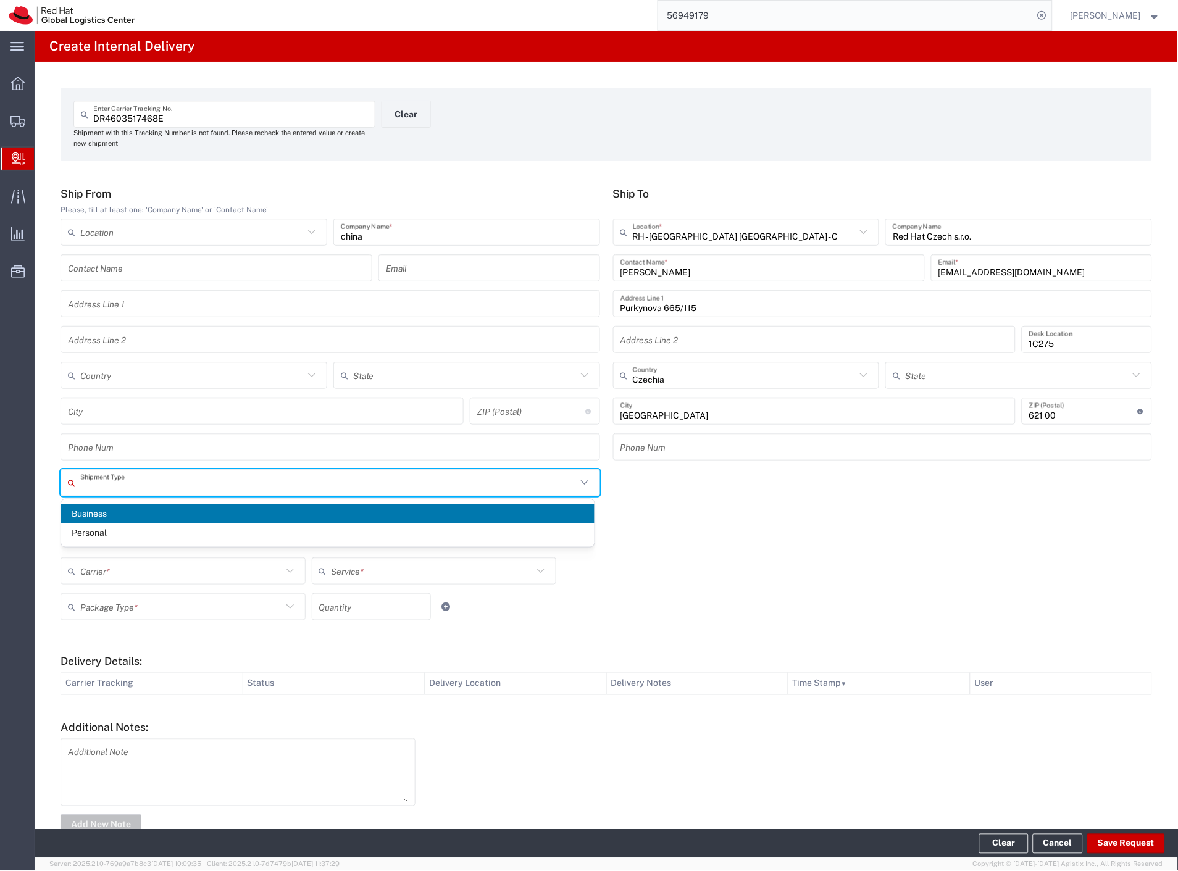
click at [198, 489] on input "text" at bounding box center [328, 483] width 496 height 22
click at [115, 536] on span "Personal" at bounding box center [327, 533] width 533 height 19
type input "Personal"
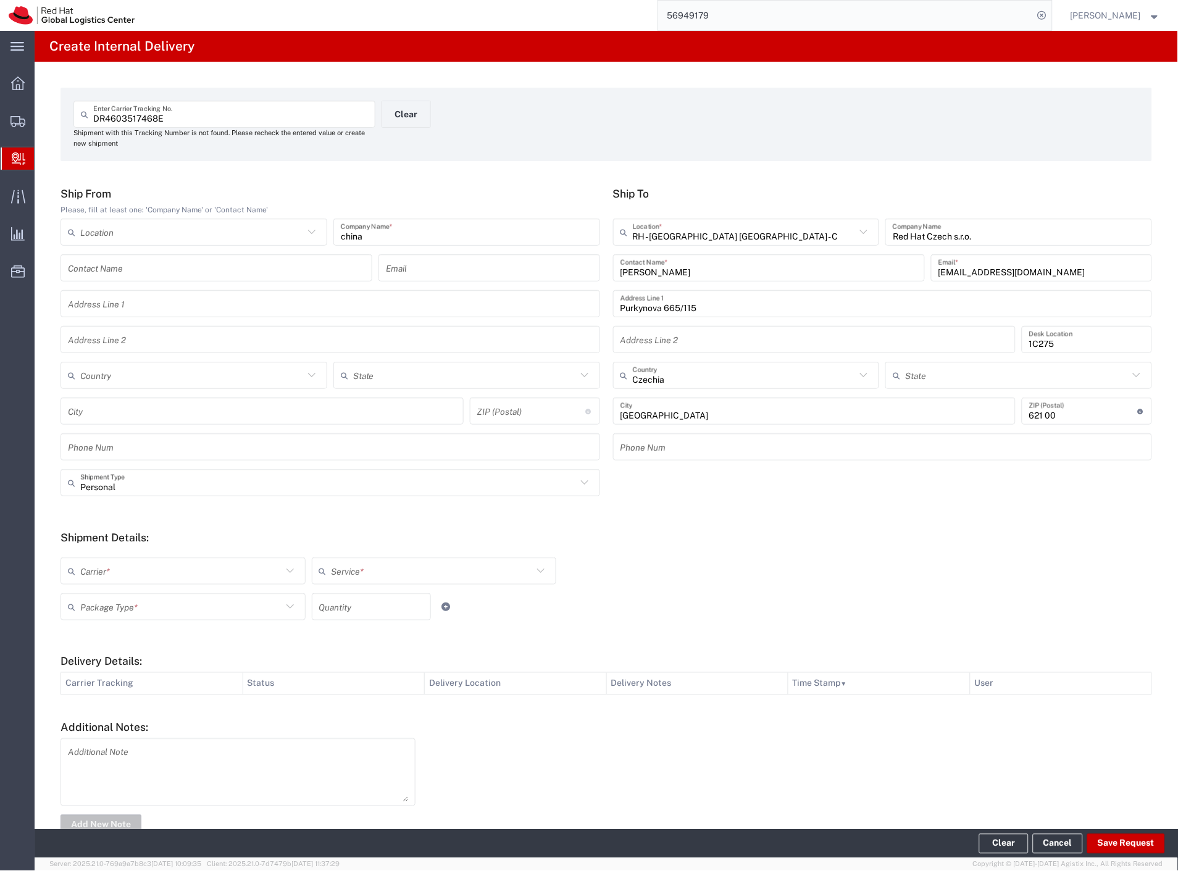
drag, startPoint x: 111, startPoint y: 557, endPoint x: 107, endPoint y: 575, distance: 18.3
click at [111, 561] on div "Carrier *" at bounding box center [183, 571] width 245 height 27
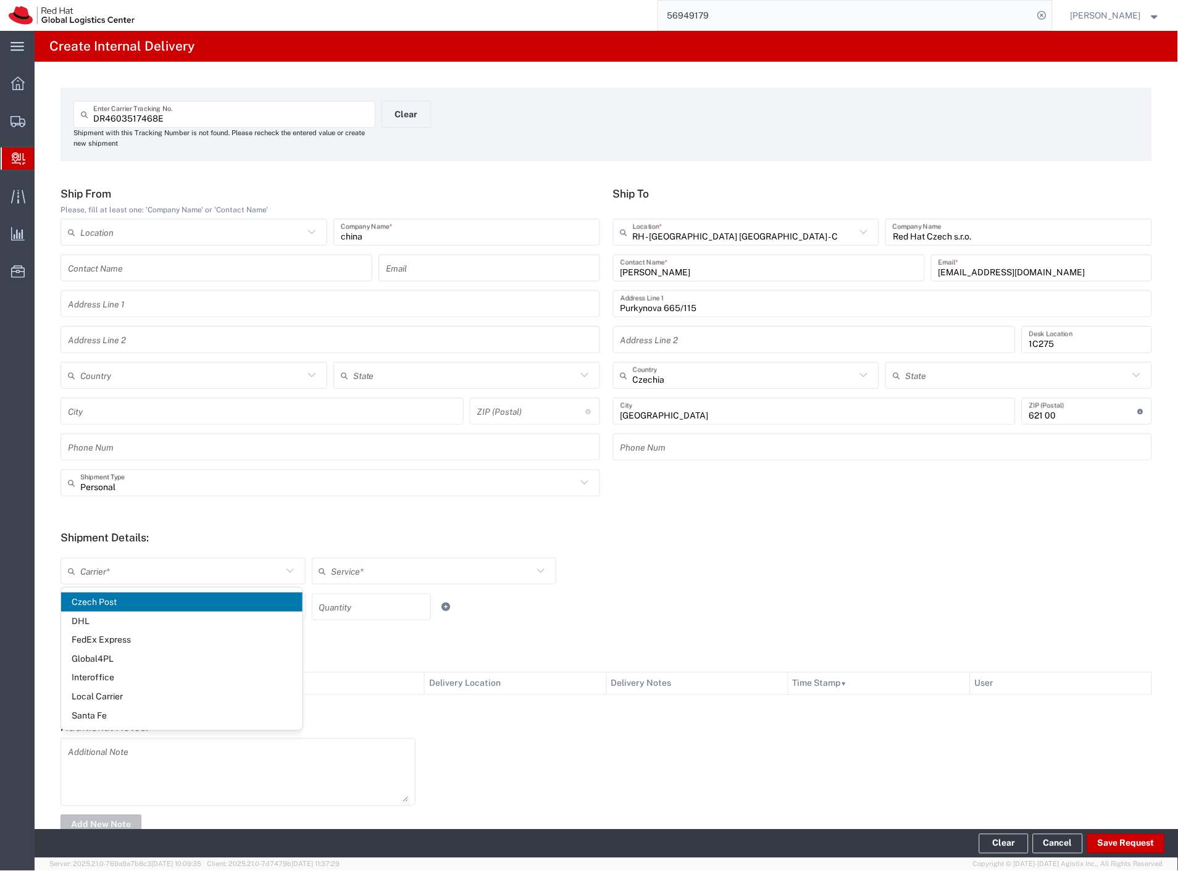
drag, startPoint x: 102, startPoint y: 596, endPoint x: 116, endPoint y: 609, distance: 19.2
click at [104, 598] on span "Czech Post" at bounding box center [181, 602] width 241 height 19
type input "Czech Post"
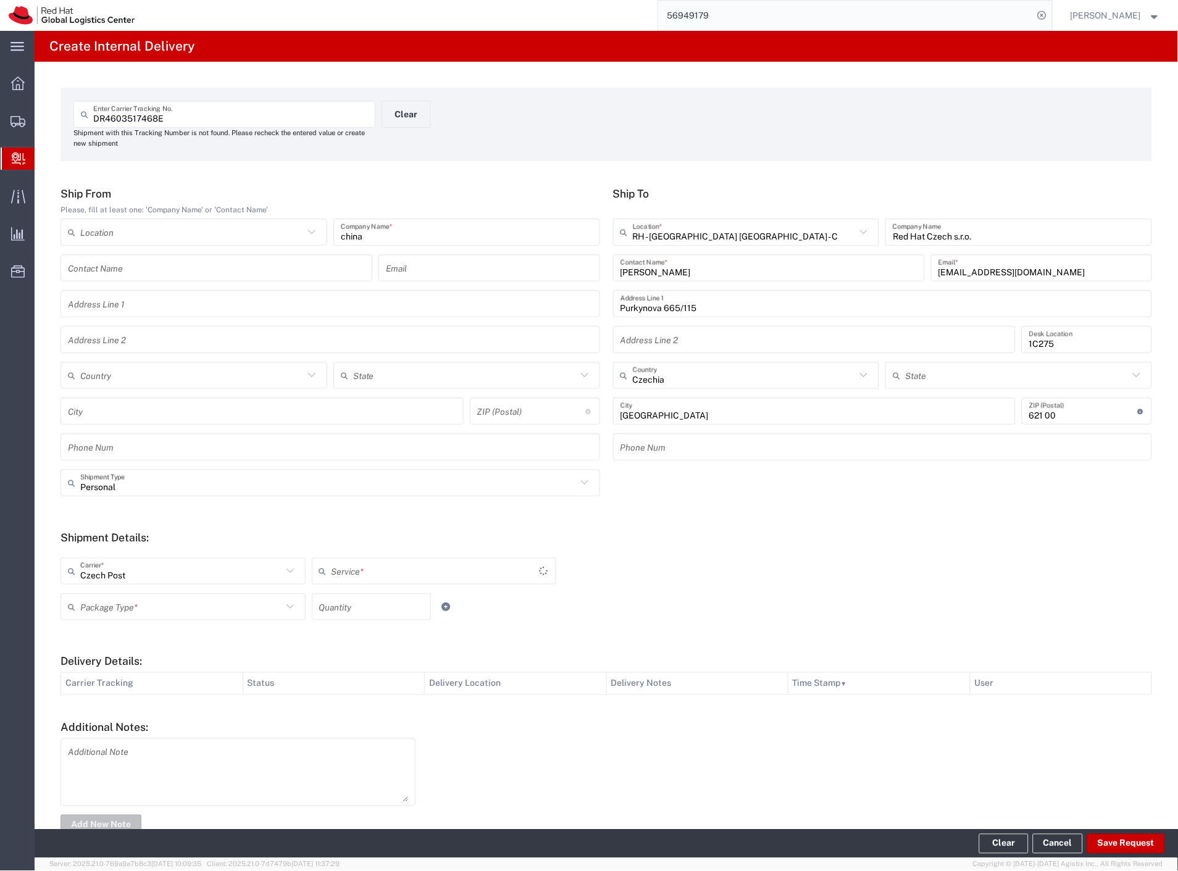
type input "Ground"
click at [118, 617] on div "Package Type *" at bounding box center [183, 606] width 245 height 27
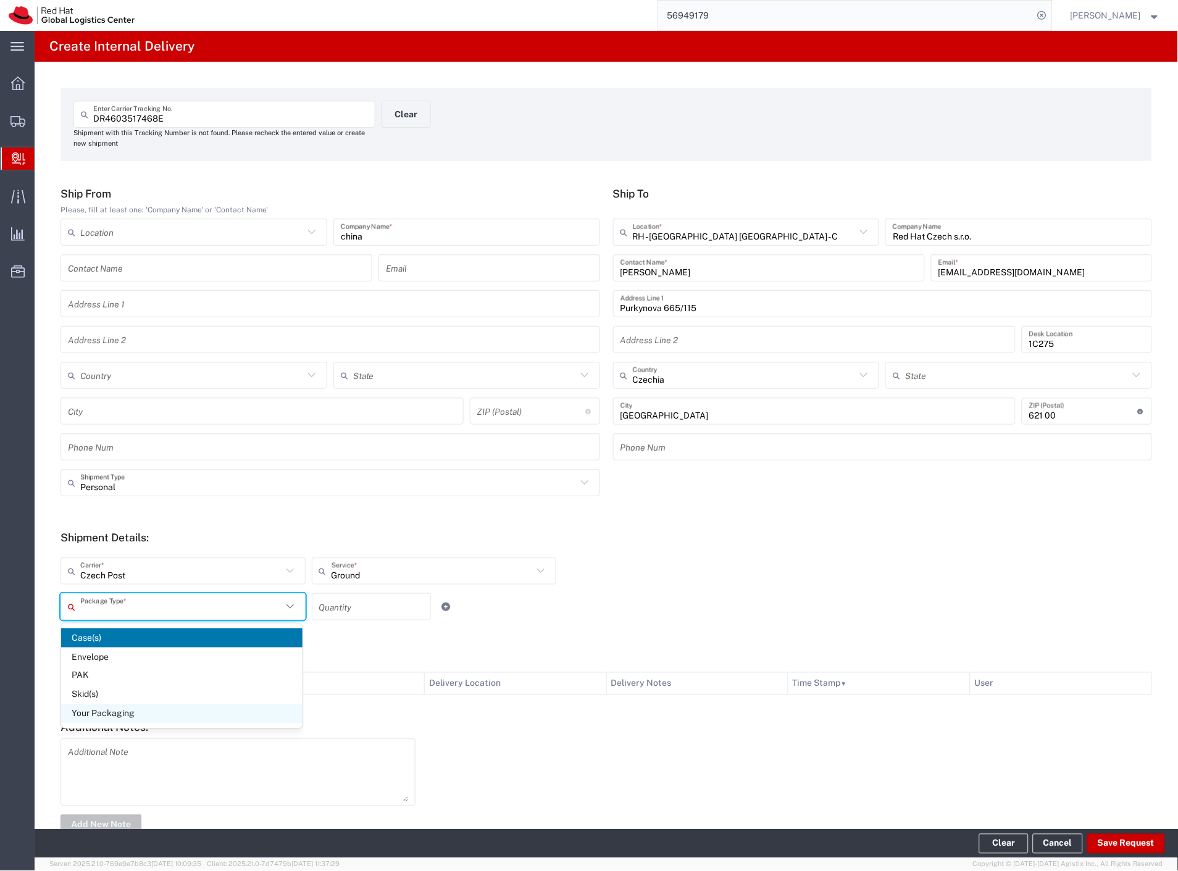
click at [128, 714] on span "Your Packaging" at bounding box center [181, 713] width 241 height 19
type input "Your Packaging"
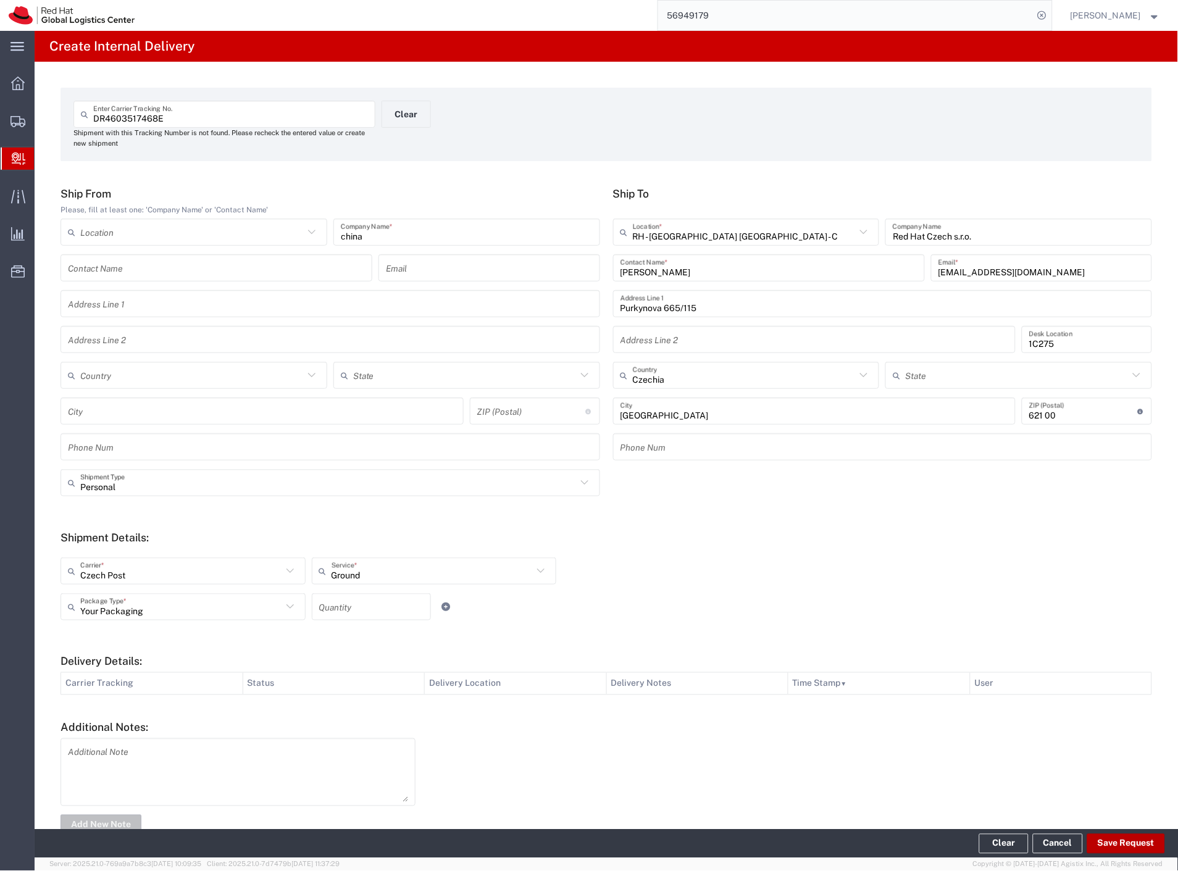
click at [1143, 840] on button "Save Request" at bounding box center [1126, 844] width 78 height 20
type input "Personal"
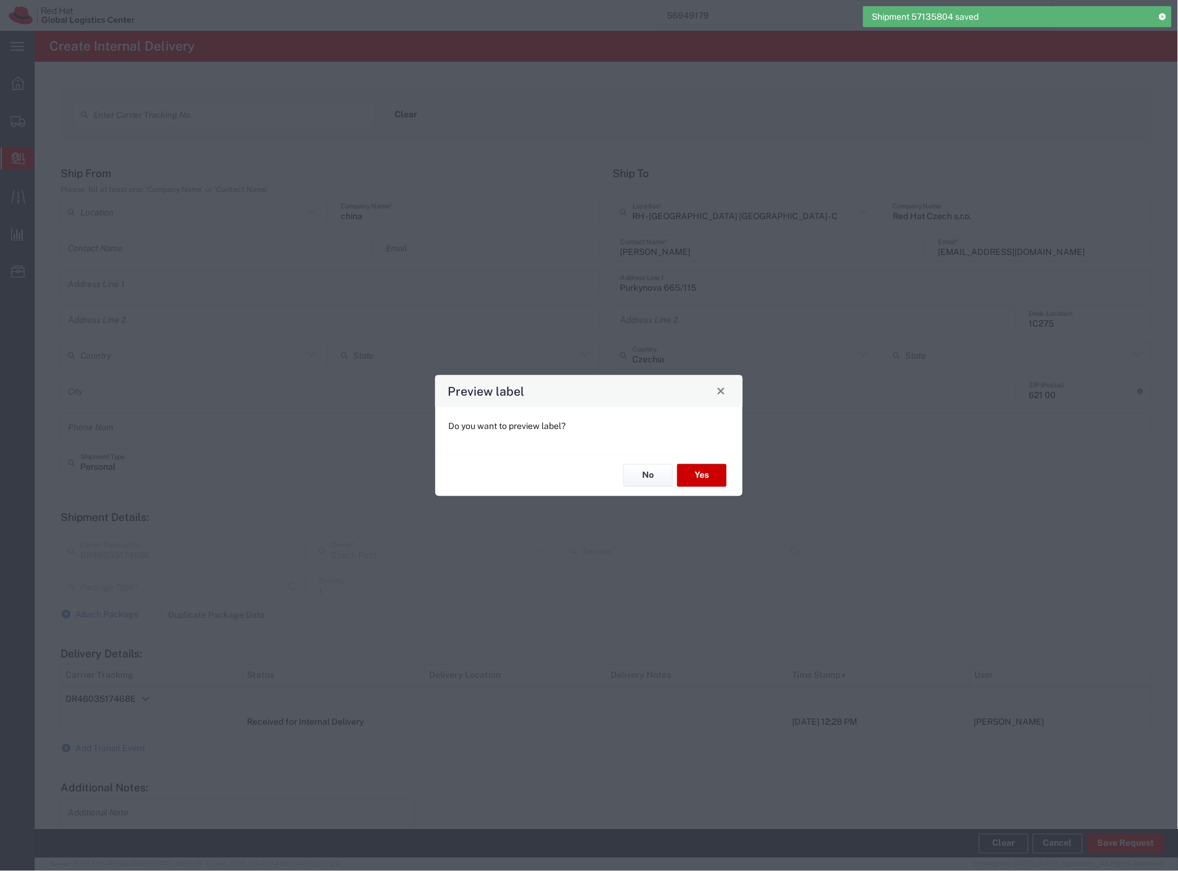
type input "Your Packaging"
type input "Ground"
click at [708, 472] on button "Yes" at bounding box center [701, 475] width 49 height 23
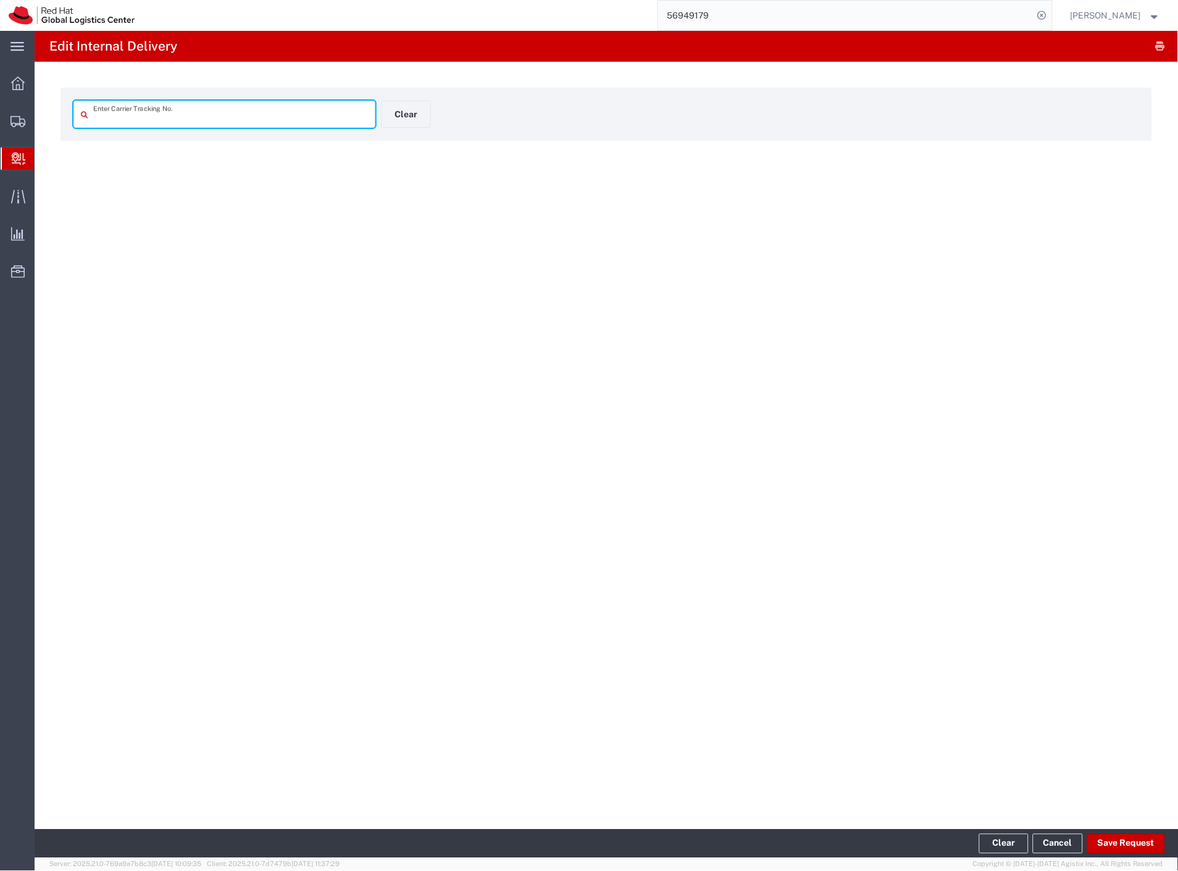
type input "DR4603517468E"
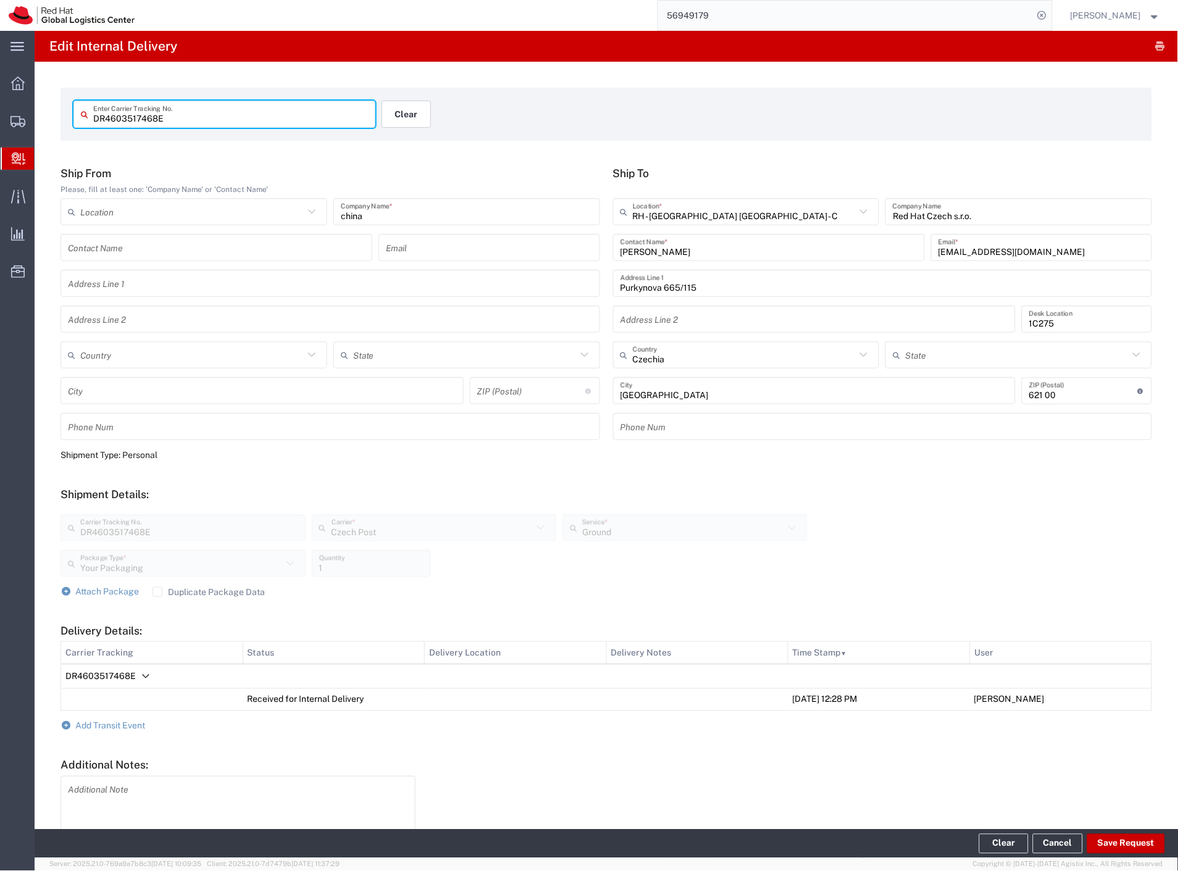
click at [406, 115] on button "Clear" at bounding box center [406, 114] width 49 height 27
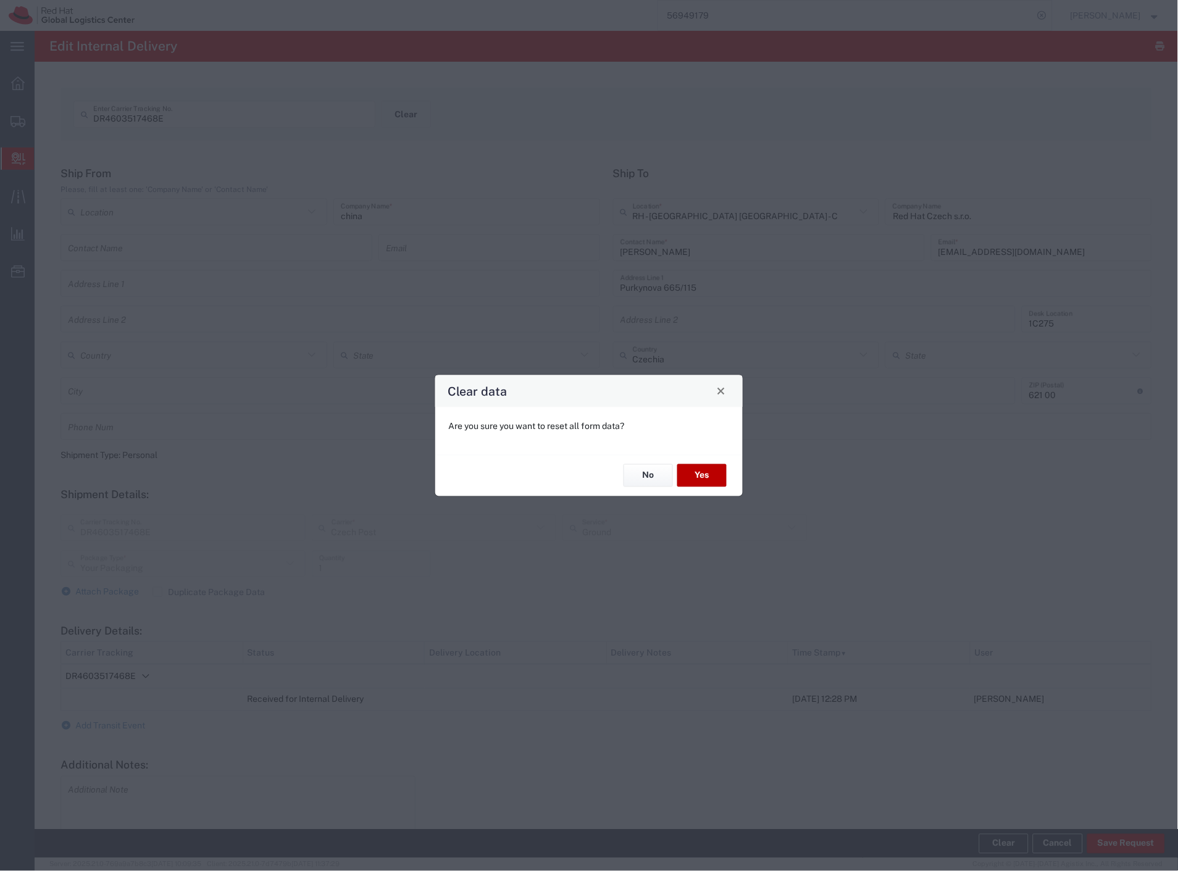
click at [718, 473] on button "Yes" at bounding box center [701, 475] width 49 height 23
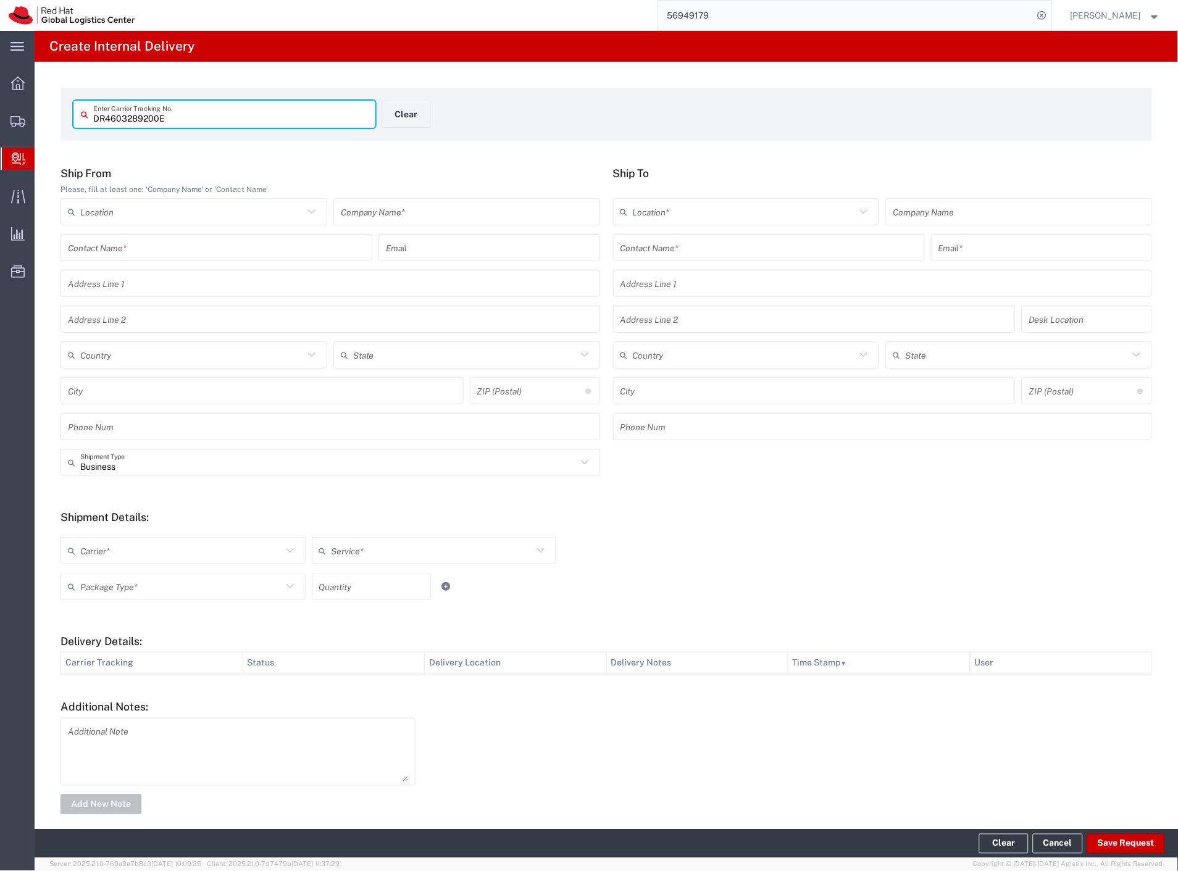
type input "DR4603289200E"
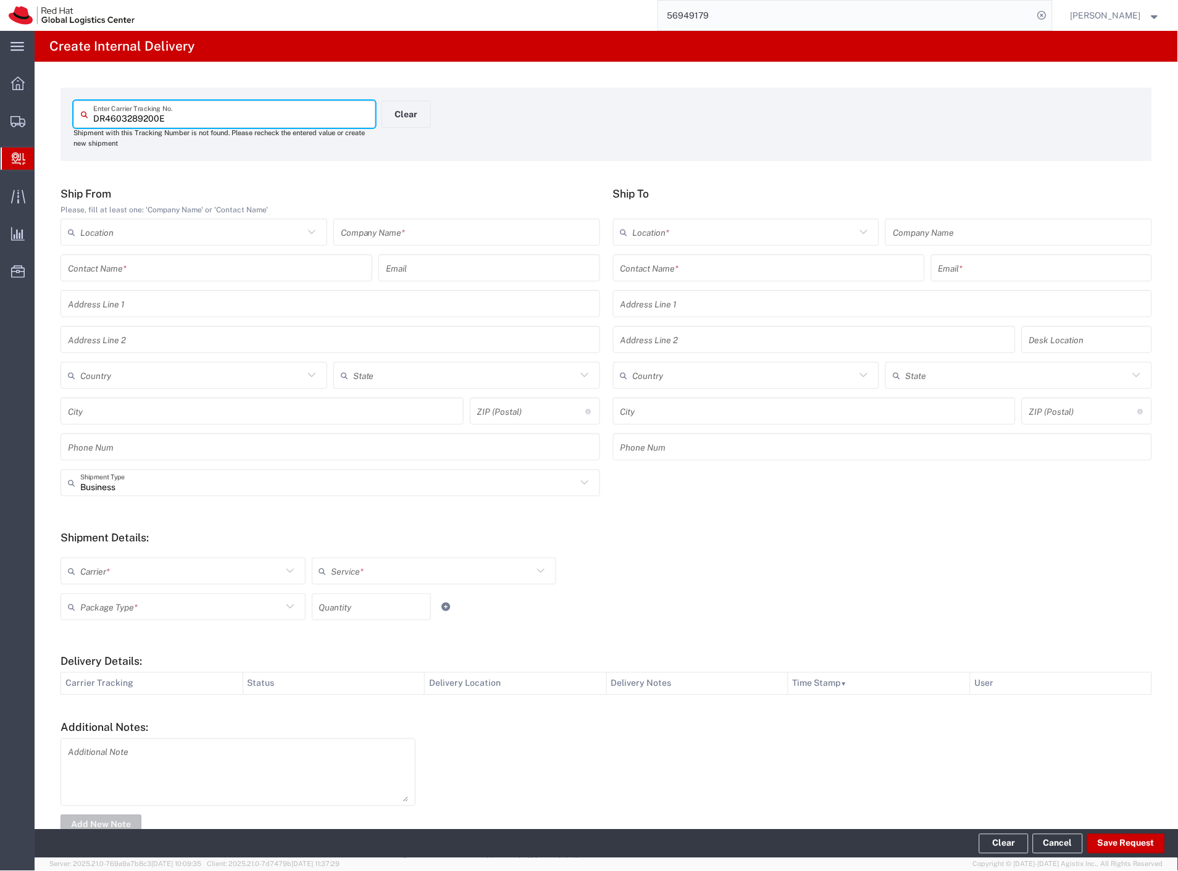
click at [431, 233] on input "text" at bounding box center [467, 233] width 252 height 22
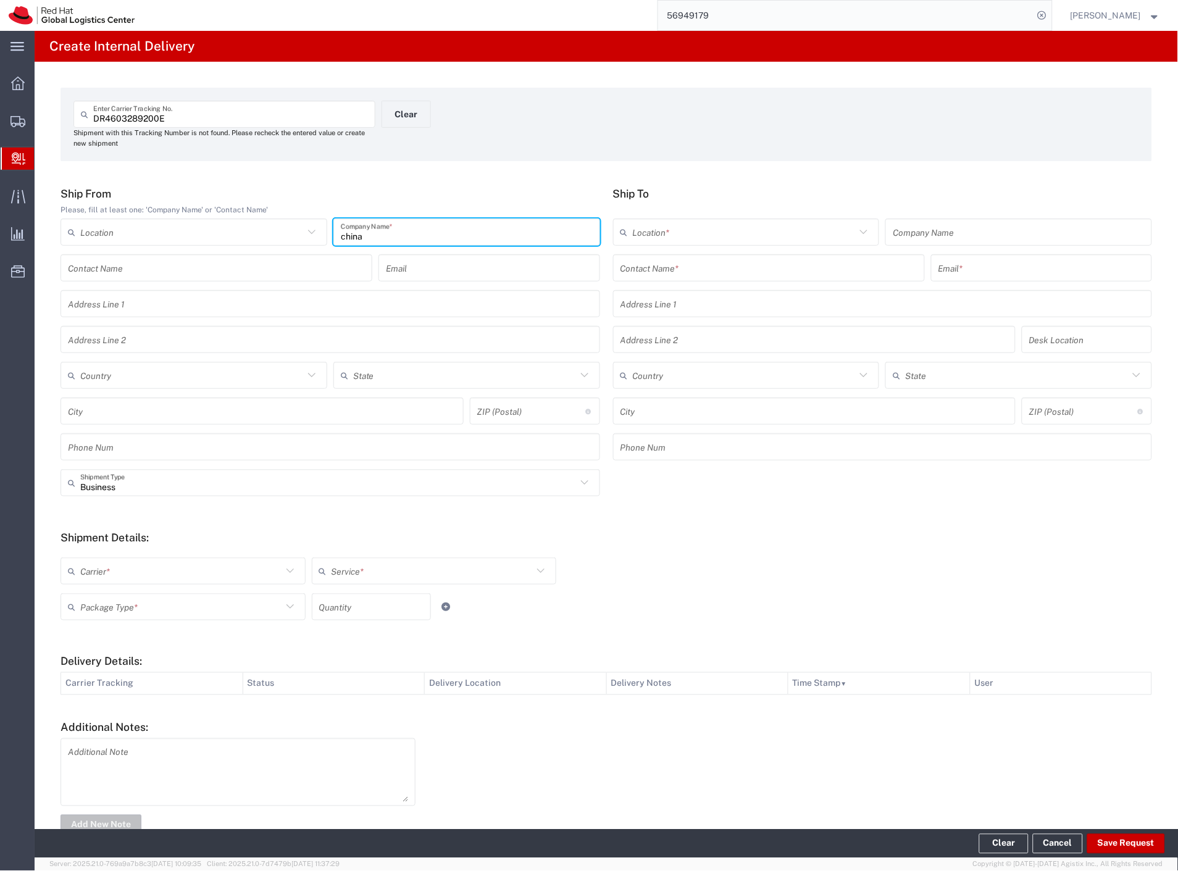
type input "china"
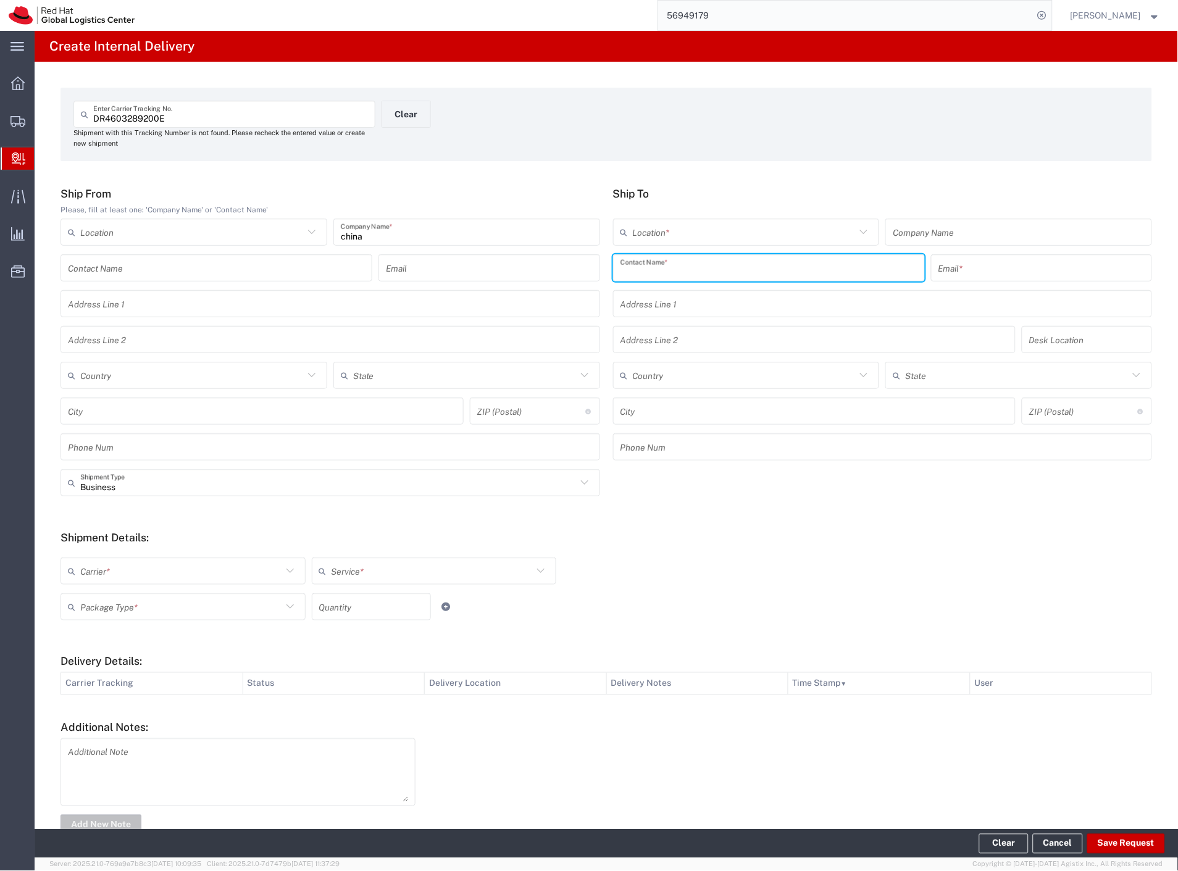
click at [676, 272] on input "text" at bounding box center [768, 268] width 297 height 22
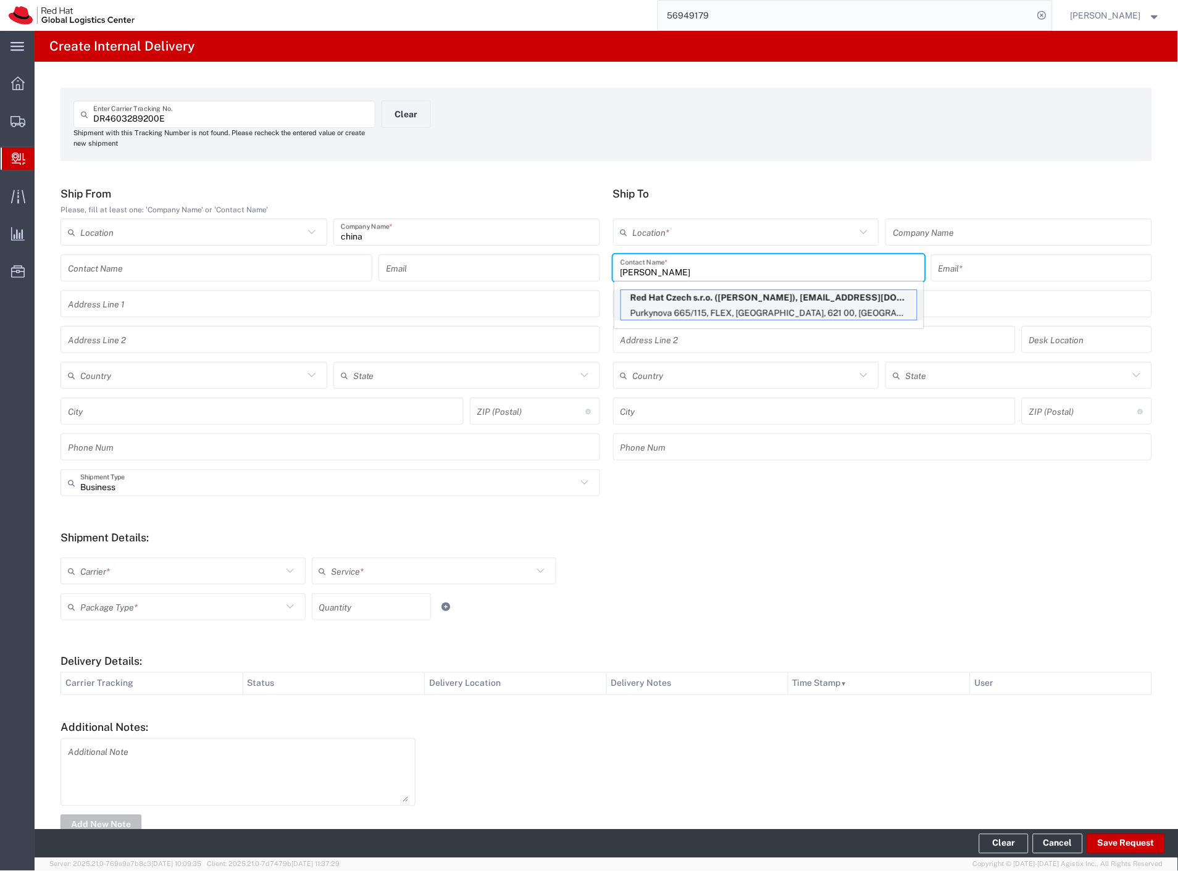
type input "[PERSON_NAME]"
click at [690, 294] on p "Red Hat Czech s.r.o. ([PERSON_NAME]), [EMAIL_ADDRESS][DOMAIN_NAME]" at bounding box center [769, 297] width 296 height 15
type input "RH - [GEOGRAPHIC_DATA] [GEOGRAPHIC_DATA] - C"
type input "Red Hat Czech s.r.o."
type input "[PERSON_NAME]"
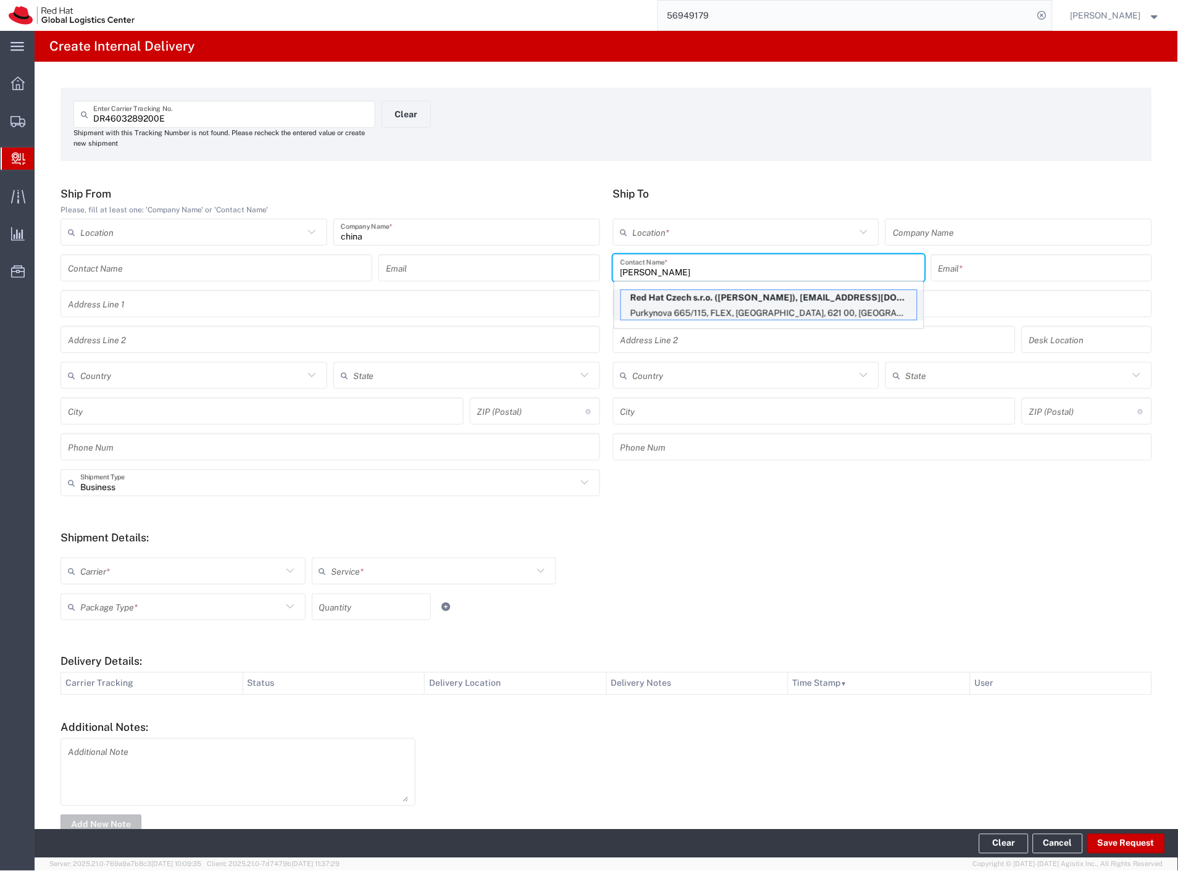
type input "[EMAIL_ADDRESS][DOMAIN_NAME]"
type input "Purkynova 665/115"
type input "FLEX"
type input "Czechia"
type input "[GEOGRAPHIC_DATA]"
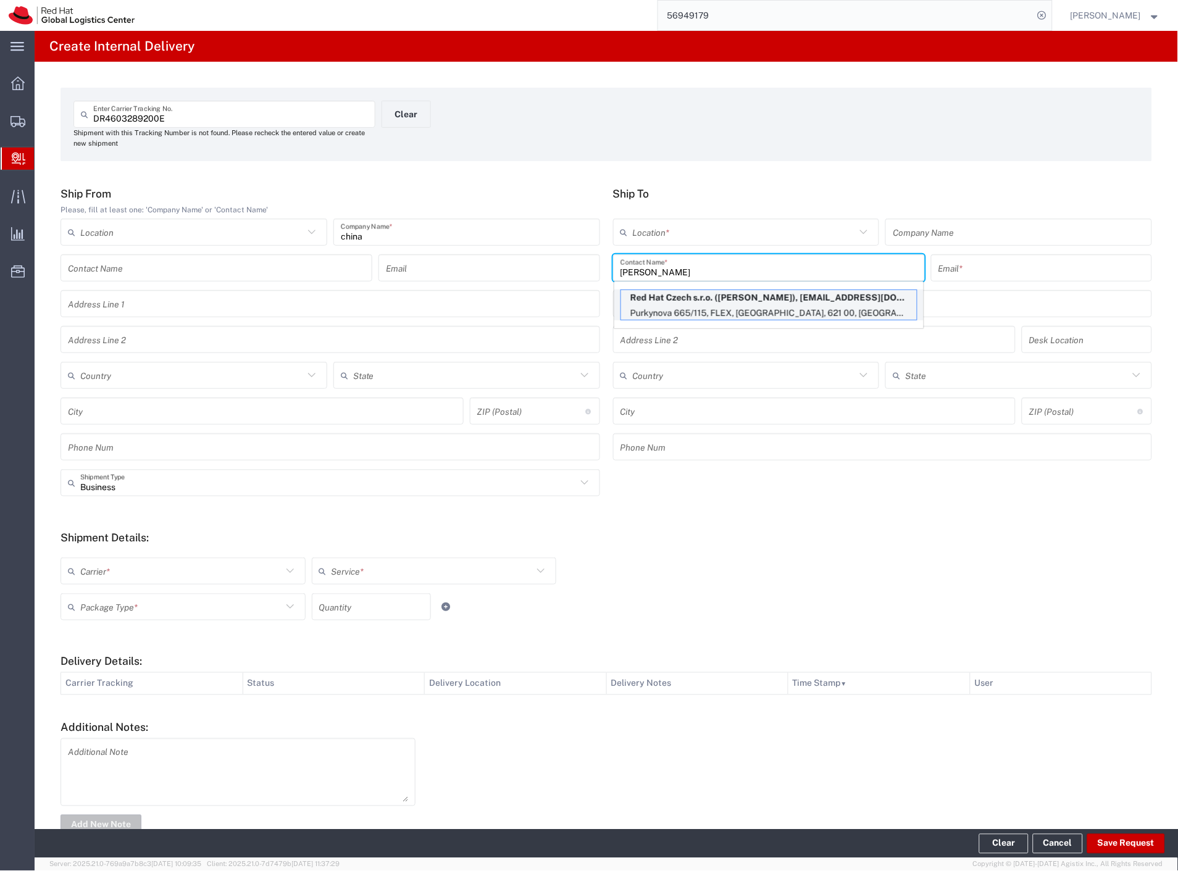
type input "621 00"
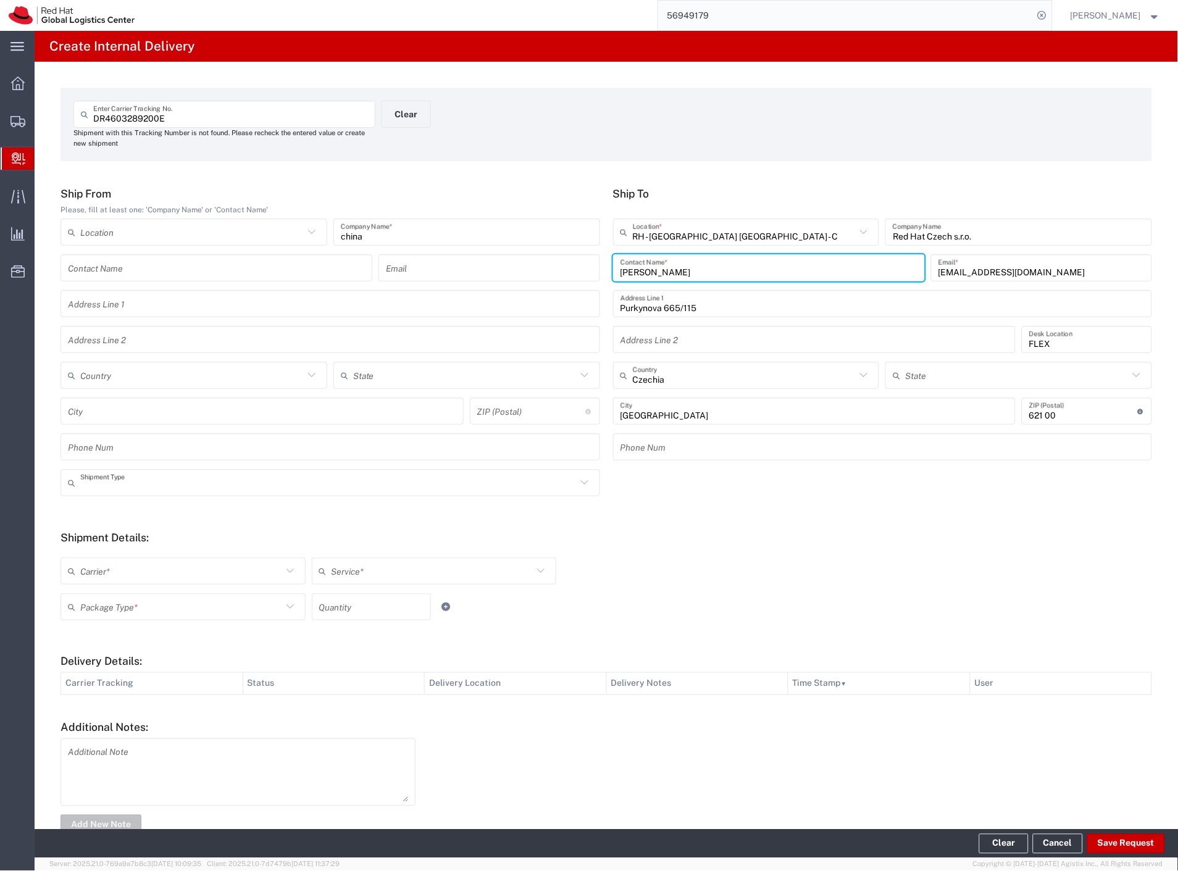
click at [147, 487] on input "text" at bounding box center [328, 483] width 496 height 22
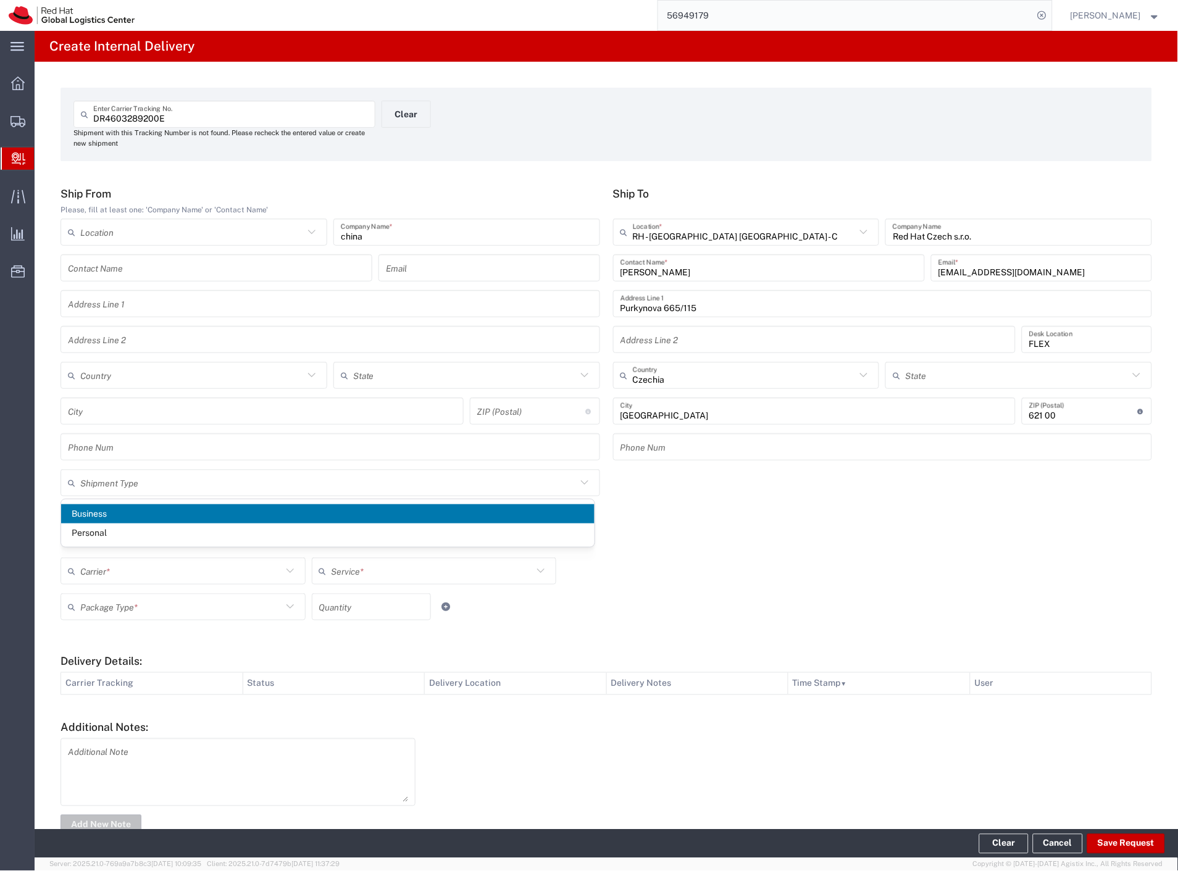
drag, startPoint x: 106, startPoint y: 523, endPoint x: 101, endPoint y: 553, distance: 30.0
click at [106, 524] on span "Personal" at bounding box center [327, 533] width 533 height 19
type input "Personal"
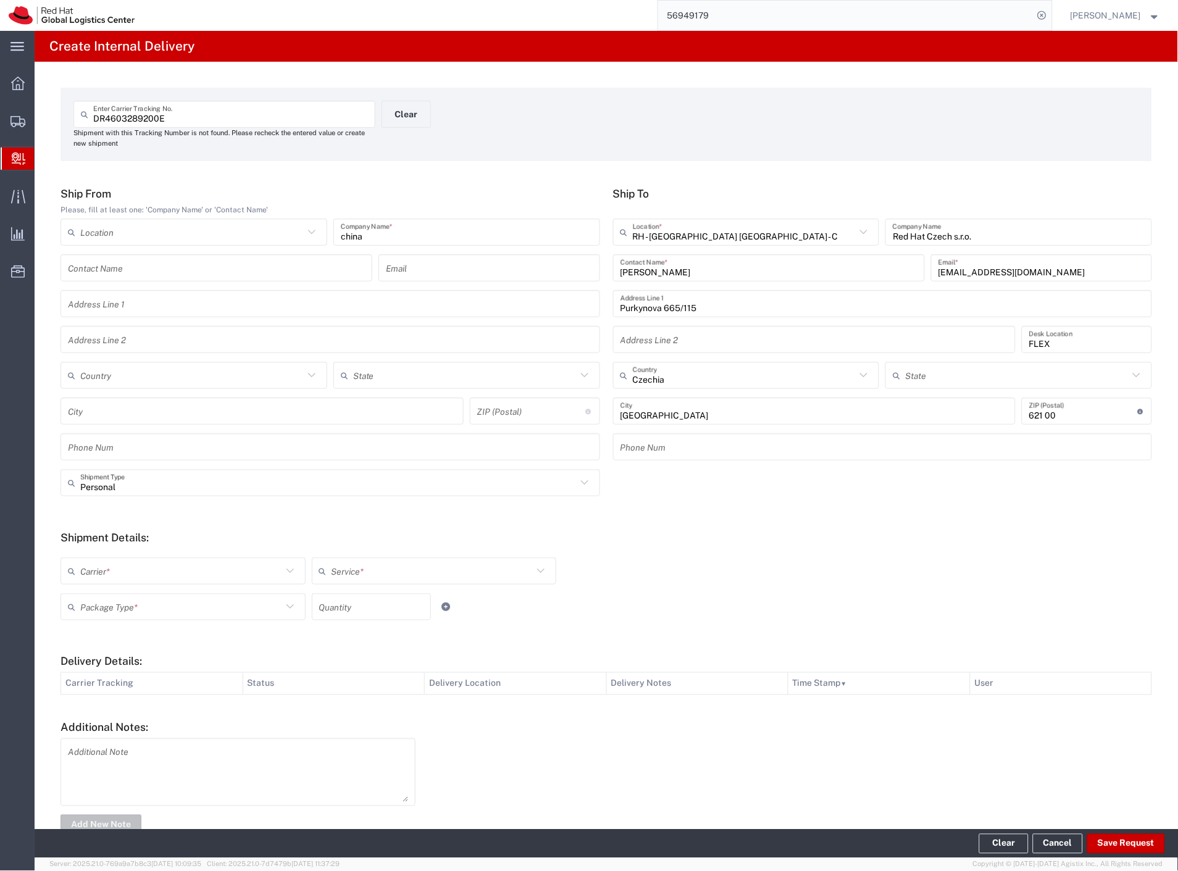
click at [98, 579] on input "text" at bounding box center [181, 572] width 202 height 22
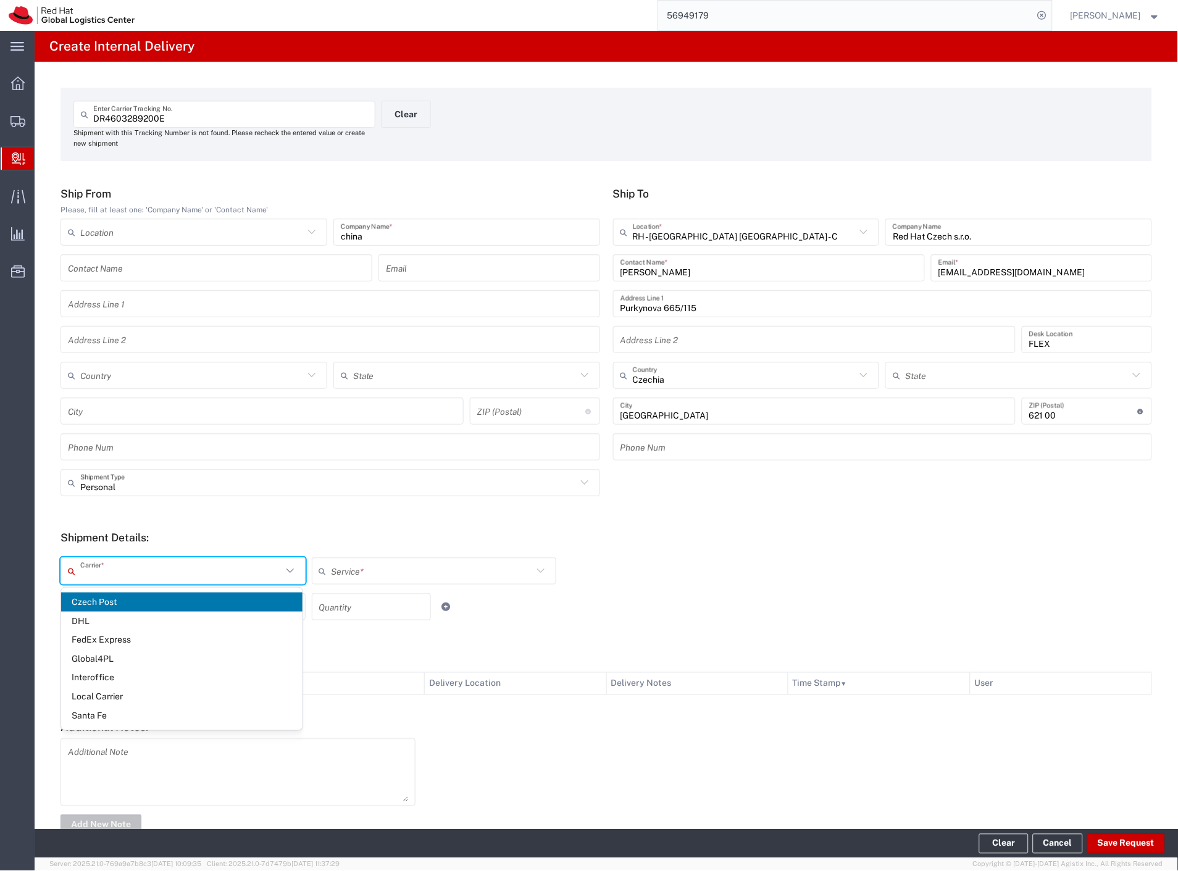
click at [97, 598] on span "Czech Post" at bounding box center [181, 602] width 241 height 19
type input "Czech Post"
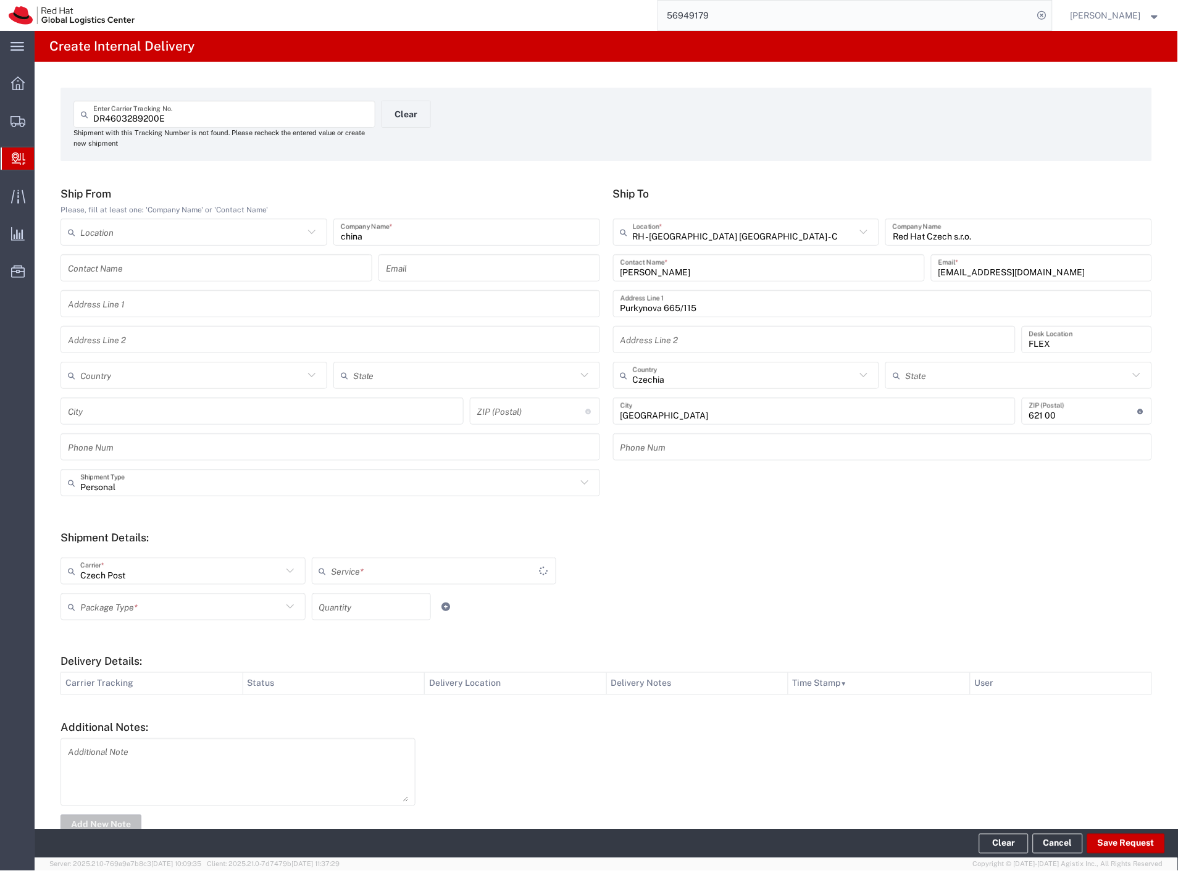
click at [97, 599] on input "text" at bounding box center [181, 607] width 202 height 22
type input "Ground"
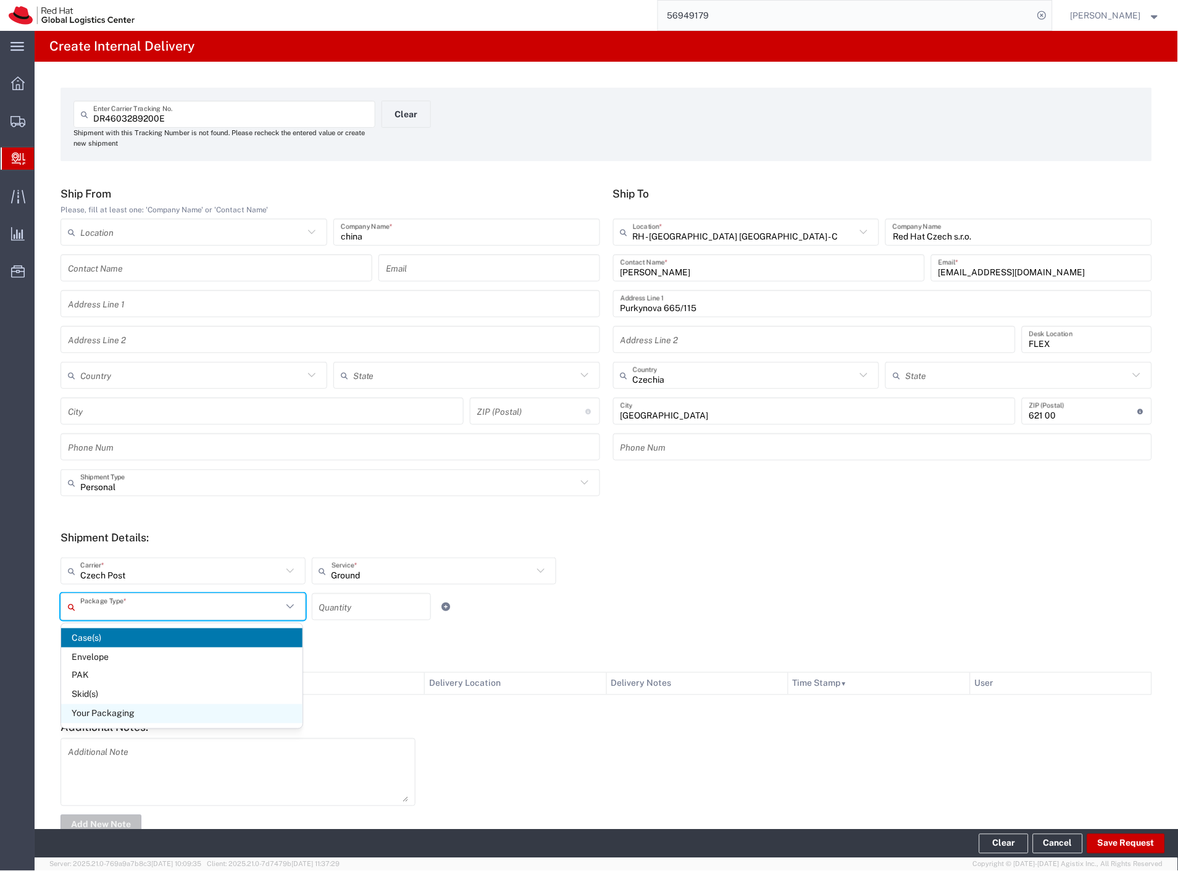
click at [113, 708] on span "Your Packaging" at bounding box center [181, 713] width 241 height 19
type input "Your Packaging"
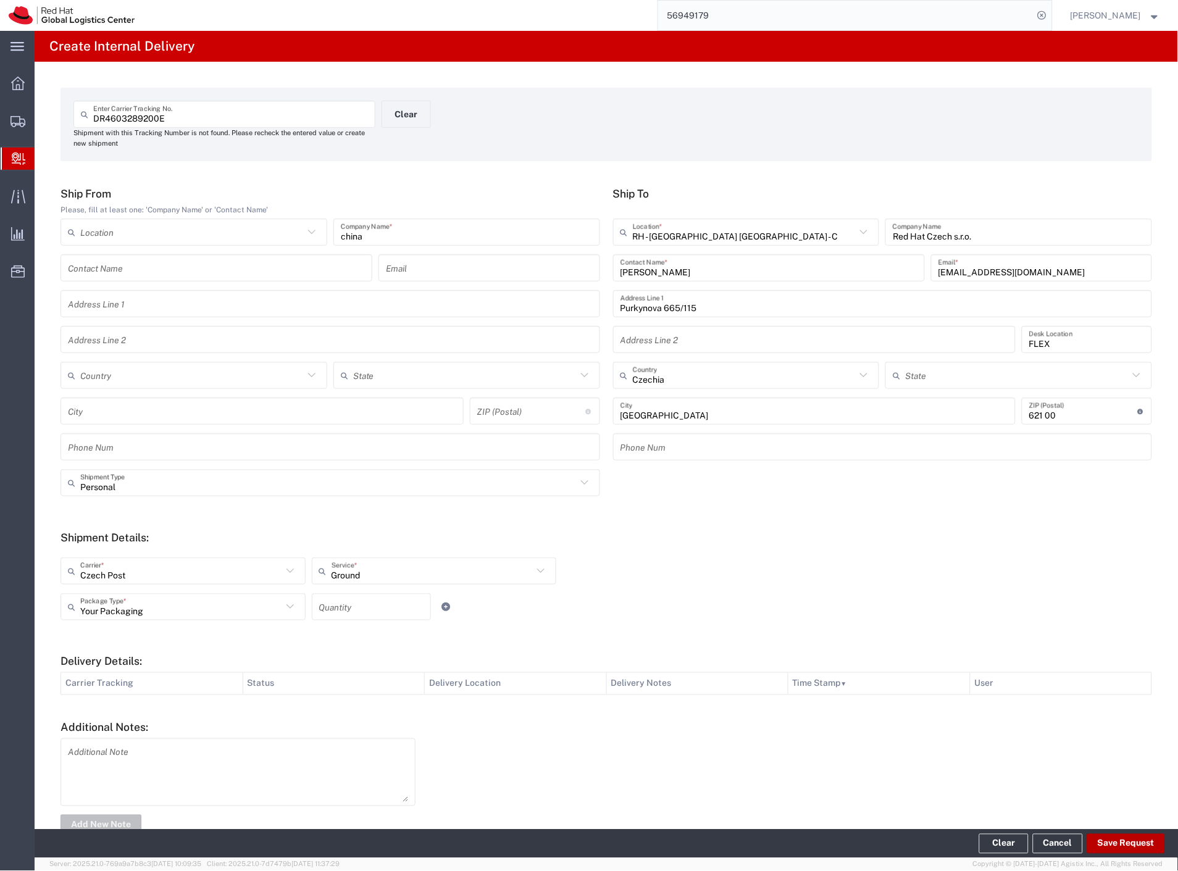
click at [1134, 842] on button "Save Request" at bounding box center [1126, 844] width 78 height 20
type input "Personal"
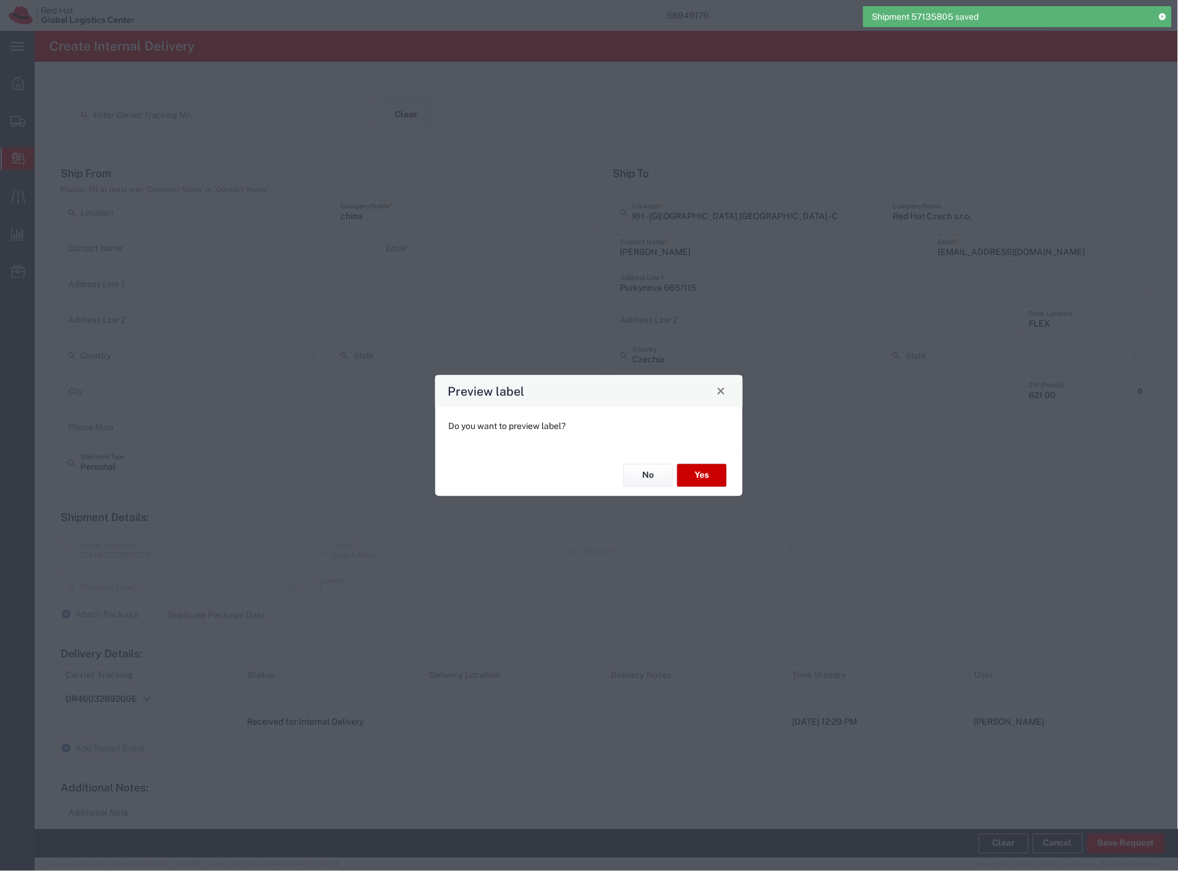
type input "Your Packaging"
type input "Ground"
click at [719, 468] on button "Yes" at bounding box center [701, 475] width 49 height 23
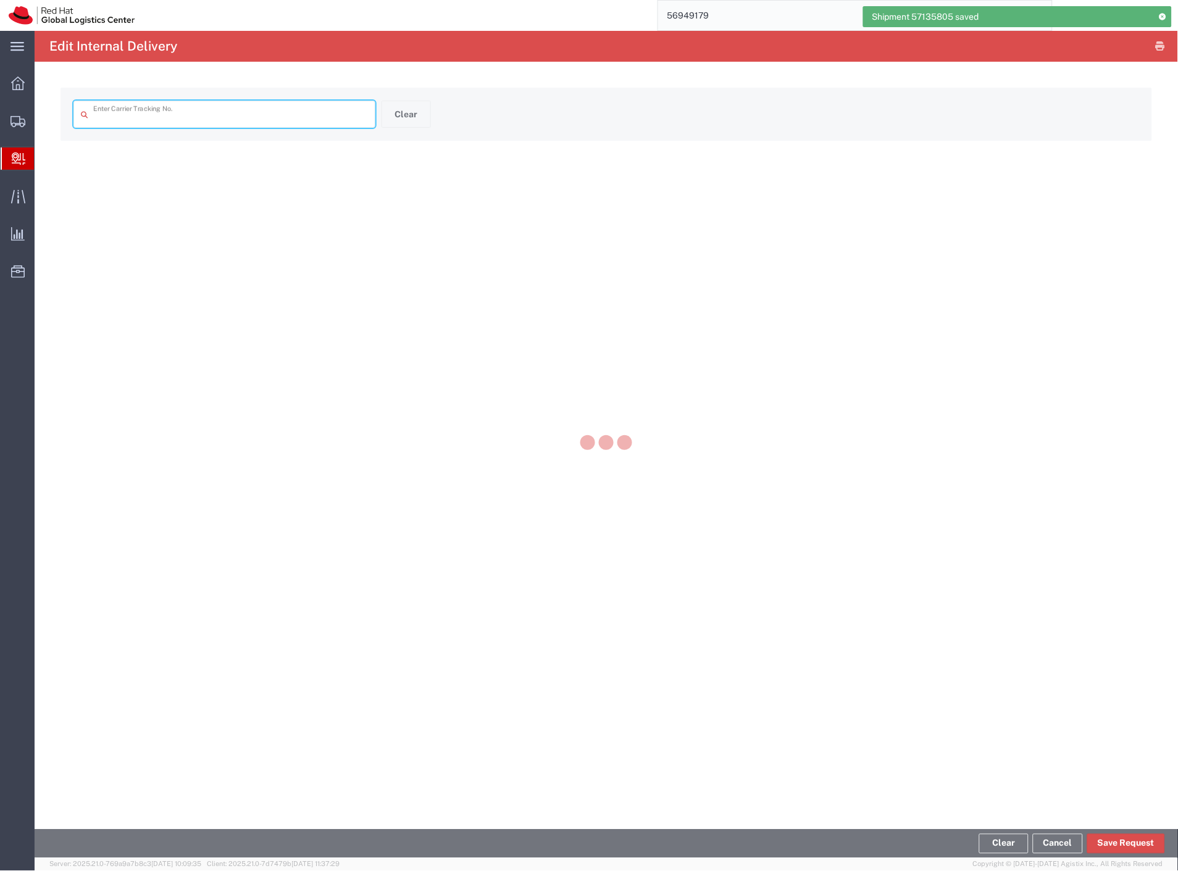
type input "DR4603289200E"
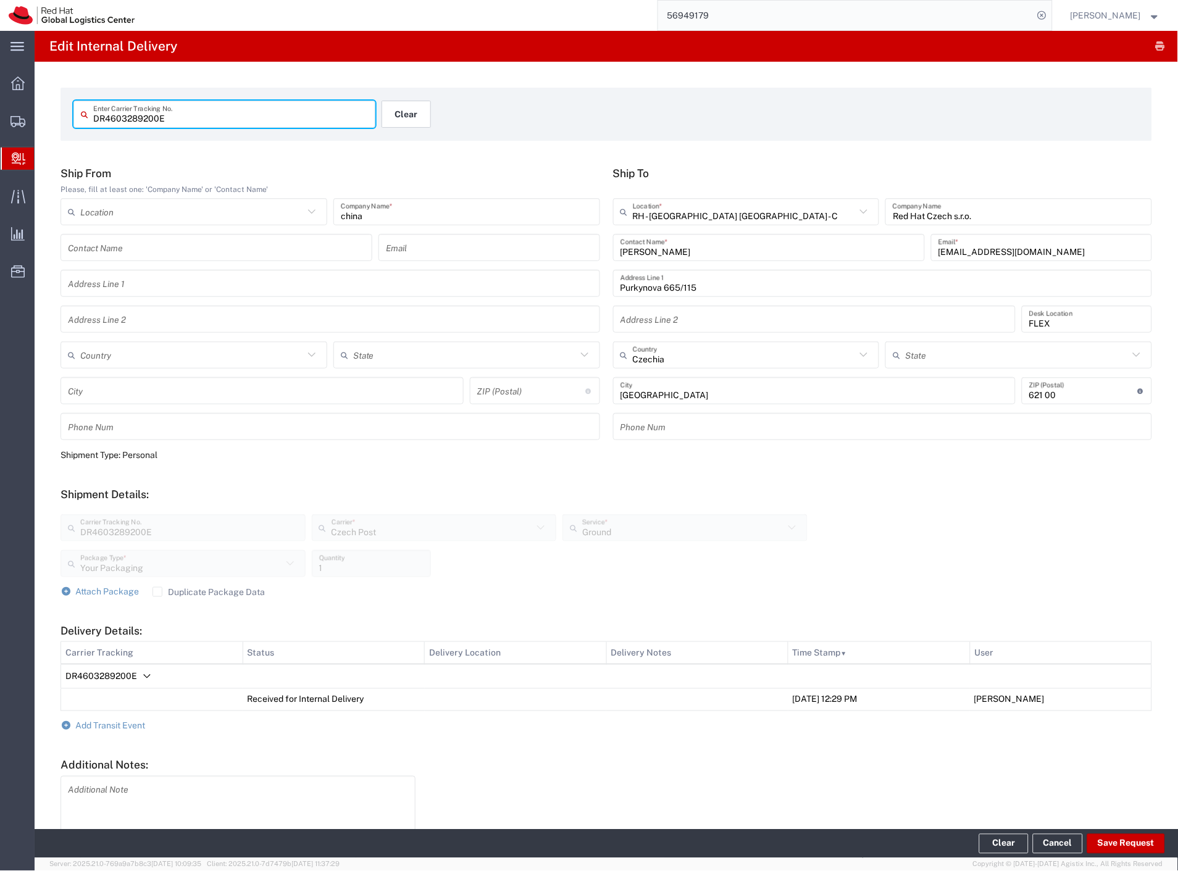
click at [399, 117] on button "Clear" at bounding box center [406, 114] width 49 height 27
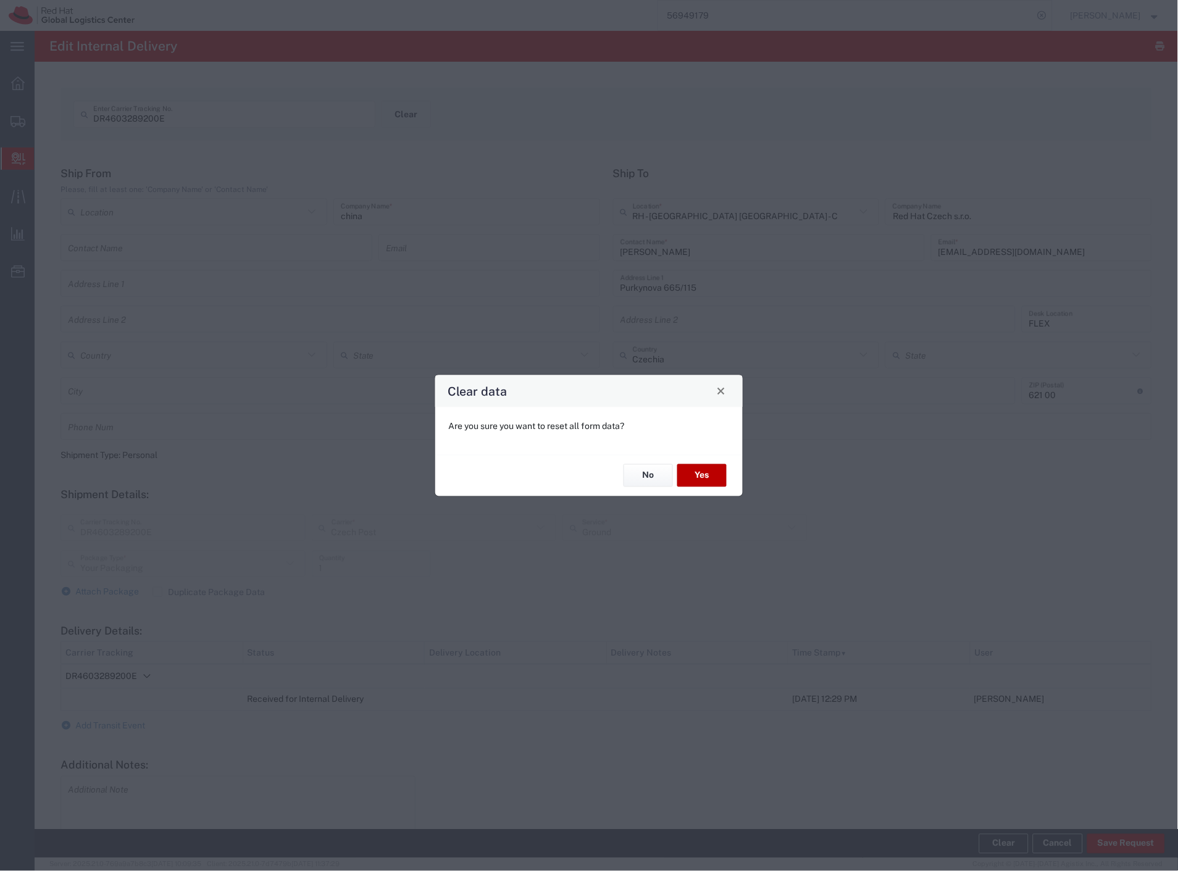
click at [698, 475] on button "Yes" at bounding box center [701, 475] width 49 height 23
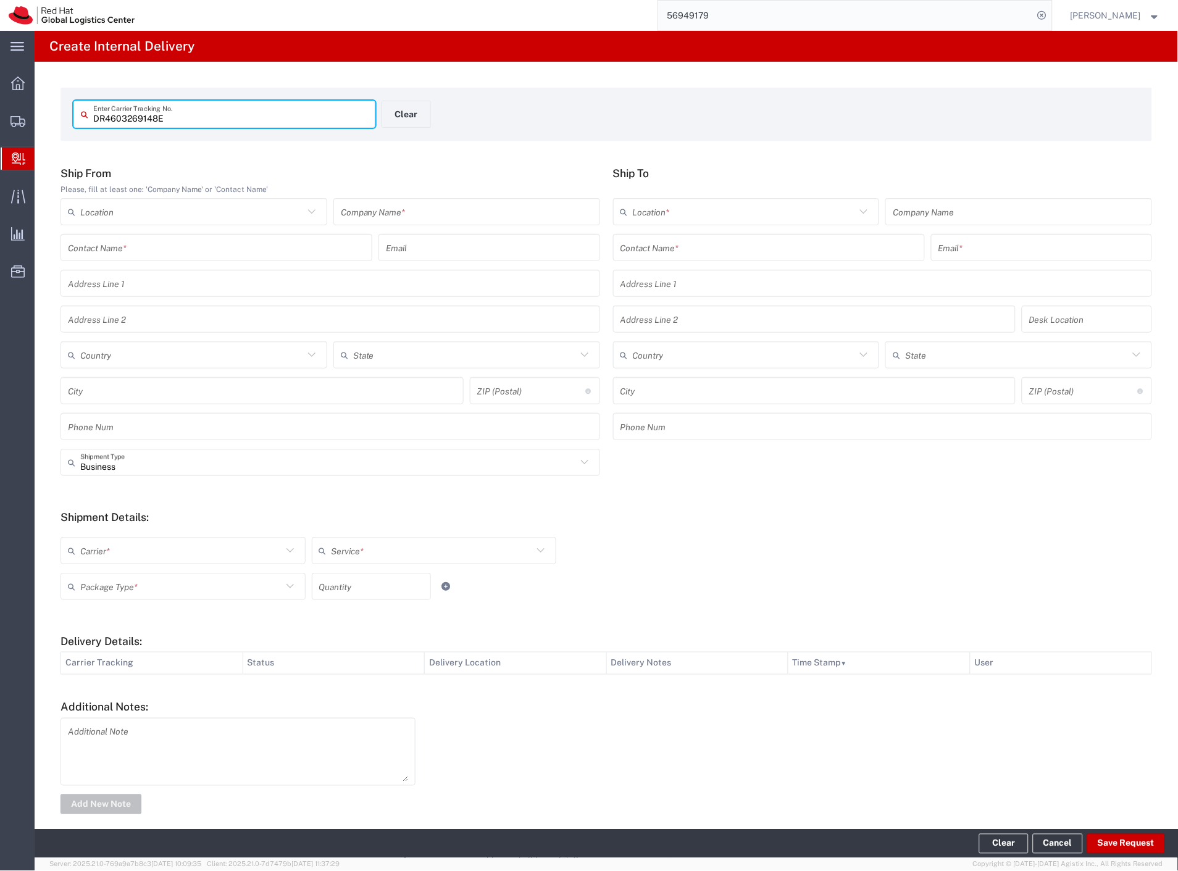
type input "DR4603269148E"
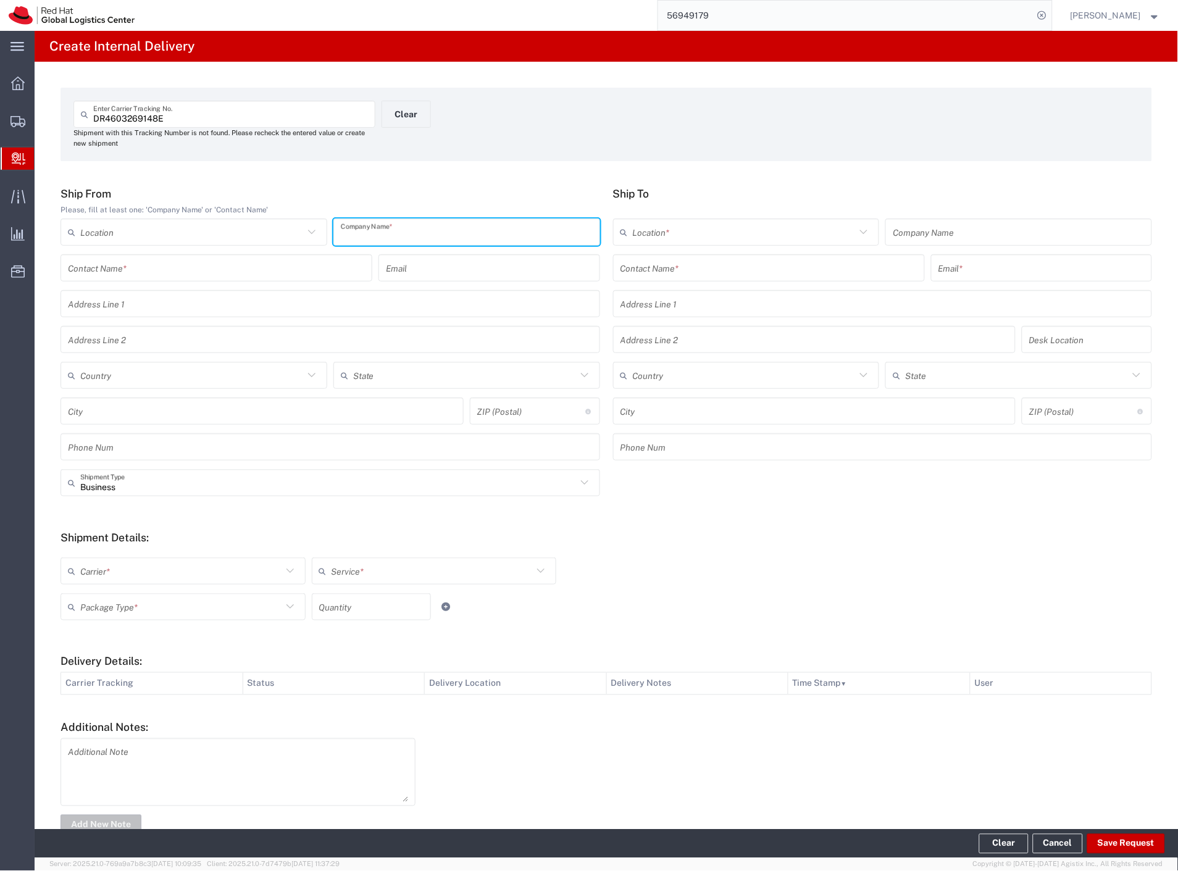
click at [379, 235] on input "text" at bounding box center [467, 233] width 252 height 22
type input "china"
click at [741, 266] on input "text" at bounding box center [768, 268] width 297 height 22
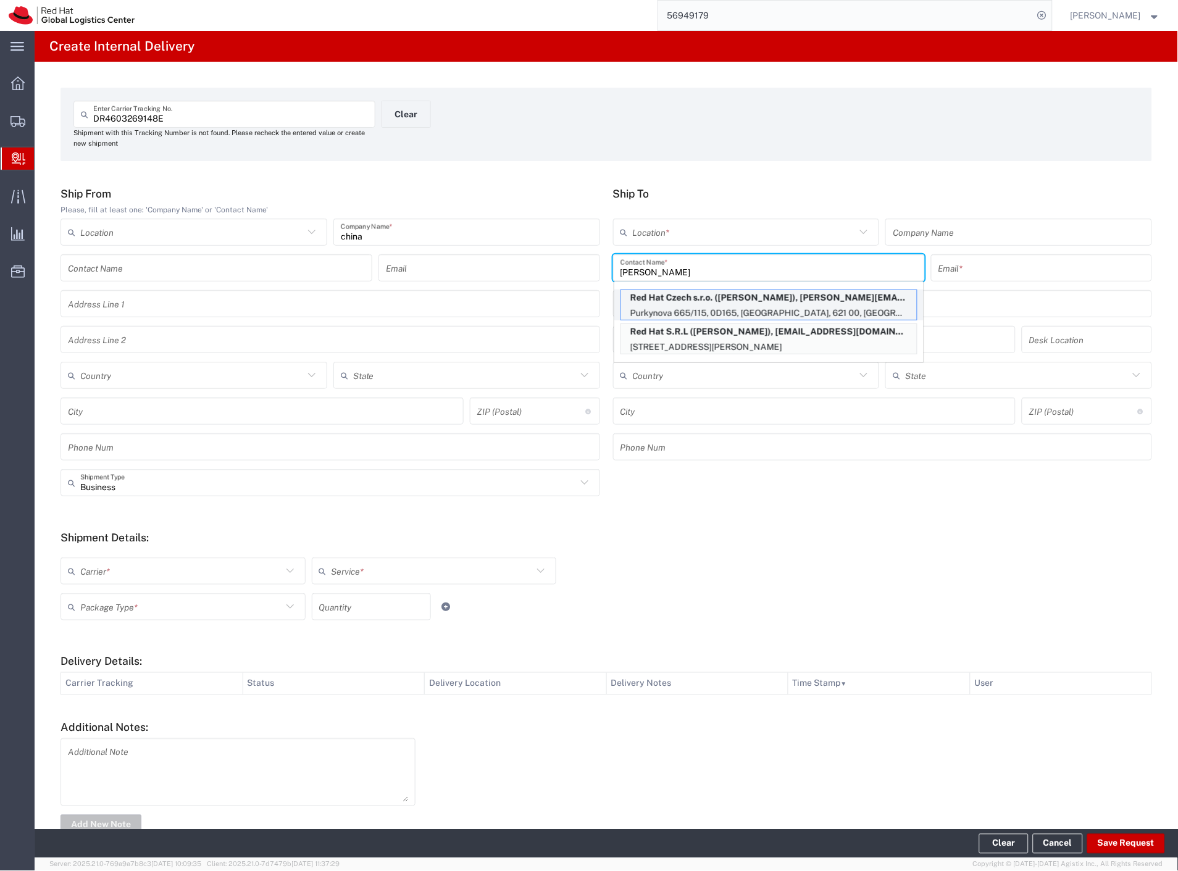
type input "[PERSON_NAME]"
click at [709, 307] on p "Purkynova 665/115, 0D165, [GEOGRAPHIC_DATA], 621 00, [GEOGRAPHIC_DATA]" at bounding box center [769, 313] width 296 height 15
type input "RH - [GEOGRAPHIC_DATA] [GEOGRAPHIC_DATA] - C"
type input "Red Hat Czech s.r.o."
type input "[PERSON_NAME]"
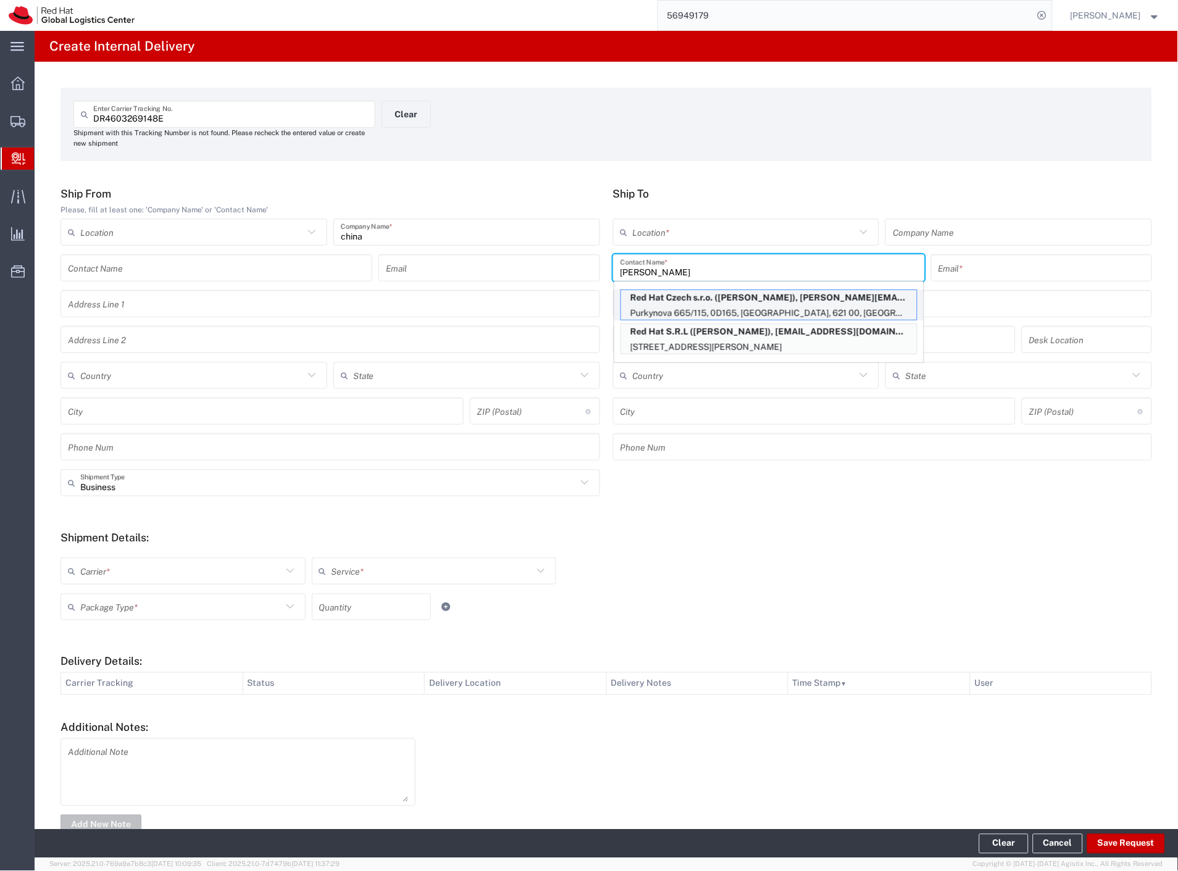
type input "[EMAIL_ADDRESS][DOMAIN_NAME]"
type input "Purkynova 665/115"
type input "0D165"
type input "Czechia"
type input "[GEOGRAPHIC_DATA]"
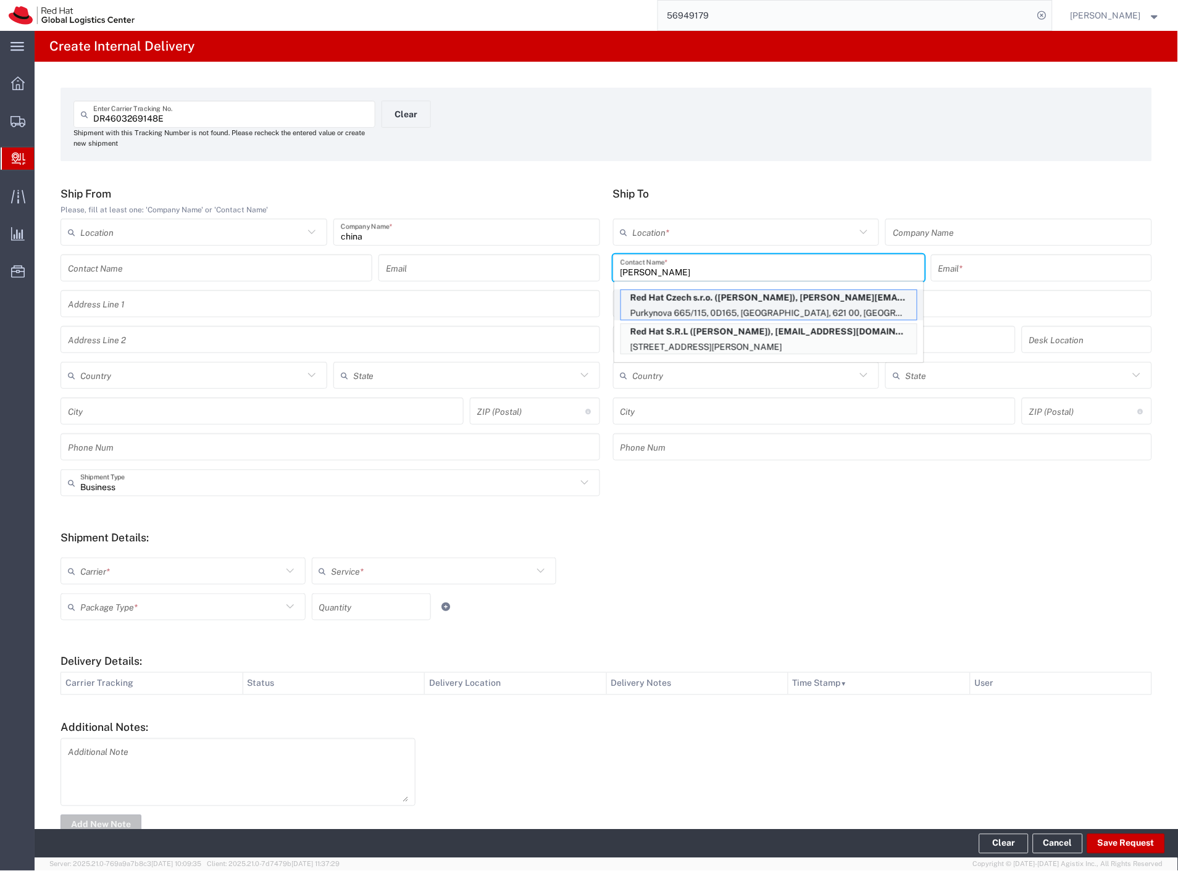
type input "621 00"
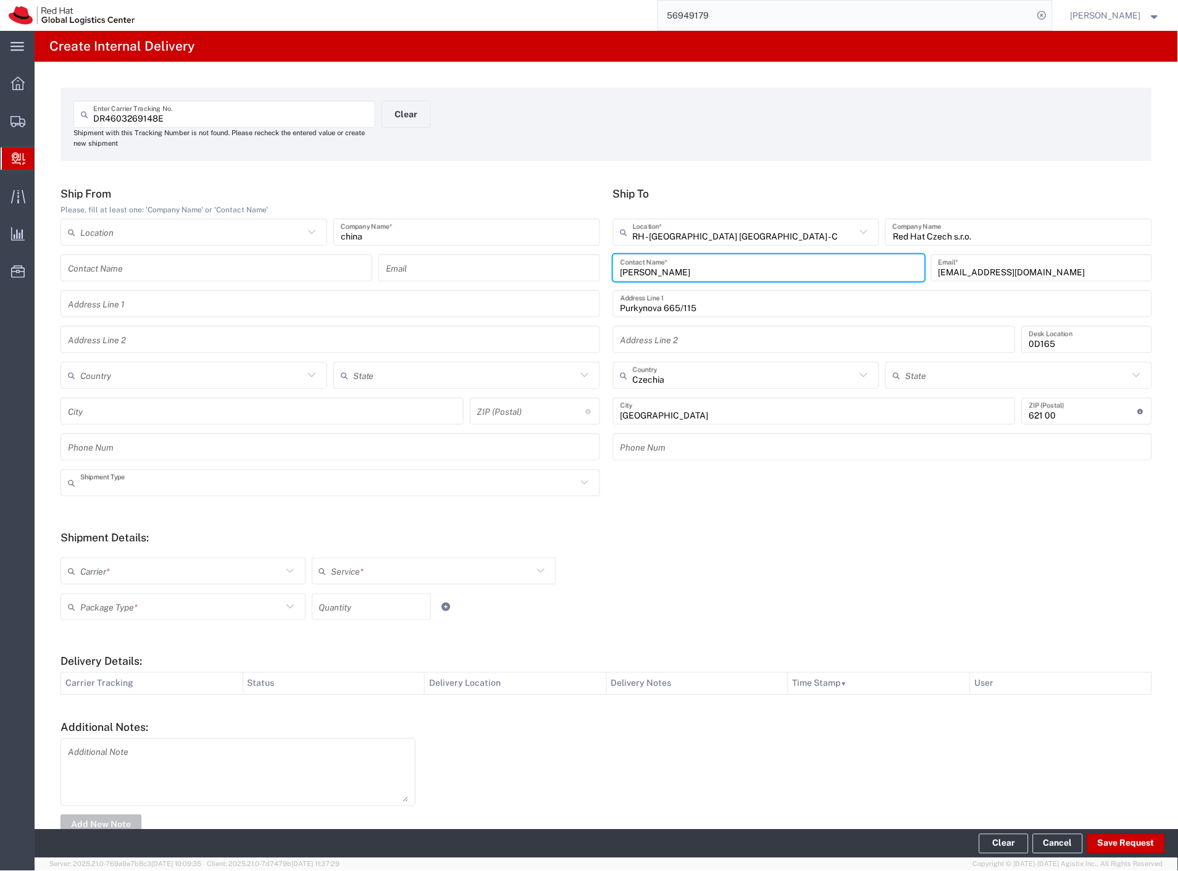
drag, startPoint x: 190, startPoint y: 478, endPoint x: 180, endPoint y: 487, distance: 13.1
click at [190, 478] on input "text" at bounding box center [328, 483] width 496 height 22
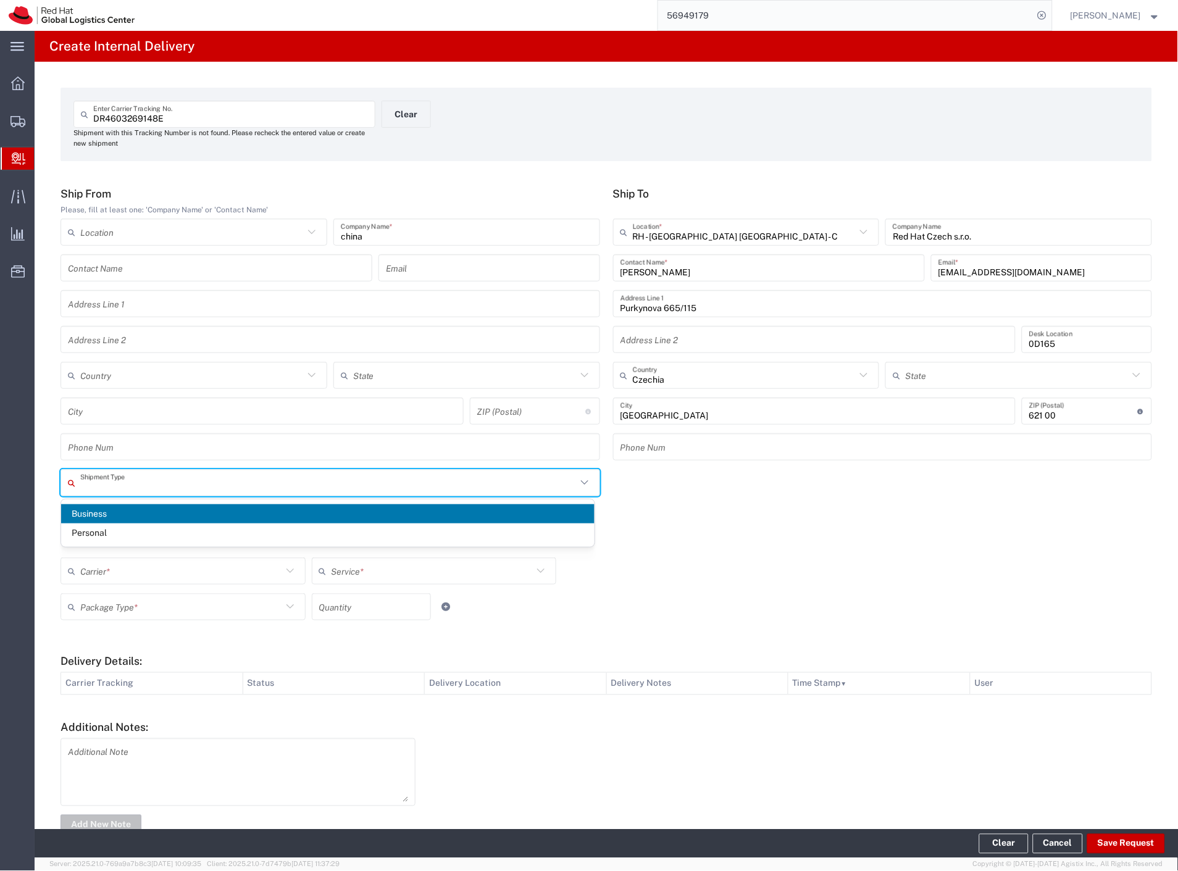
drag, startPoint x: 127, startPoint y: 530, endPoint x: 125, endPoint y: 541, distance: 12.0
click at [127, 531] on span "Personal" at bounding box center [327, 533] width 533 height 19
type input "Personal"
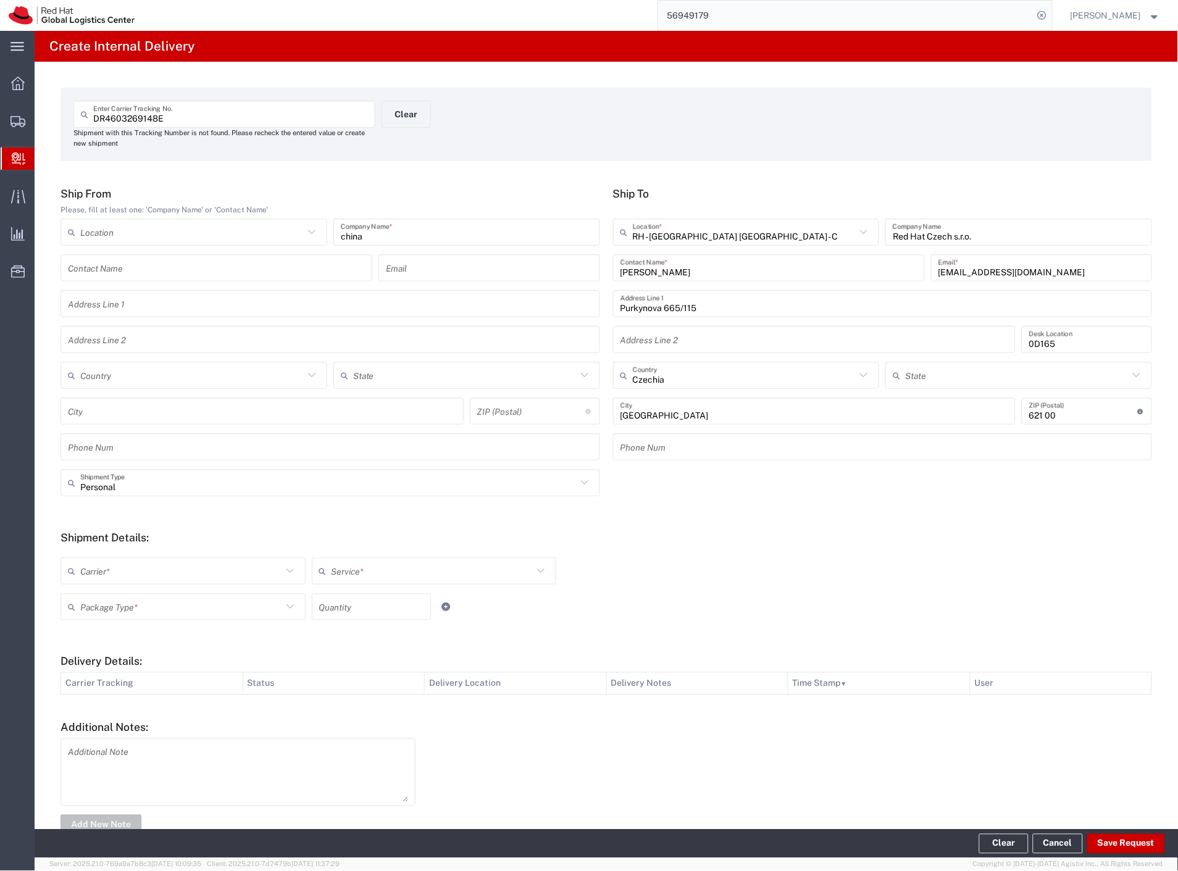
click at [109, 575] on input "text" at bounding box center [181, 572] width 202 height 22
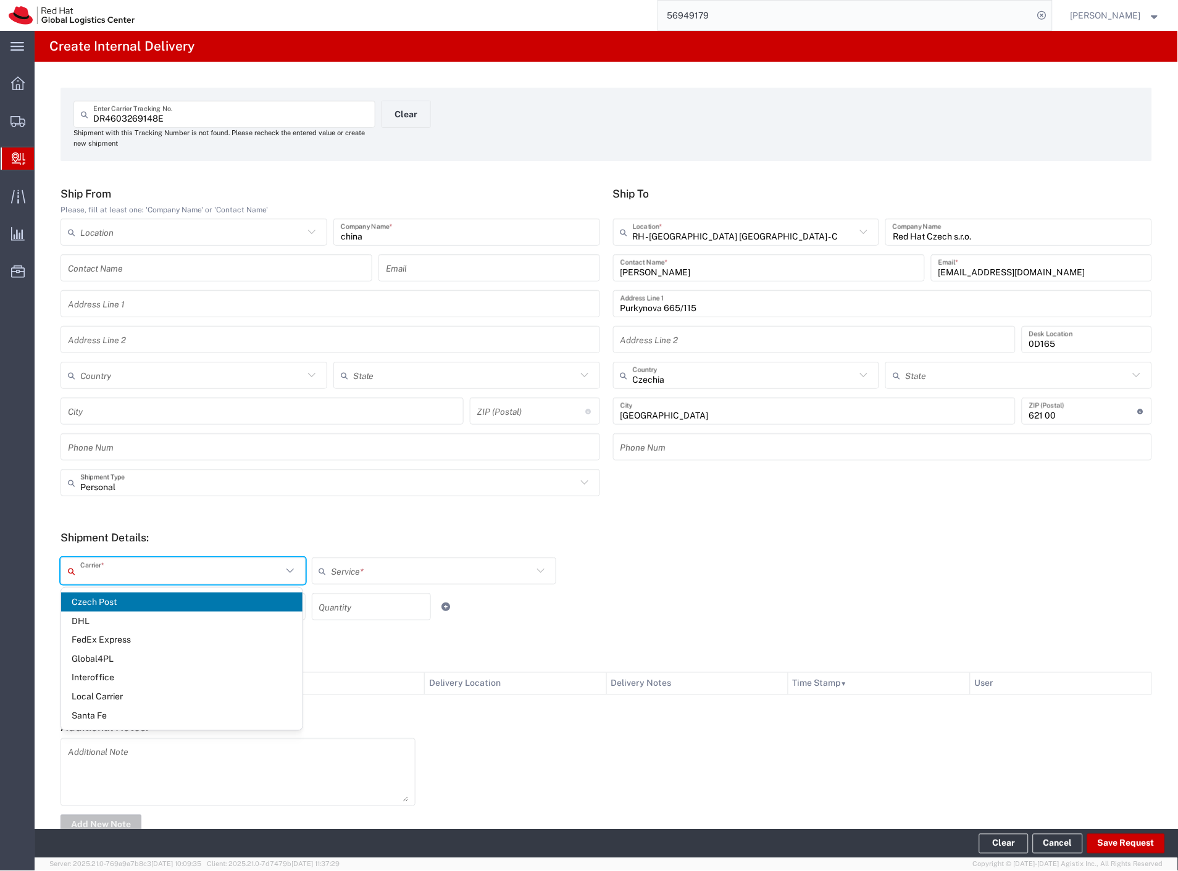
click at [108, 596] on span "Czech Post" at bounding box center [181, 602] width 241 height 19
type input "Czech Post"
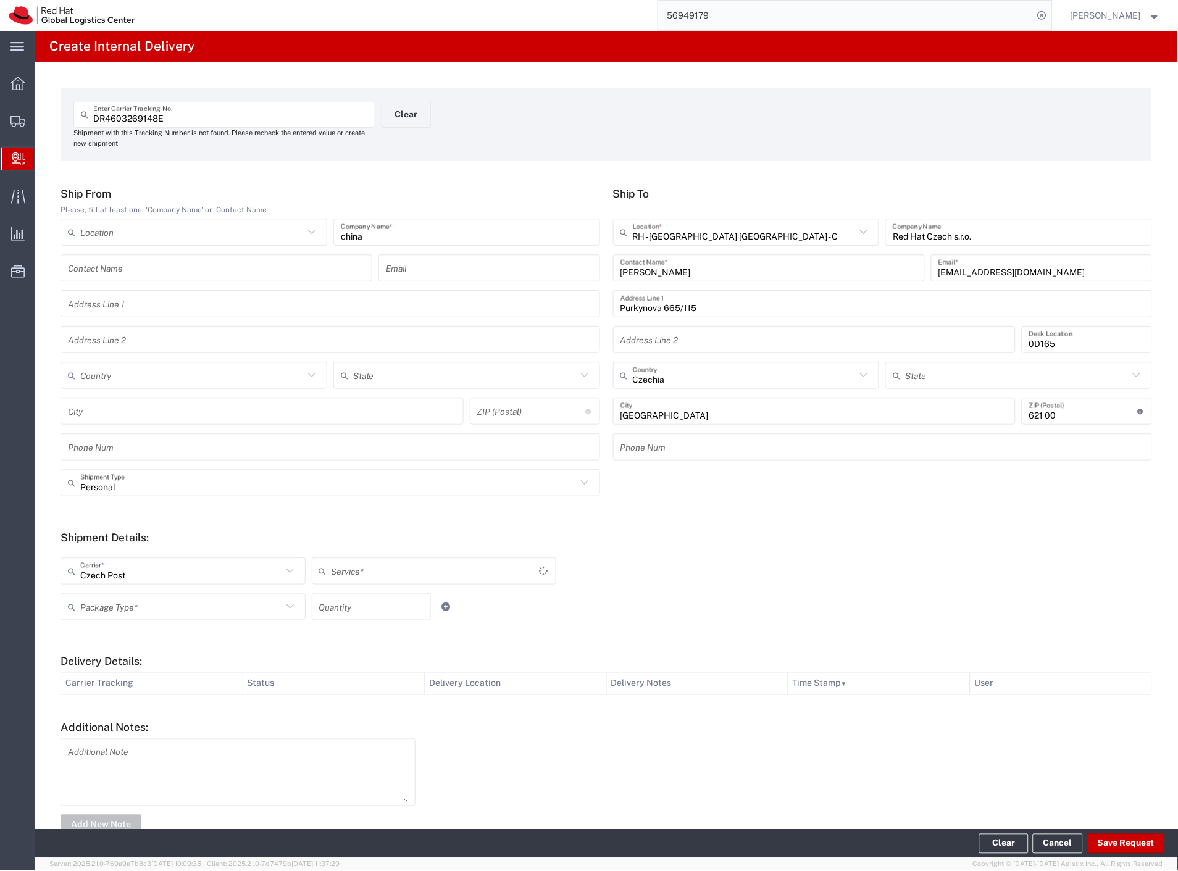
type input "Ground"
drag, startPoint x: 107, startPoint y: 603, endPoint x: 109, endPoint y: 659, distance: 56.8
click at [107, 607] on input "text" at bounding box center [181, 607] width 202 height 22
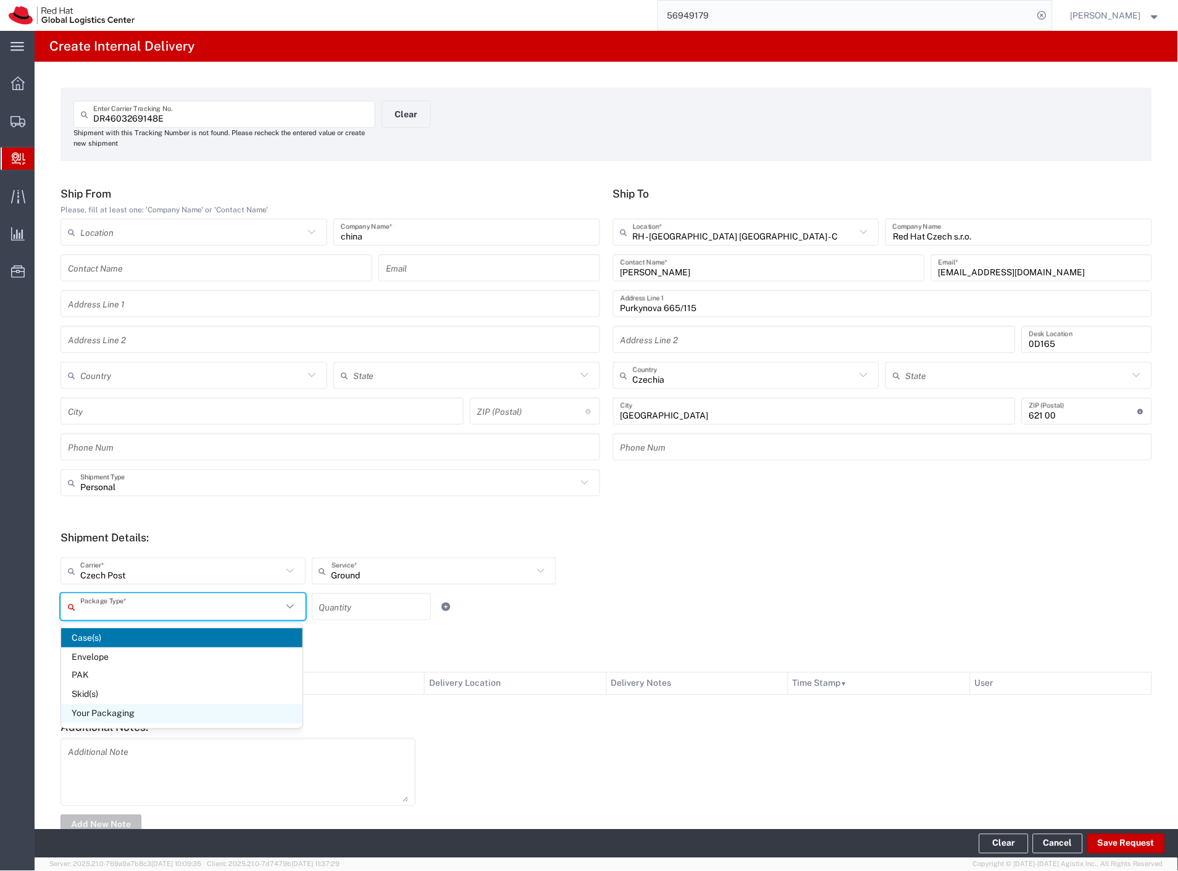
click at [120, 716] on span "Your Packaging" at bounding box center [181, 713] width 241 height 19
type input "Your Packaging"
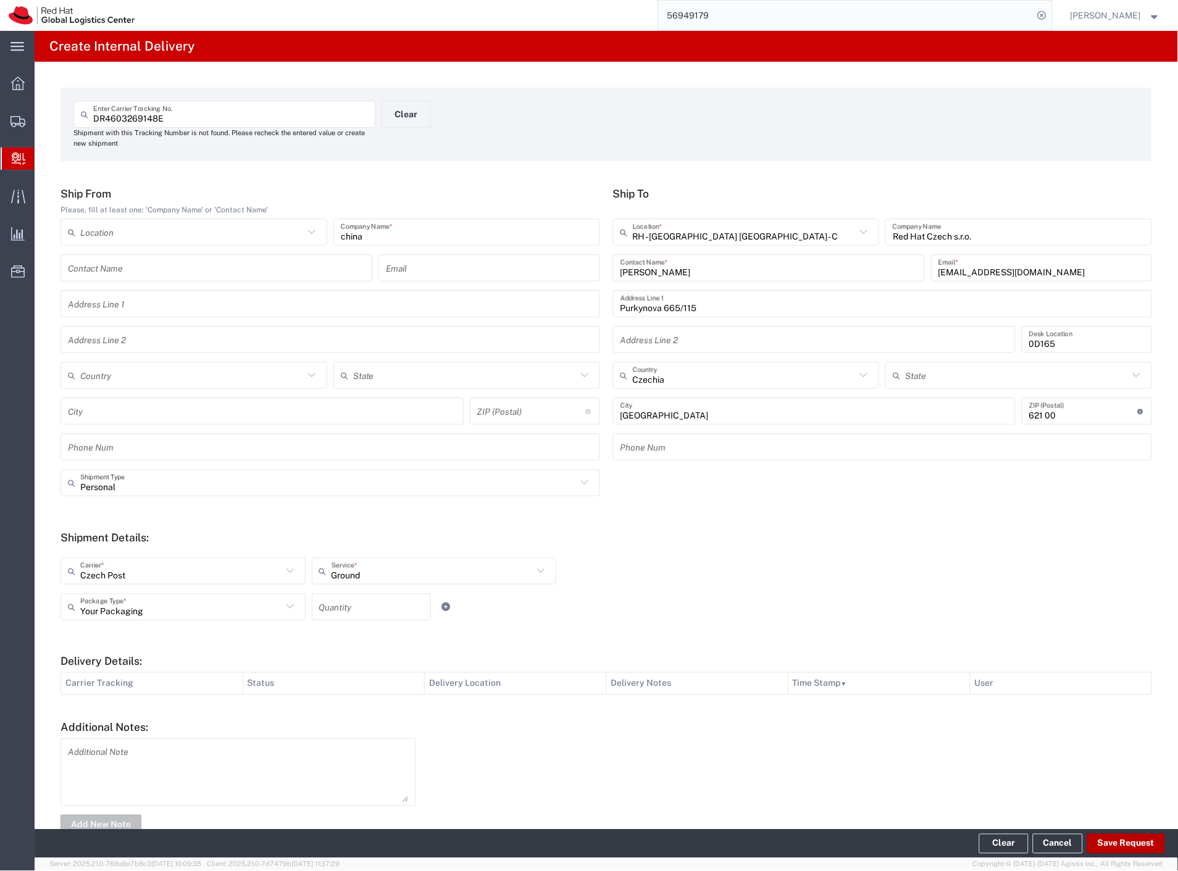
click at [1106, 844] on button "Save Request" at bounding box center [1126, 844] width 78 height 20
type input "Personal"
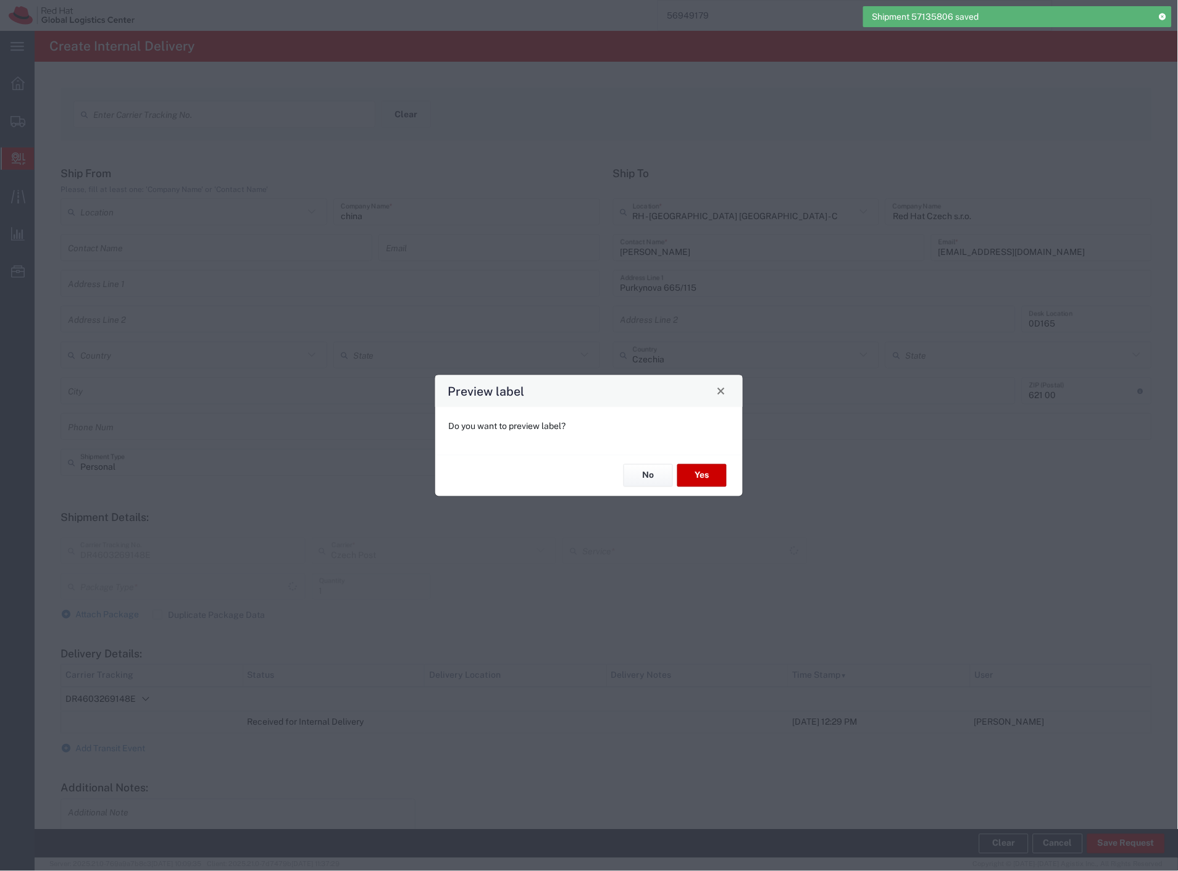
type input "Your Packaging"
type input "Ground"
click at [688, 475] on button "Yes" at bounding box center [701, 475] width 49 height 23
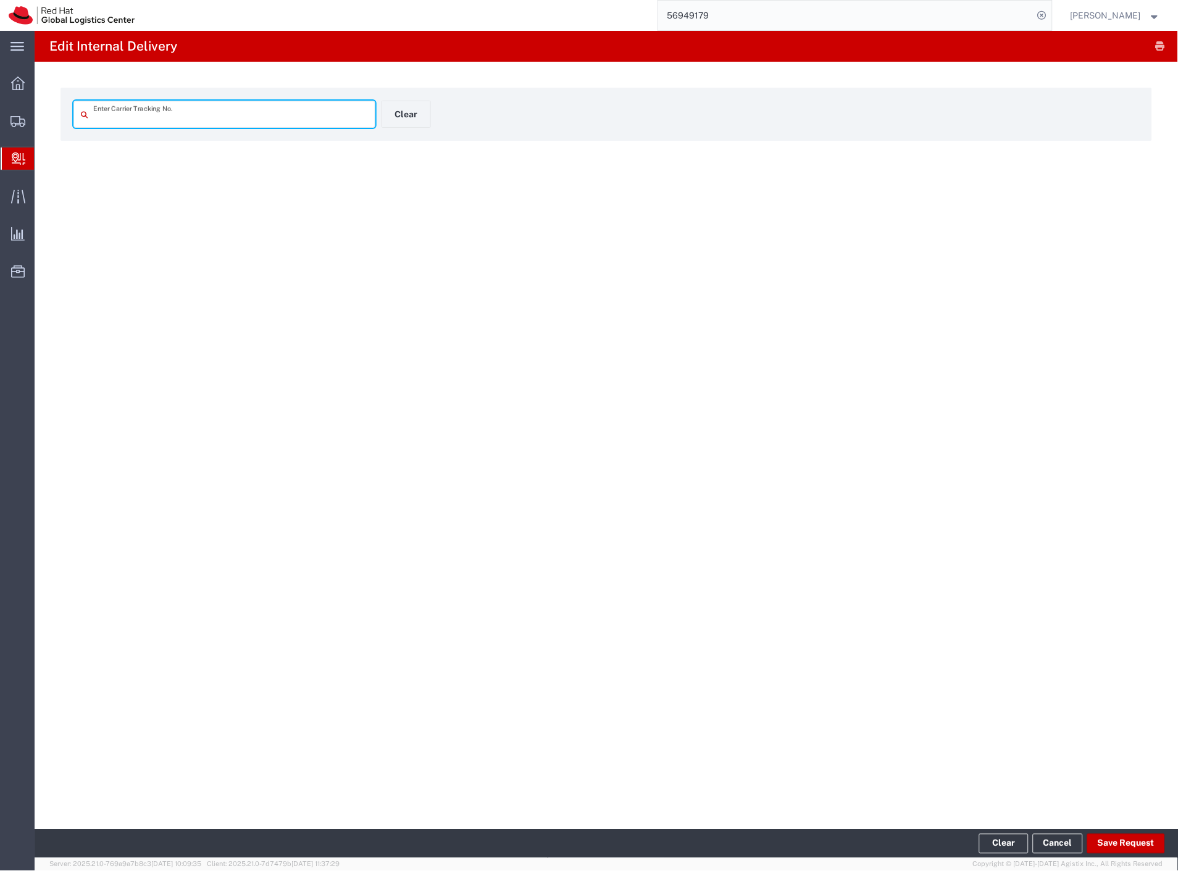
type input "DR4603269148E"
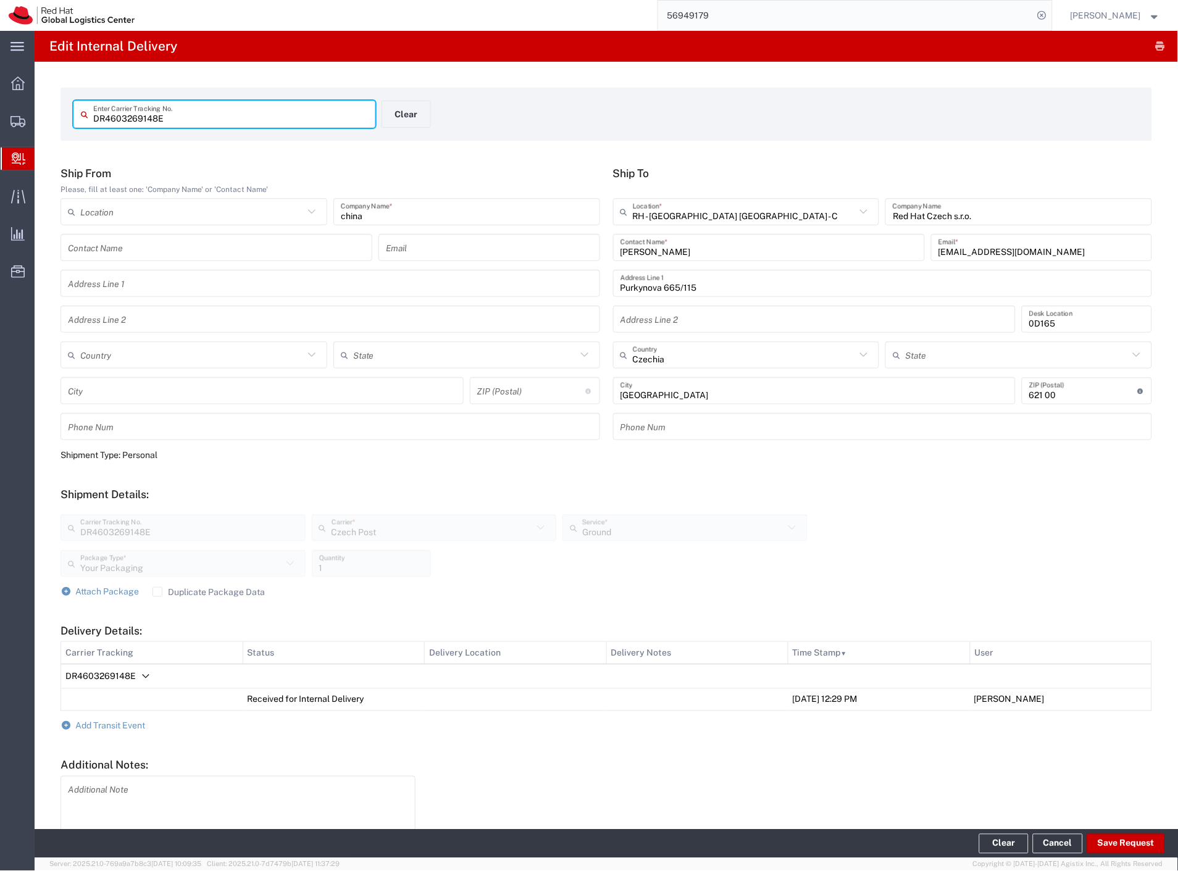
click at [44, 161] on span "Internal Delivery" at bounding box center [39, 158] width 10 height 25
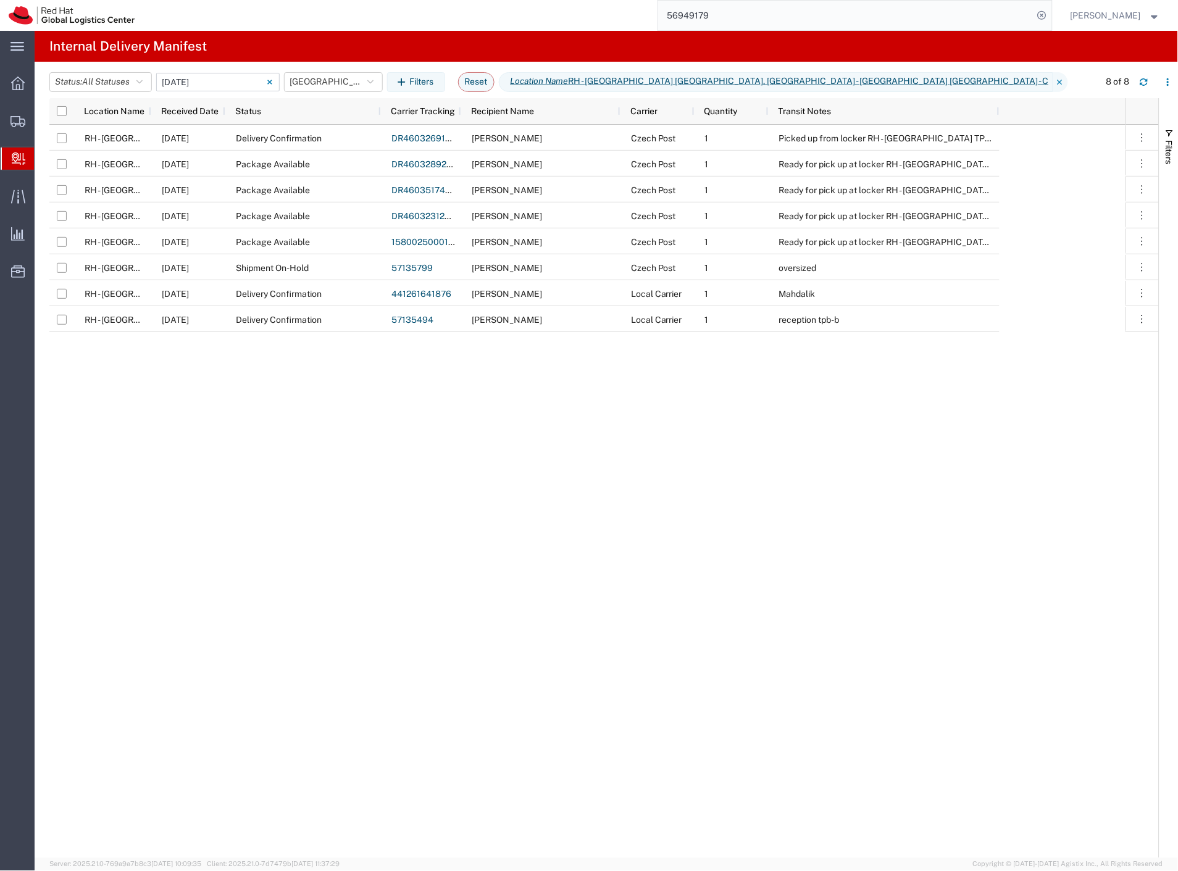
click at [235, 86] on input "[DATE] - [DATE]" at bounding box center [217, 82] width 123 height 19
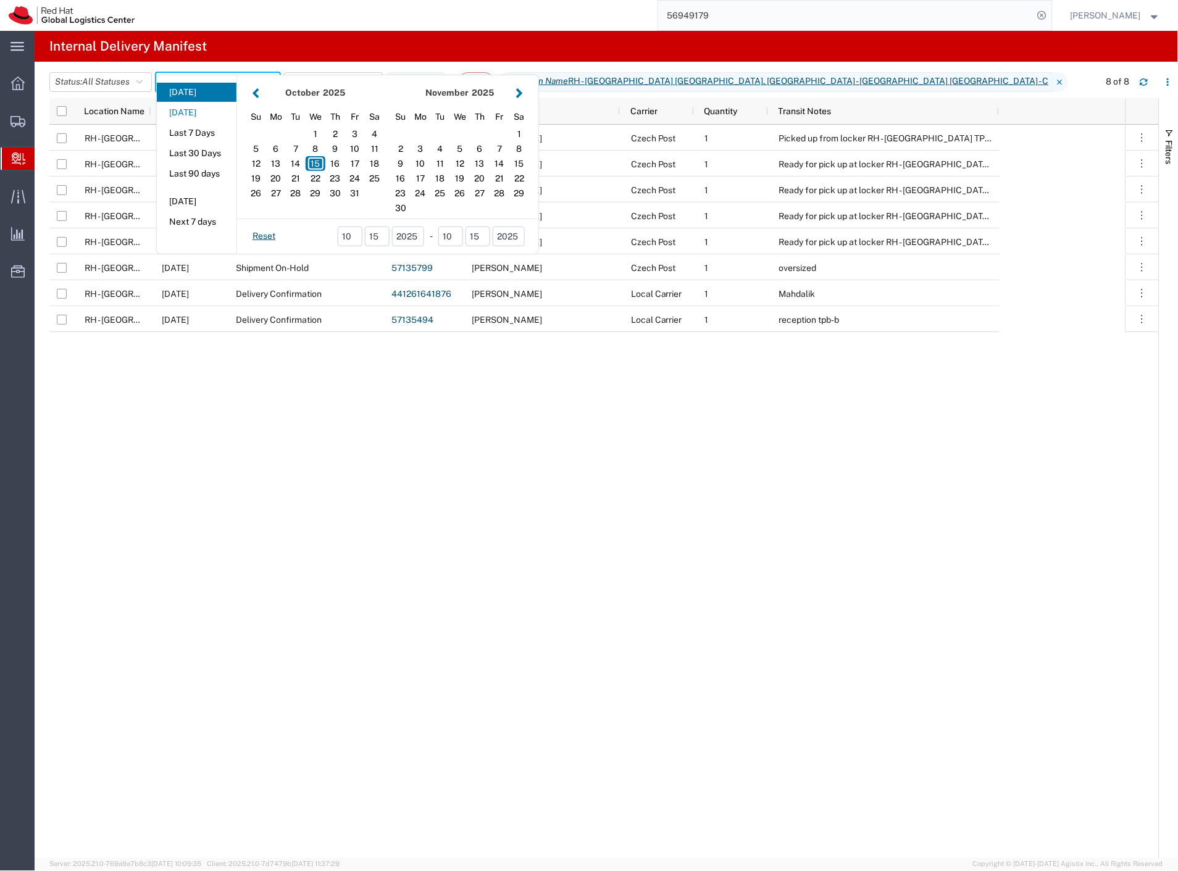
click at [228, 115] on button "[DATE]" at bounding box center [197, 112] width 80 height 19
type input "[DATE]"
type input "[DATE] - [DATE]"
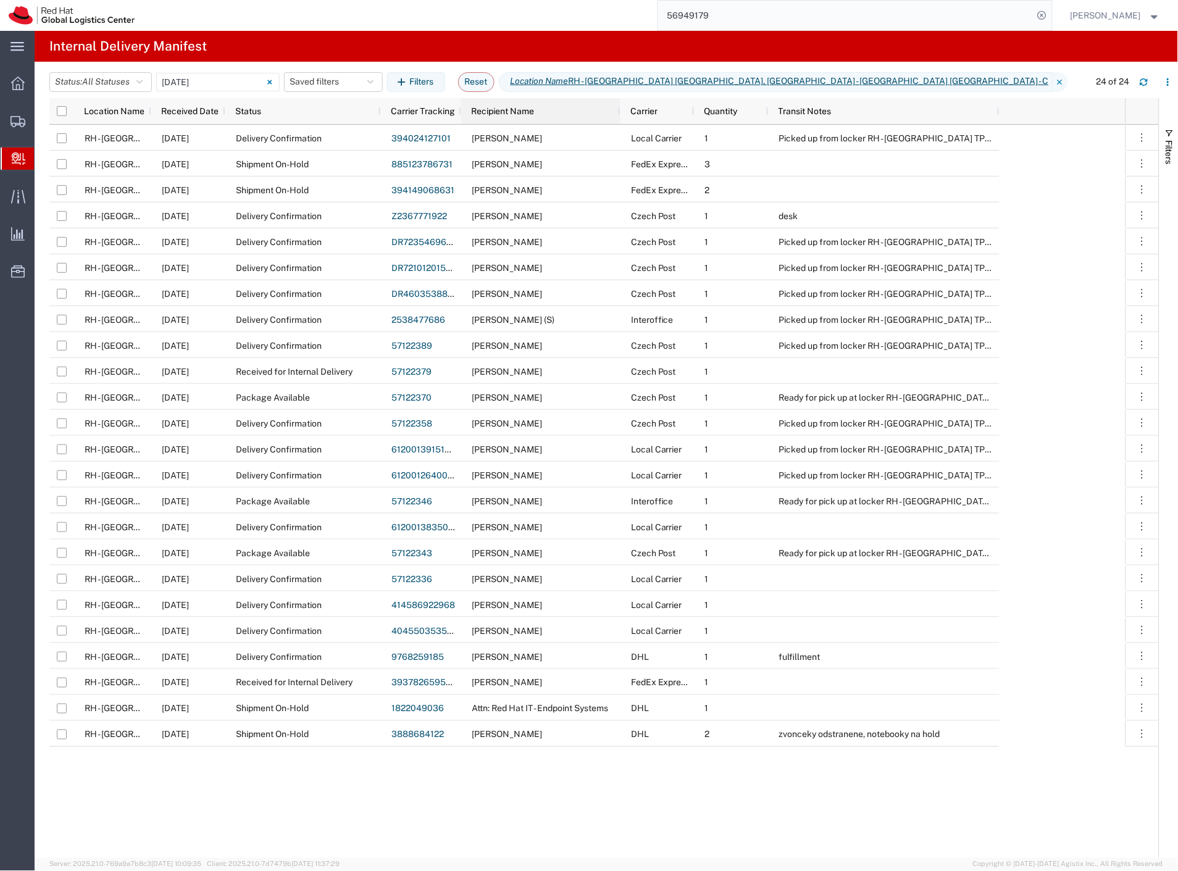
click at [477, 119] on div "Recipient Name" at bounding box center [543, 111] width 144 height 20
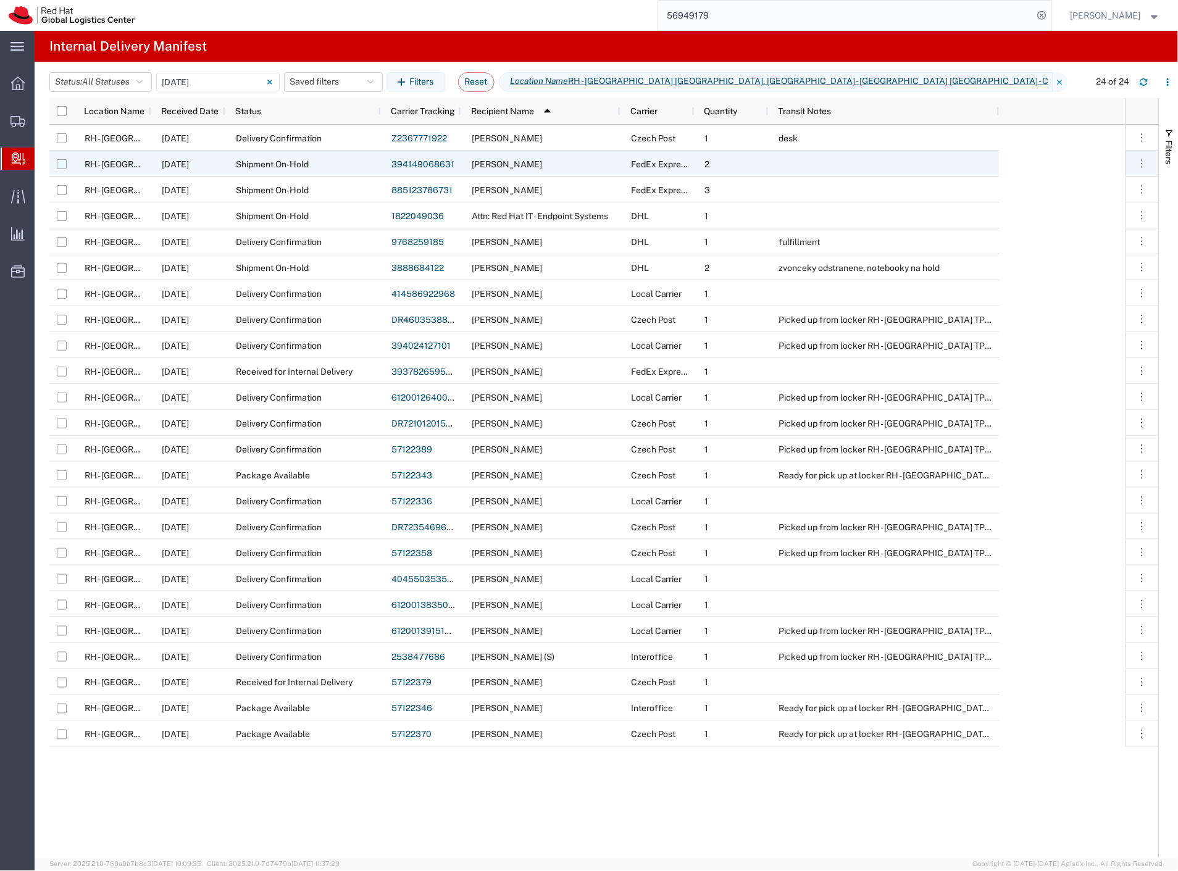
click at [62, 167] on input "Press Space to toggle row selection (unchecked)" at bounding box center [62, 164] width 10 height 10
checkbox input "true"
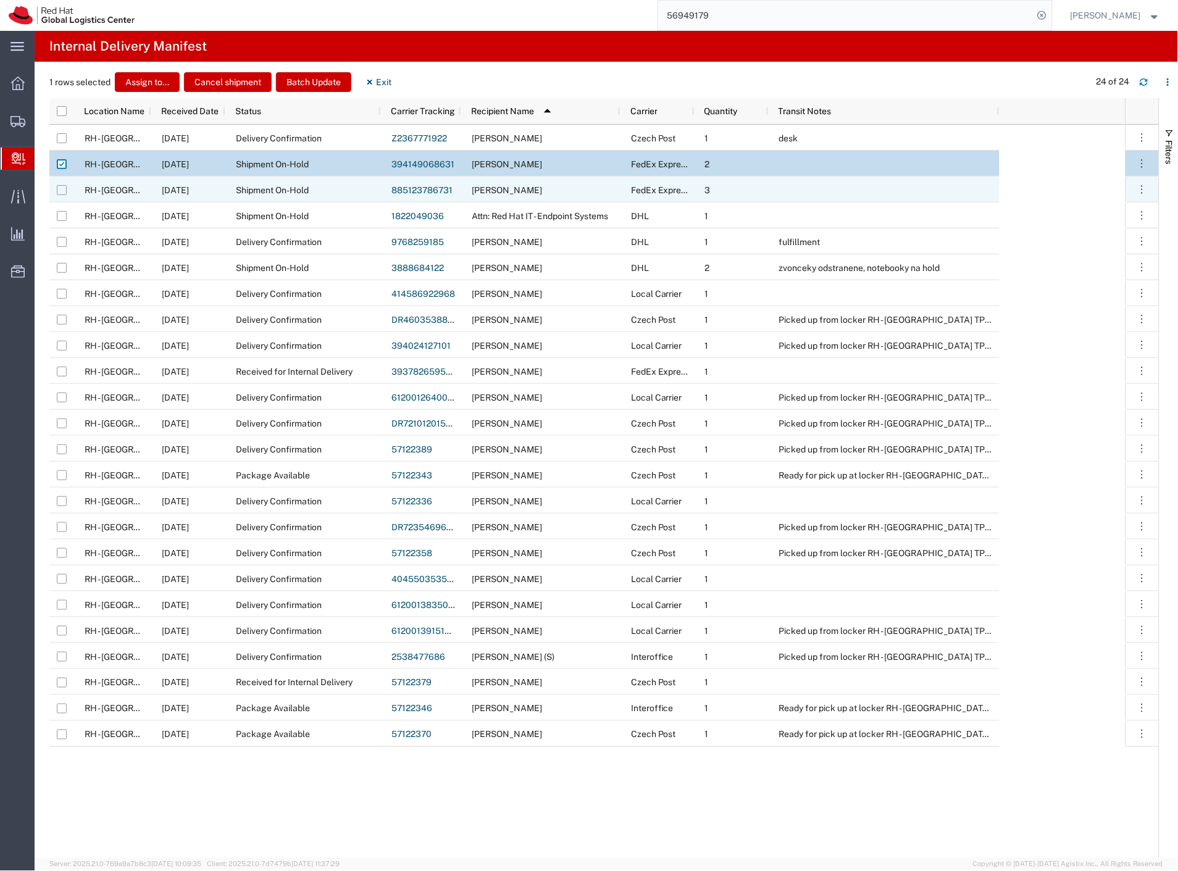
click at [62, 194] on input "Press Space to toggle row selection (unchecked)" at bounding box center [62, 190] width 10 height 10
checkbox input "true"
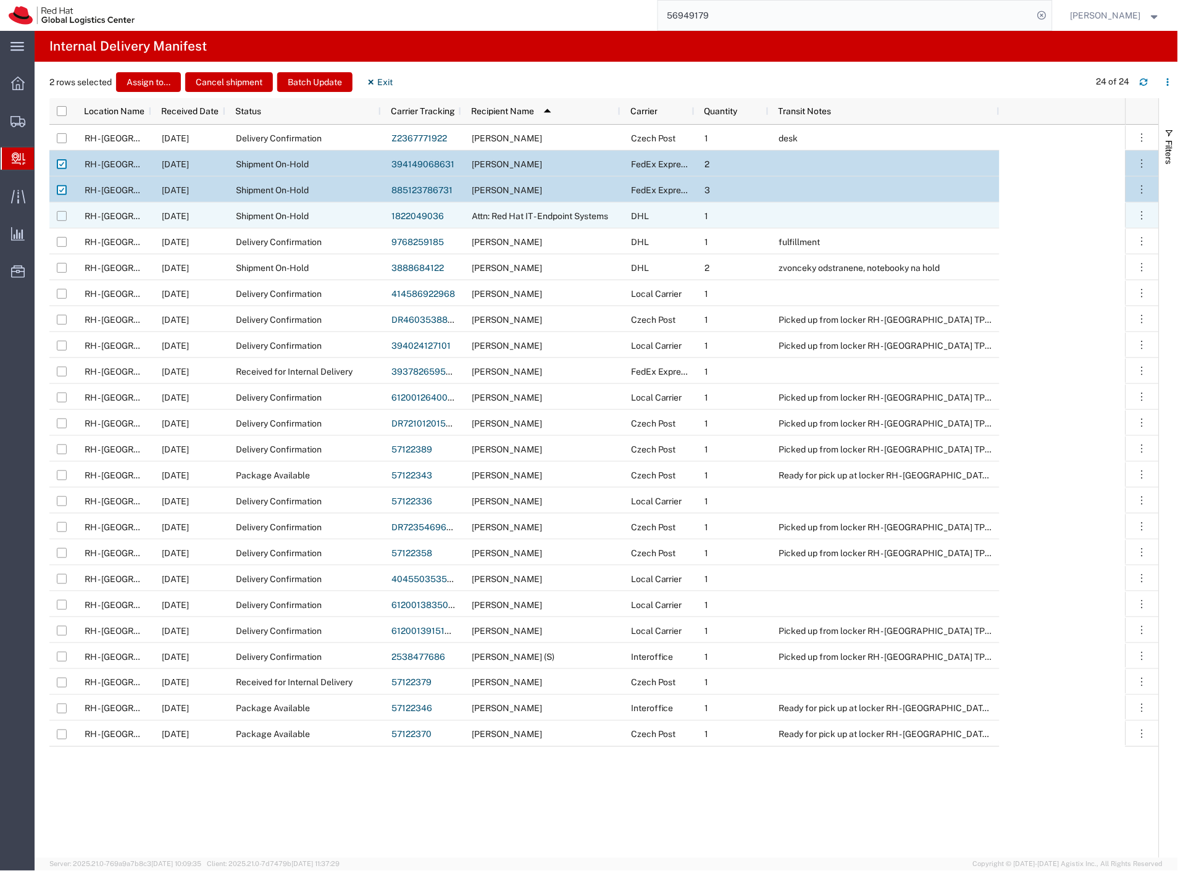
click at [61, 218] on input "Press Space to toggle row selection (unchecked)" at bounding box center [62, 216] width 10 height 10
checkbox input "true"
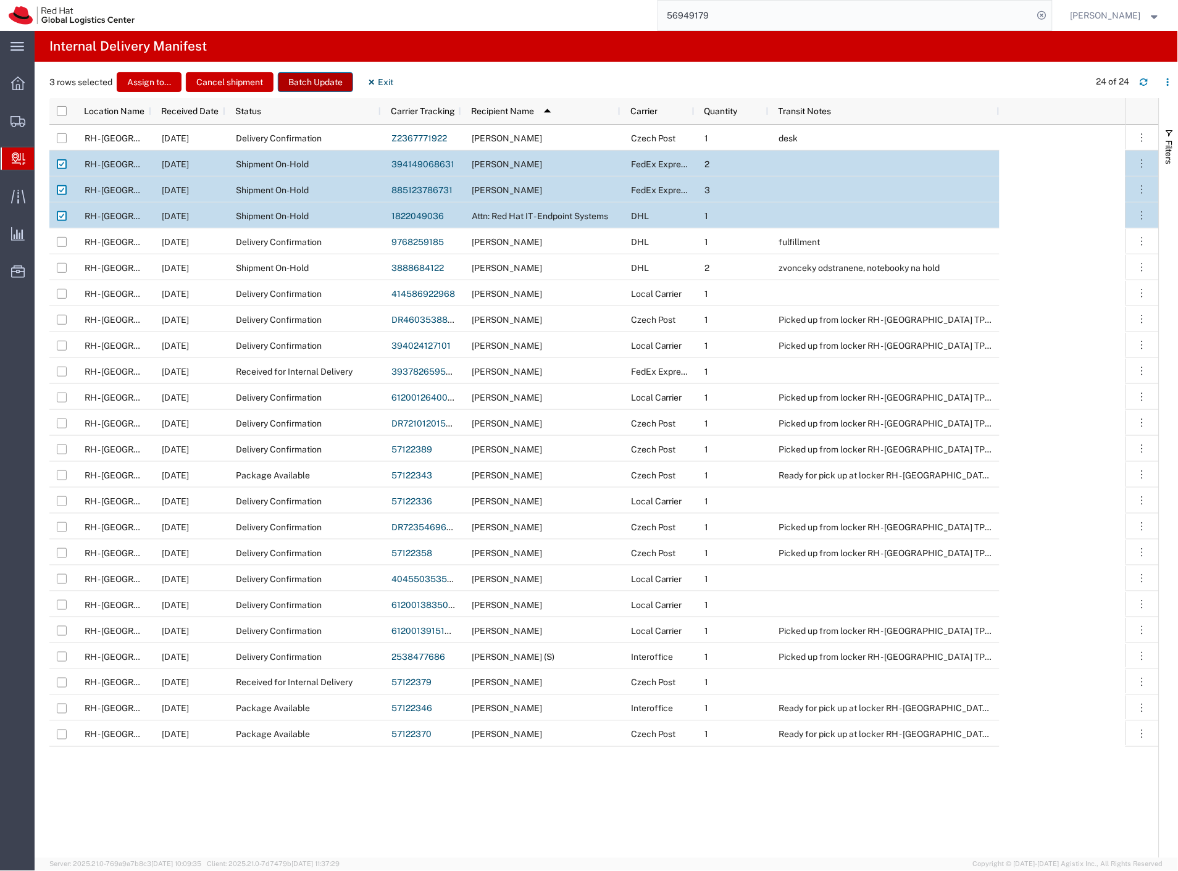
click at [312, 88] on button "Batch Update" at bounding box center [315, 82] width 75 height 20
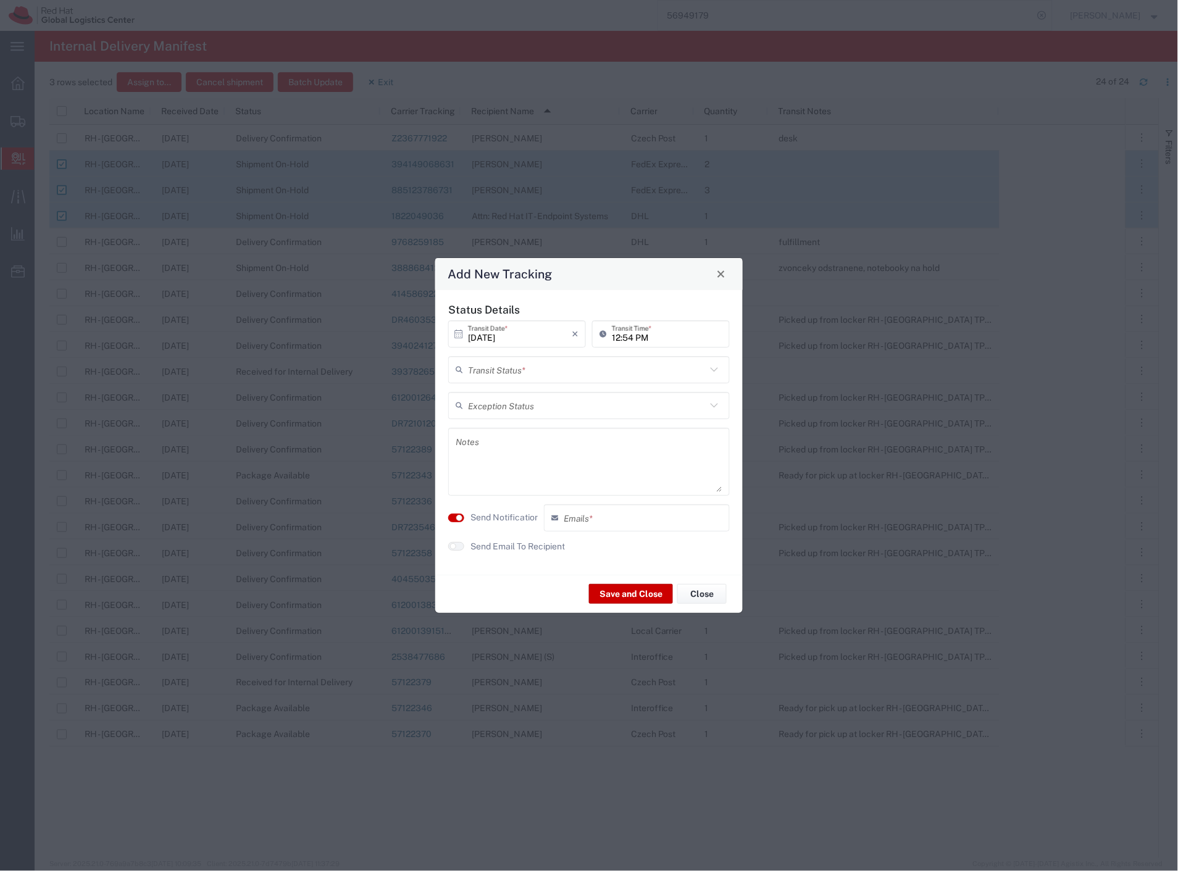
click at [572, 372] on input "text" at bounding box center [587, 370] width 238 height 22
click at [543, 398] on span "Delivery Confirmation" at bounding box center [589, 400] width 280 height 19
type input "Delivery Confirmation"
click at [514, 513] on label "Send Notification" at bounding box center [504, 517] width 69 height 13
click at [633, 598] on button "Save and Close" at bounding box center [631, 594] width 84 height 20
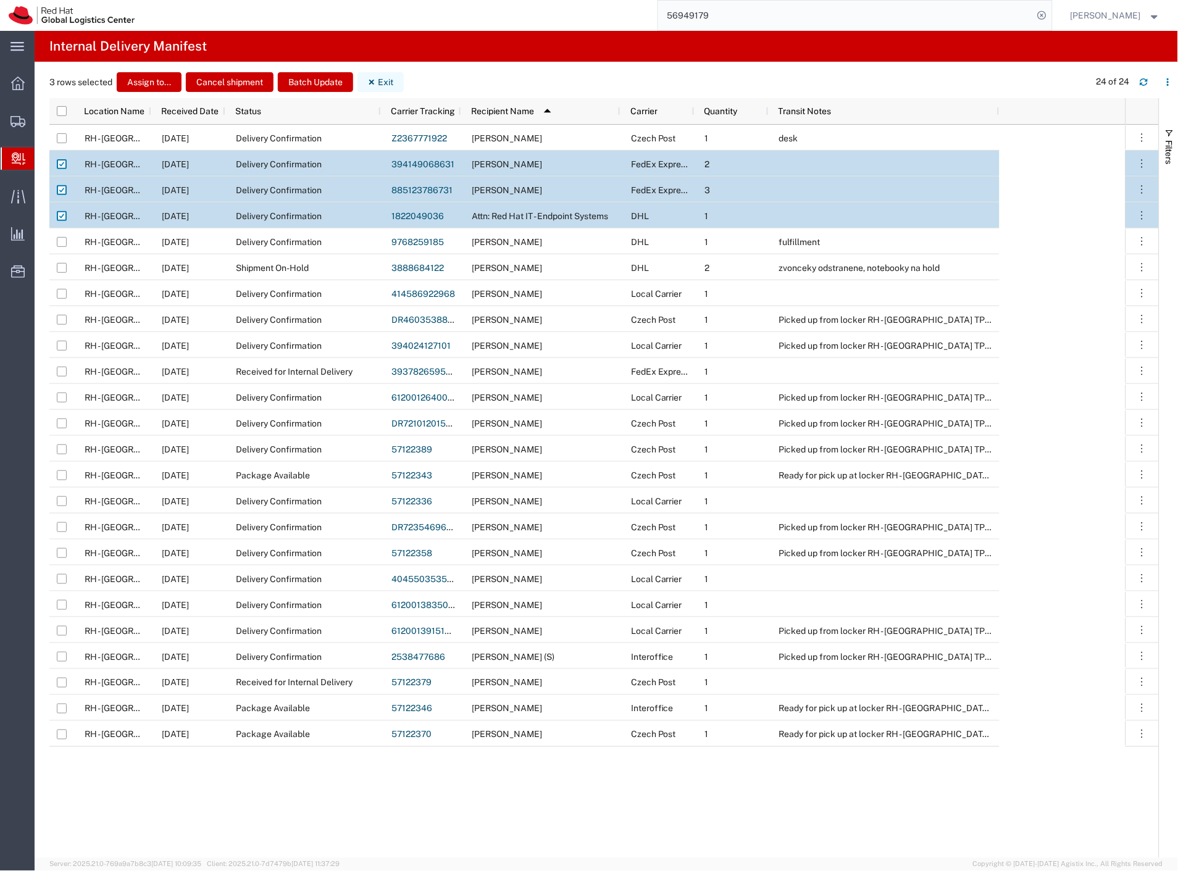
click at [380, 82] on button "Exit" at bounding box center [380, 82] width 46 height 20
checkbox input "false"
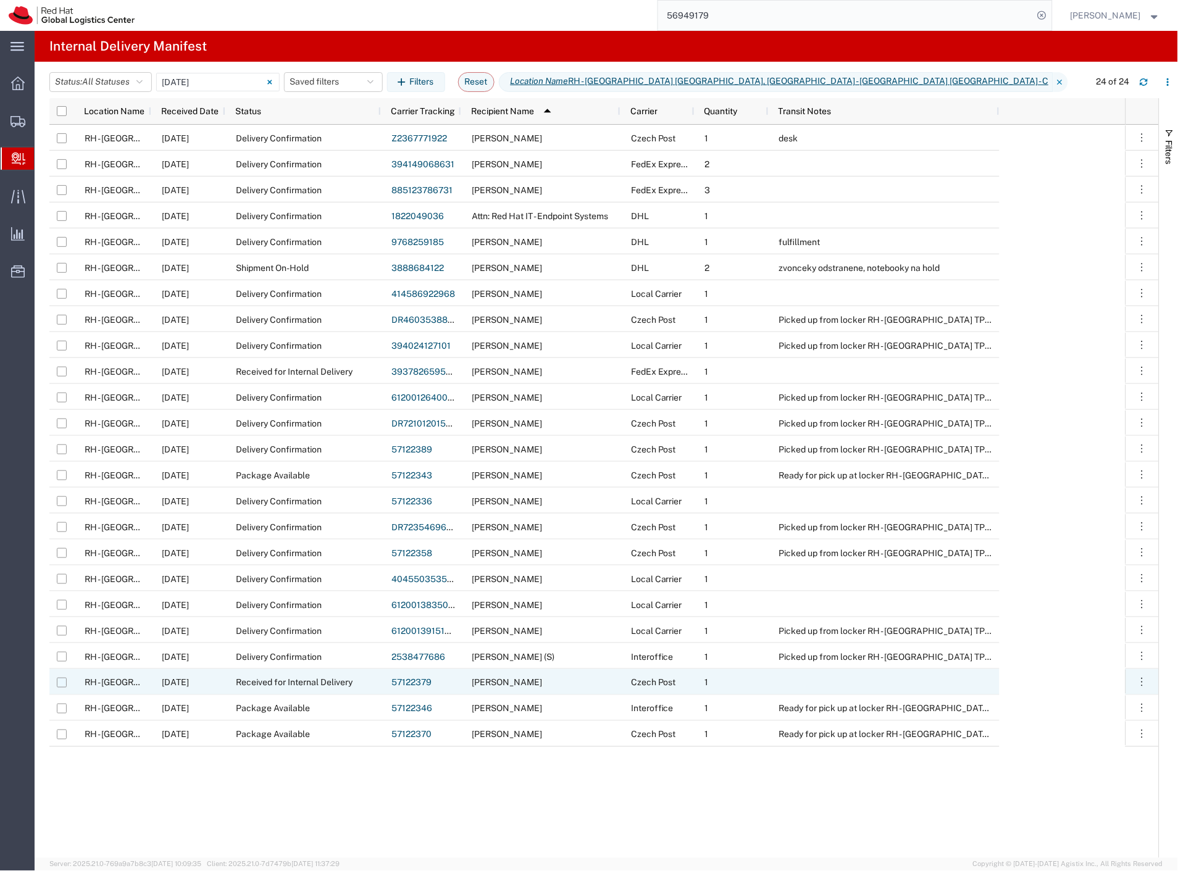
click at [57, 681] on input "Press Space to toggle row selection (unchecked)" at bounding box center [62, 683] width 10 height 10
checkbox input "true"
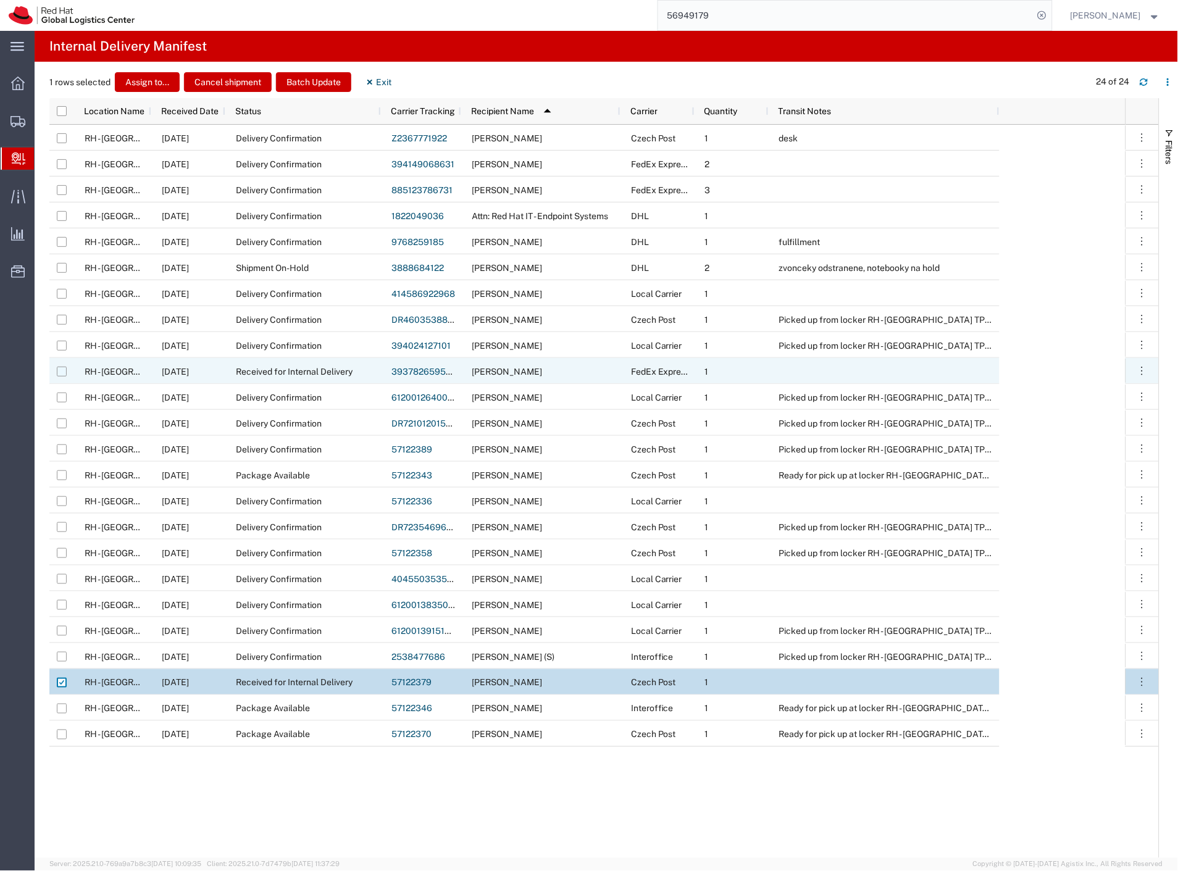
click at [64, 368] on input "Press Space to toggle row selection (unchecked)" at bounding box center [62, 372] width 10 height 10
checkbox input "true"
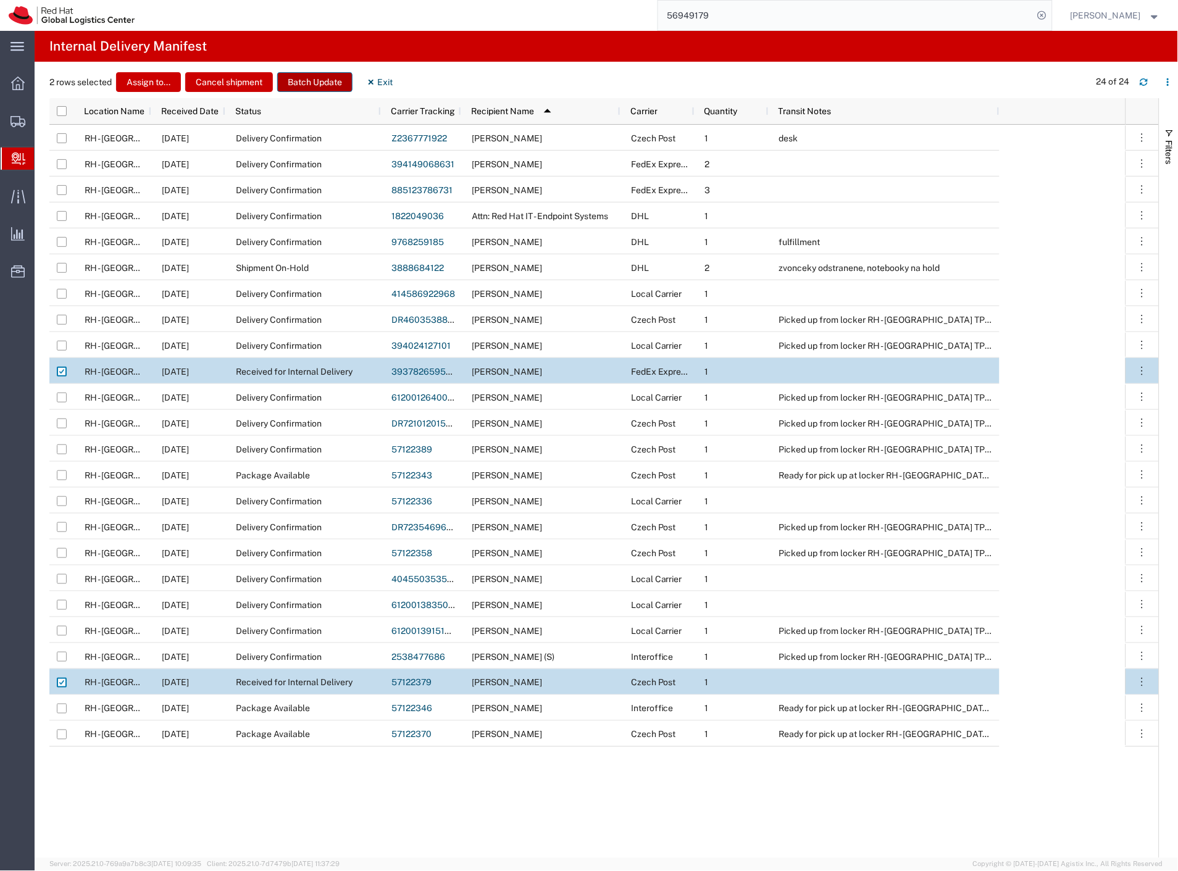
click at [301, 87] on button "Batch Update" at bounding box center [314, 82] width 75 height 20
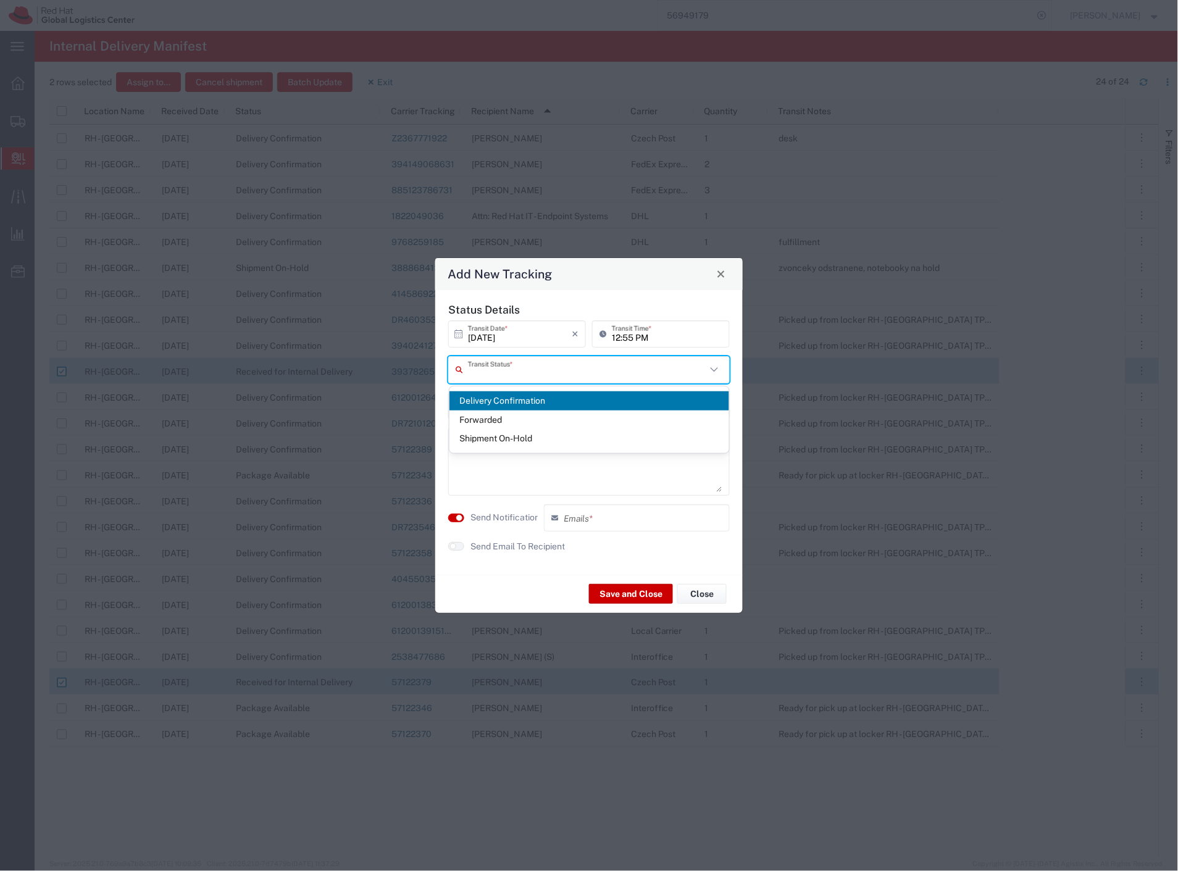
click at [504, 380] on div "Transit Status *" at bounding box center [589, 369] width 282 height 27
click at [504, 398] on span "Delivery Confirmation" at bounding box center [589, 400] width 280 height 19
type input "Delivery Confirmation"
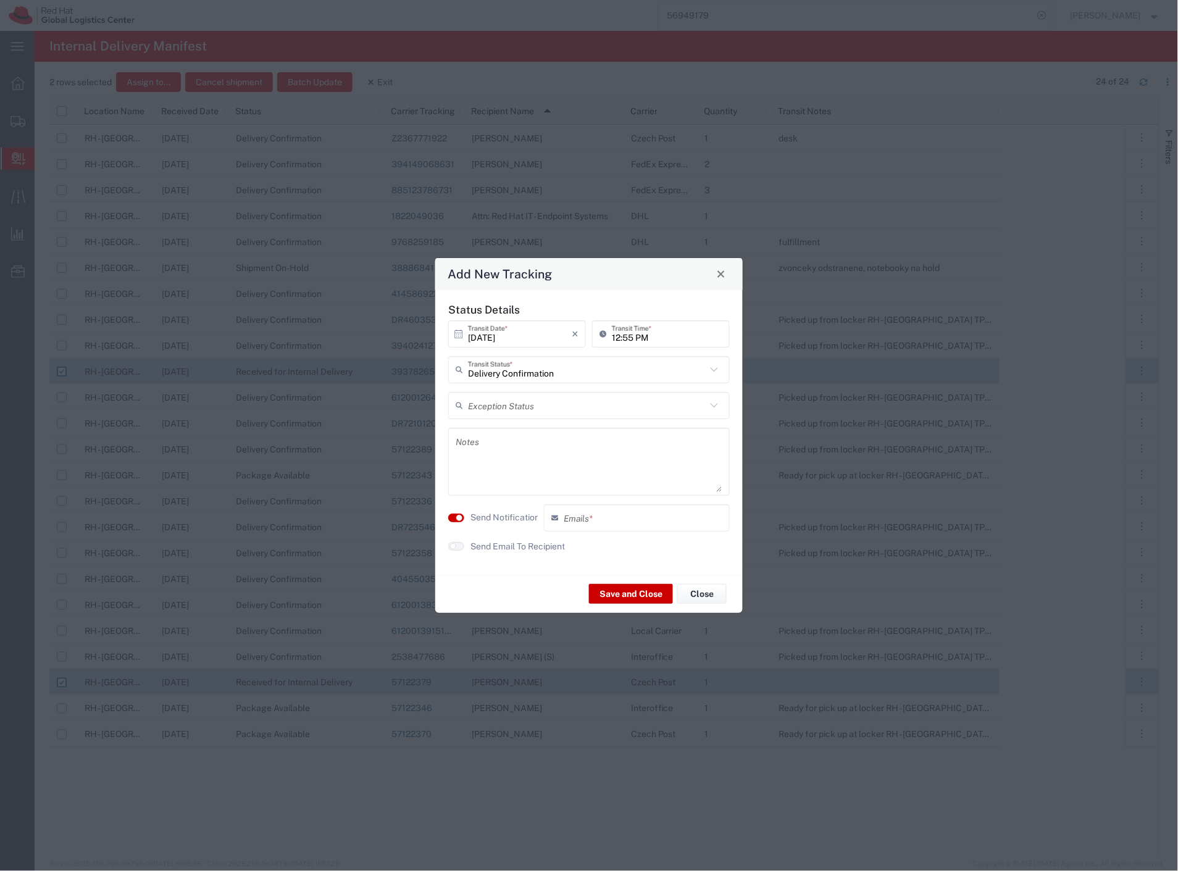
click at [517, 468] on textarea at bounding box center [589, 462] width 267 height 61
type textarea "folders hr"
click at [508, 519] on label "Send Notification" at bounding box center [504, 517] width 69 height 13
click at [527, 549] on label "Send Email To Recipient" at bounding box center [517, 546] width 94 height 13
click at [616, 591] on button "Save and Close" at bounding box center [631, 594] width 84 height 20
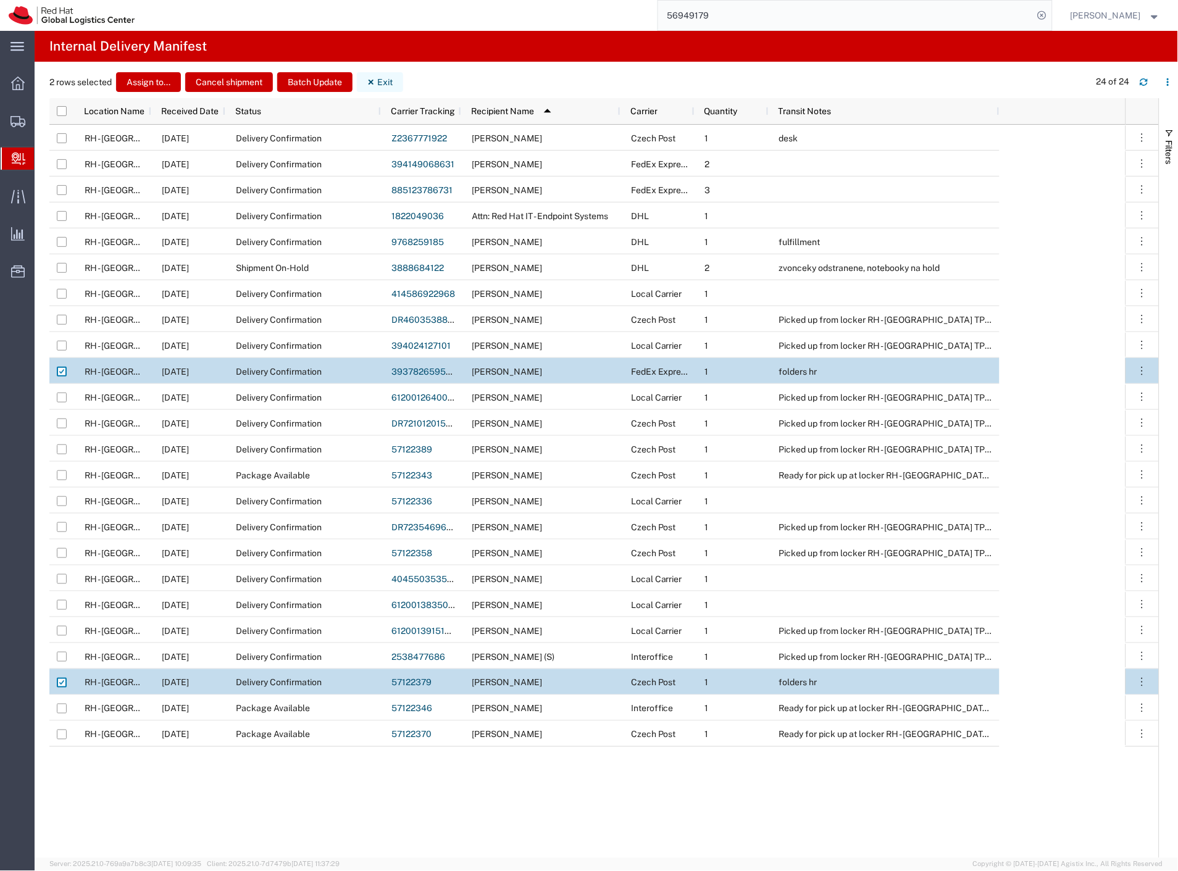
click at [372, 82] on icon "button" at bounding box center [371, 82] width 5 height 5
checkbox input "false"
